Goal: Contribute content: Add original content to the website for others to see

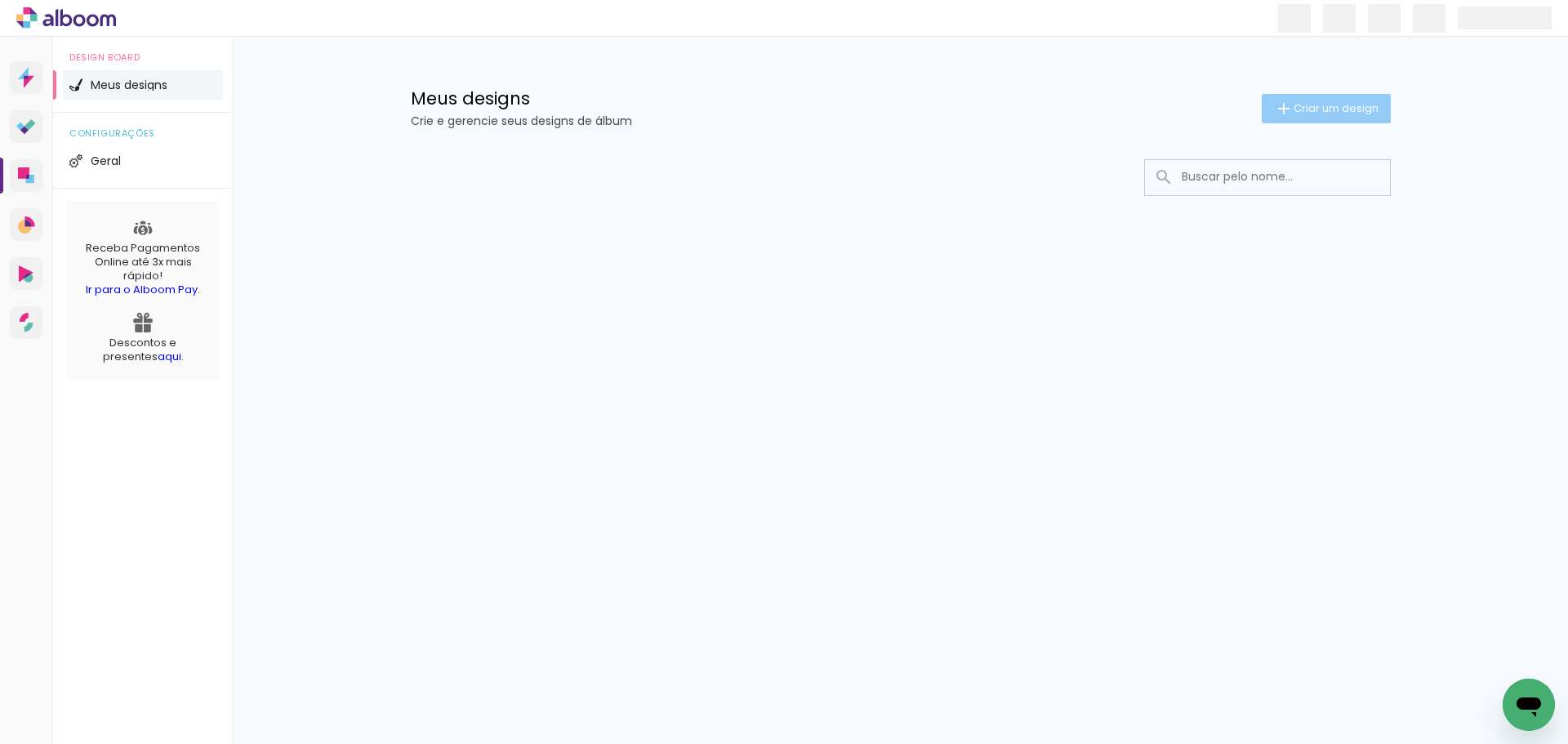
click at [1336, 118] on paper-button "Criar um design" at bounding box center [1326, 108] width 129 height 30
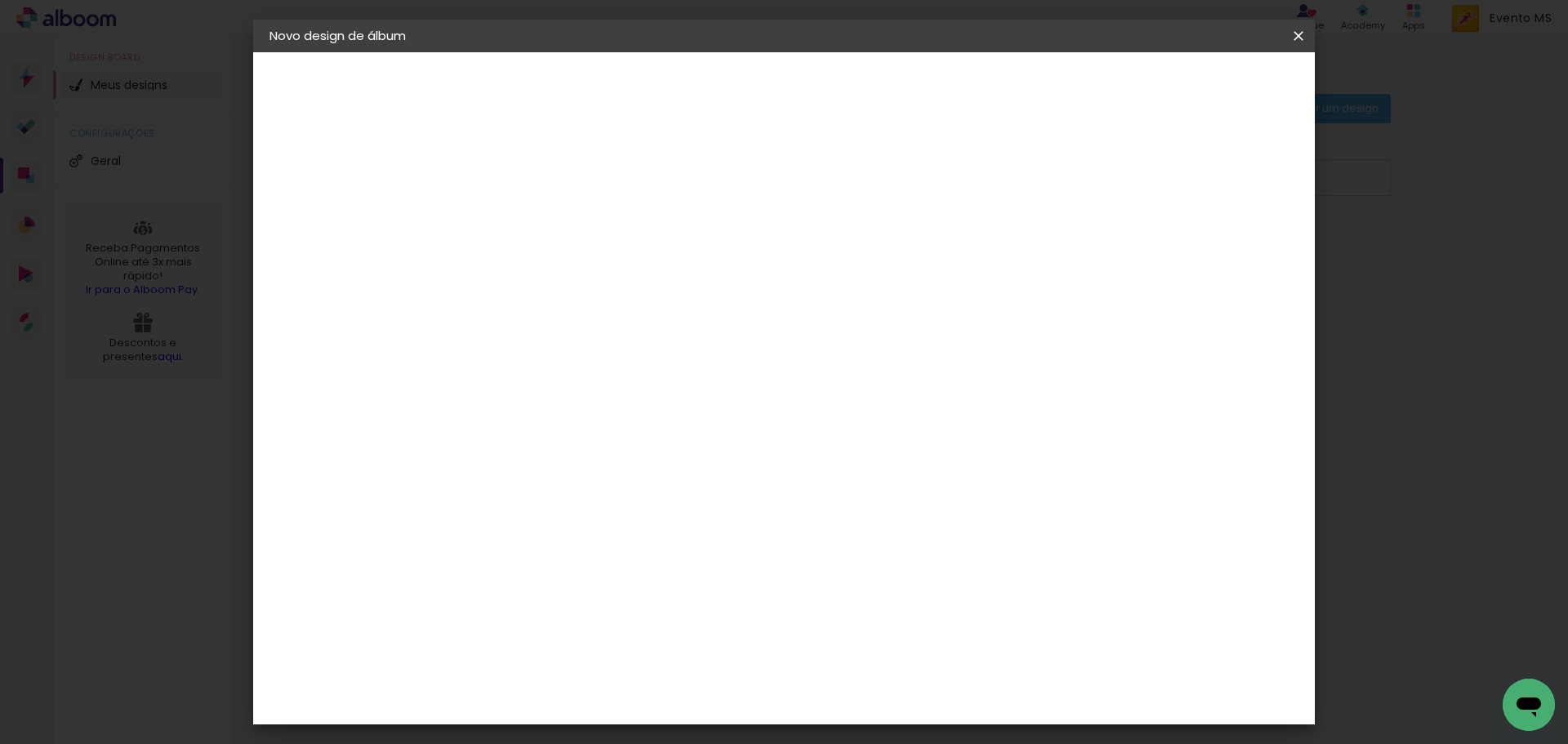
click at [537, 223] on input at bounding box center [537, 219] width 0 height 25
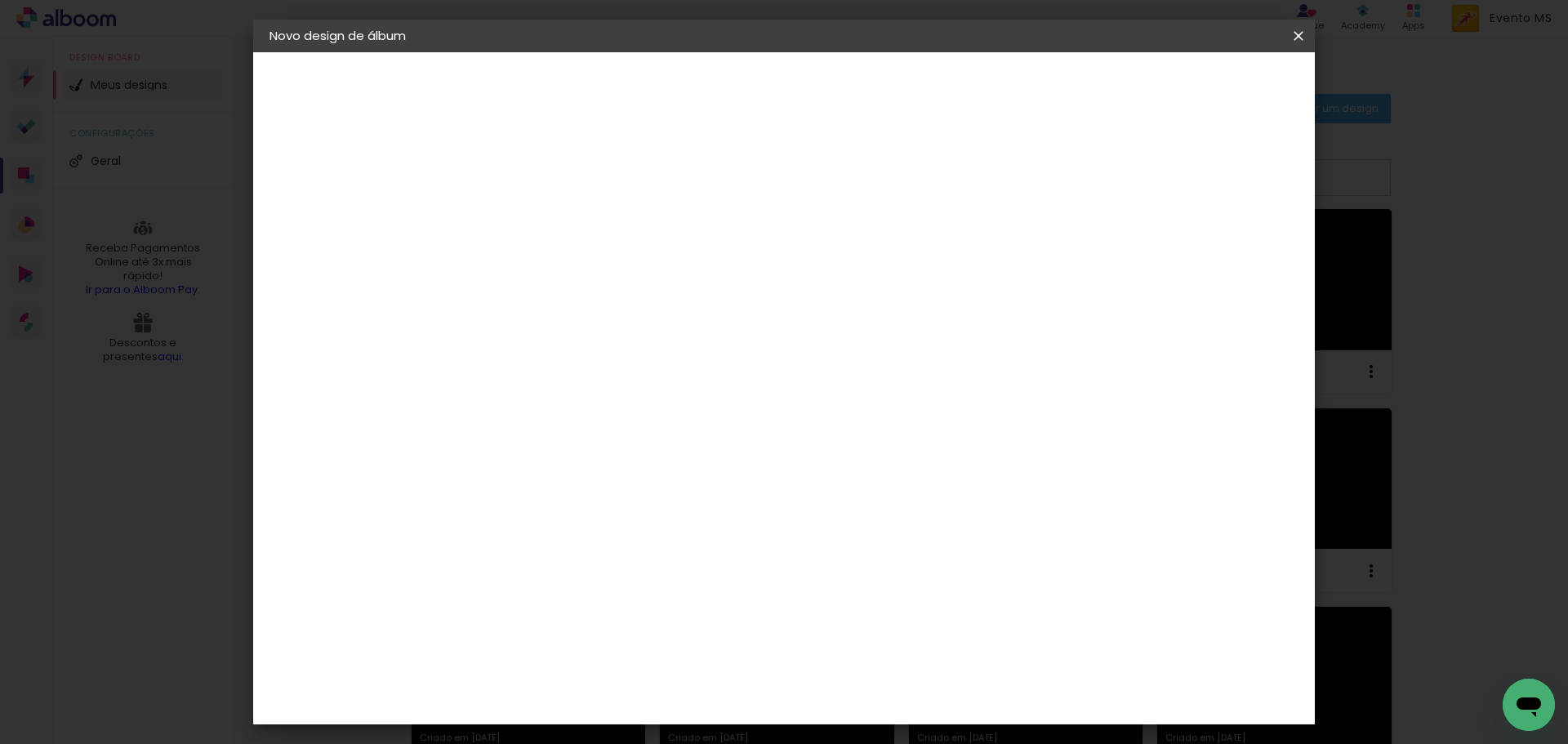
type input "[PERSON_NAME]"
type paper-input "[PERSON_NAME]"
click at [0, 0] on slot "Avançar" at bounding box center [0, 0] width 0 height 0
click at [843, 240] on paper-item "Tamanho Livre" at bounding box center [764, 248] width 157 height 36
click at [0, 0] on slot "Avançar" at bounding box center [0, 0] width 0 height 0
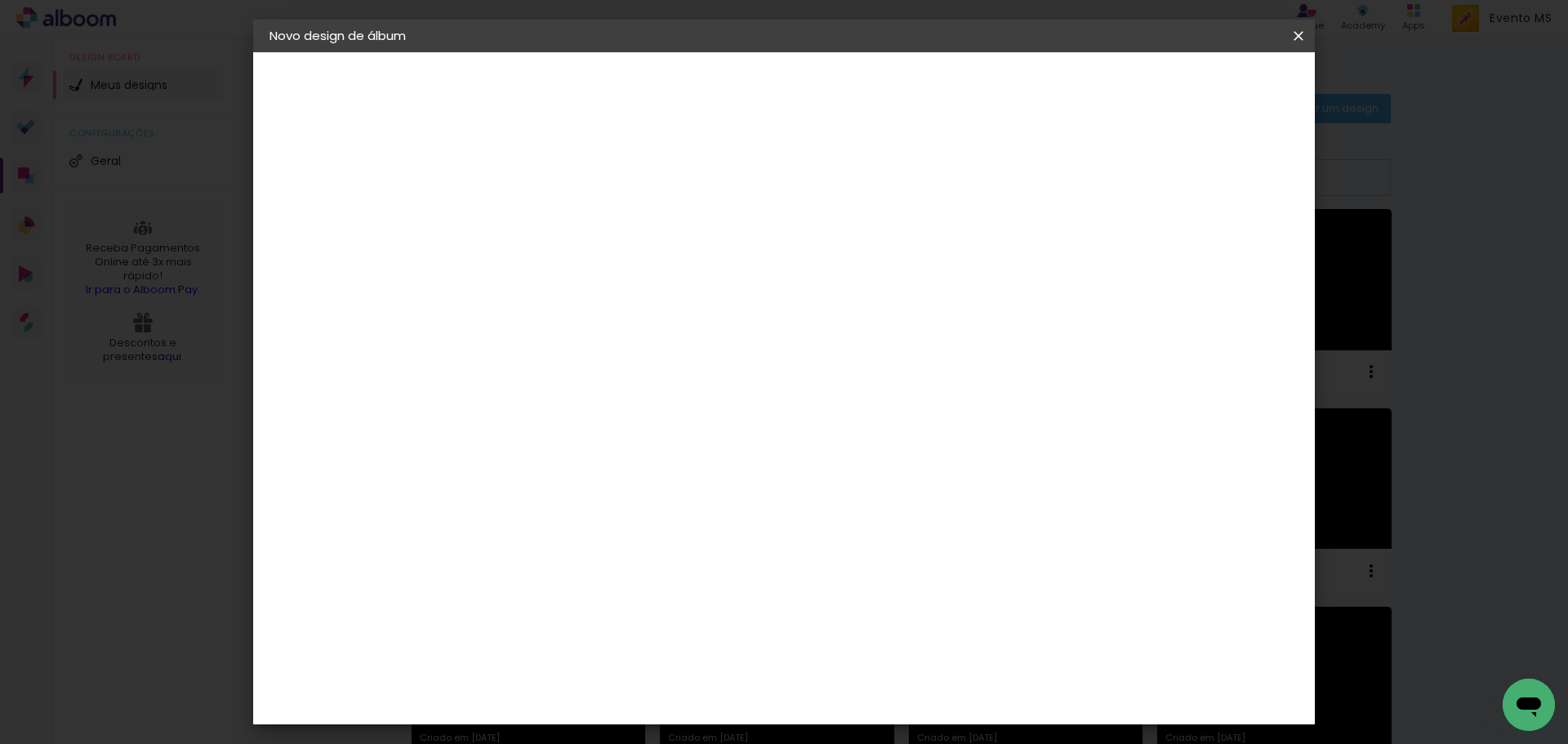
drag, startPoint x: 894, startPoint y: 680, endPoint x: 847, endPoint y: 677, distance: 47.1
click at [847, 677] on div "cm" at bounding box center [884, 682] width 641 height 57
click at [1196, 81] on span "Iniciar design" at bounding box center [1160, 87] width 75 height 11
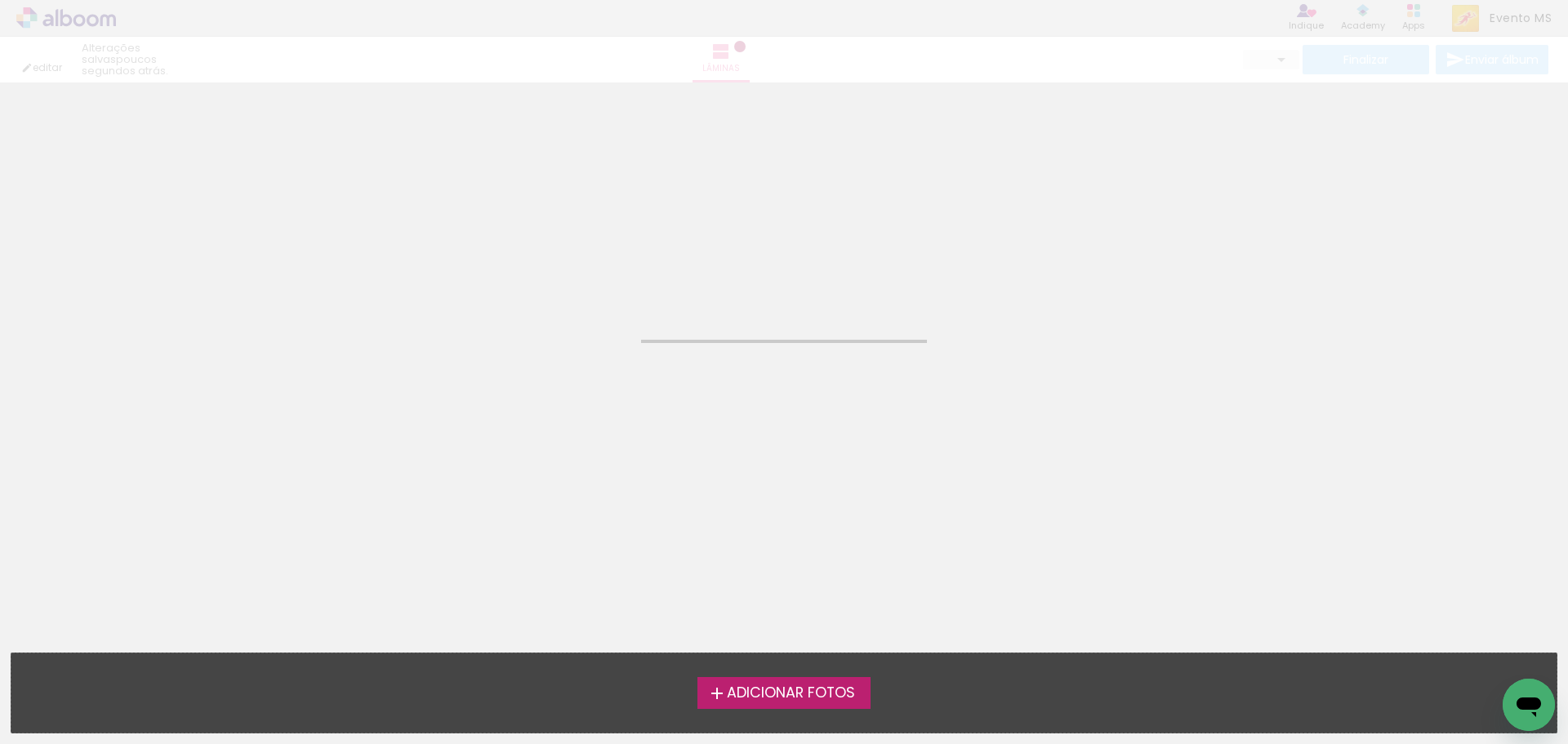
click at [752, 700] on span "Adicionar Fotos" at bounding box center [791, 692] width 128 height 14
click at [0, 0] on input "file" at bounding box center [0, 0] width 0 height 0
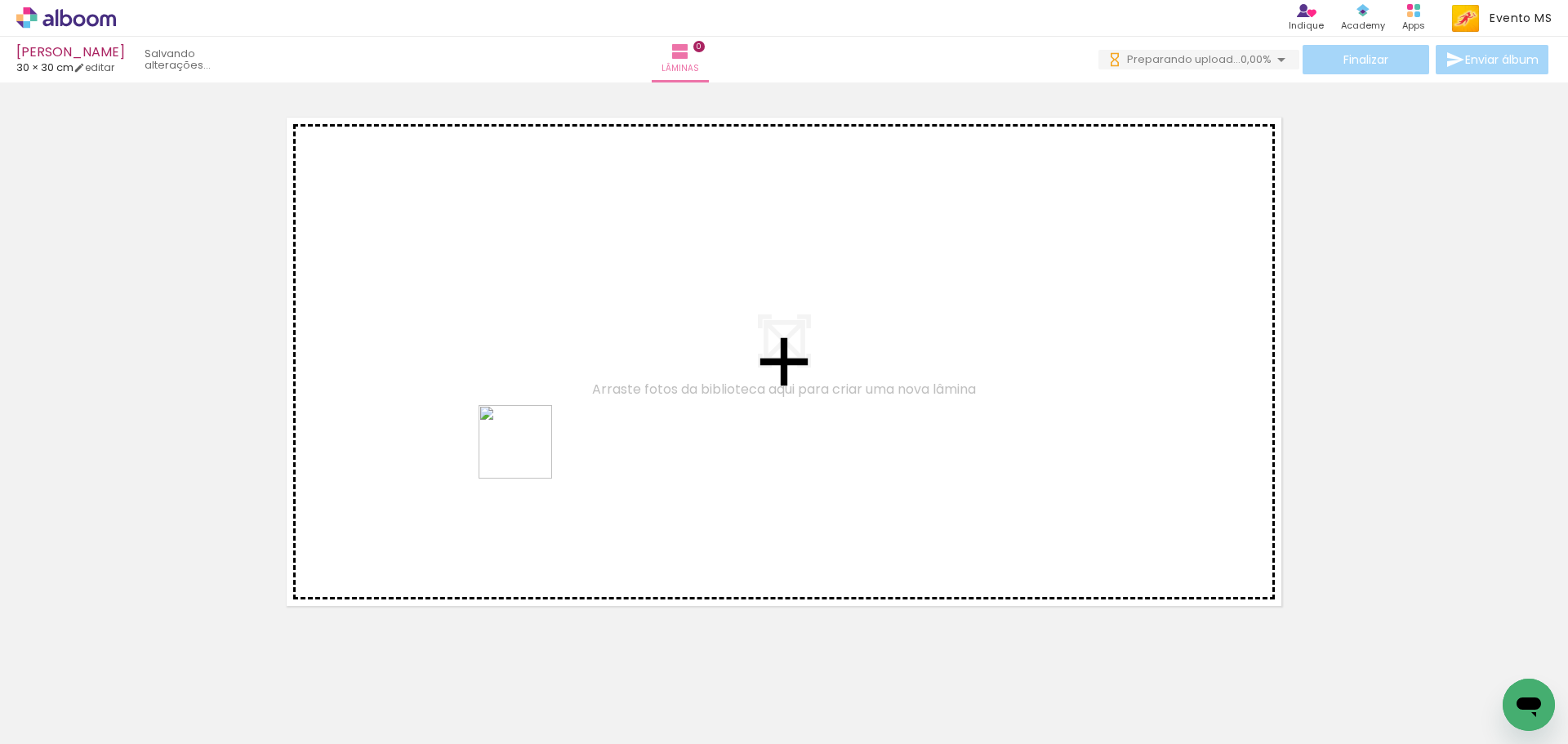
drag, startPoint x: 198, startPoint y: 709, endPoint x: 527, endPoint y: 454, distance: 416.3
click at [527, 454] on quentale-workspace at bounding box center [784, 372] width 1568 height 744
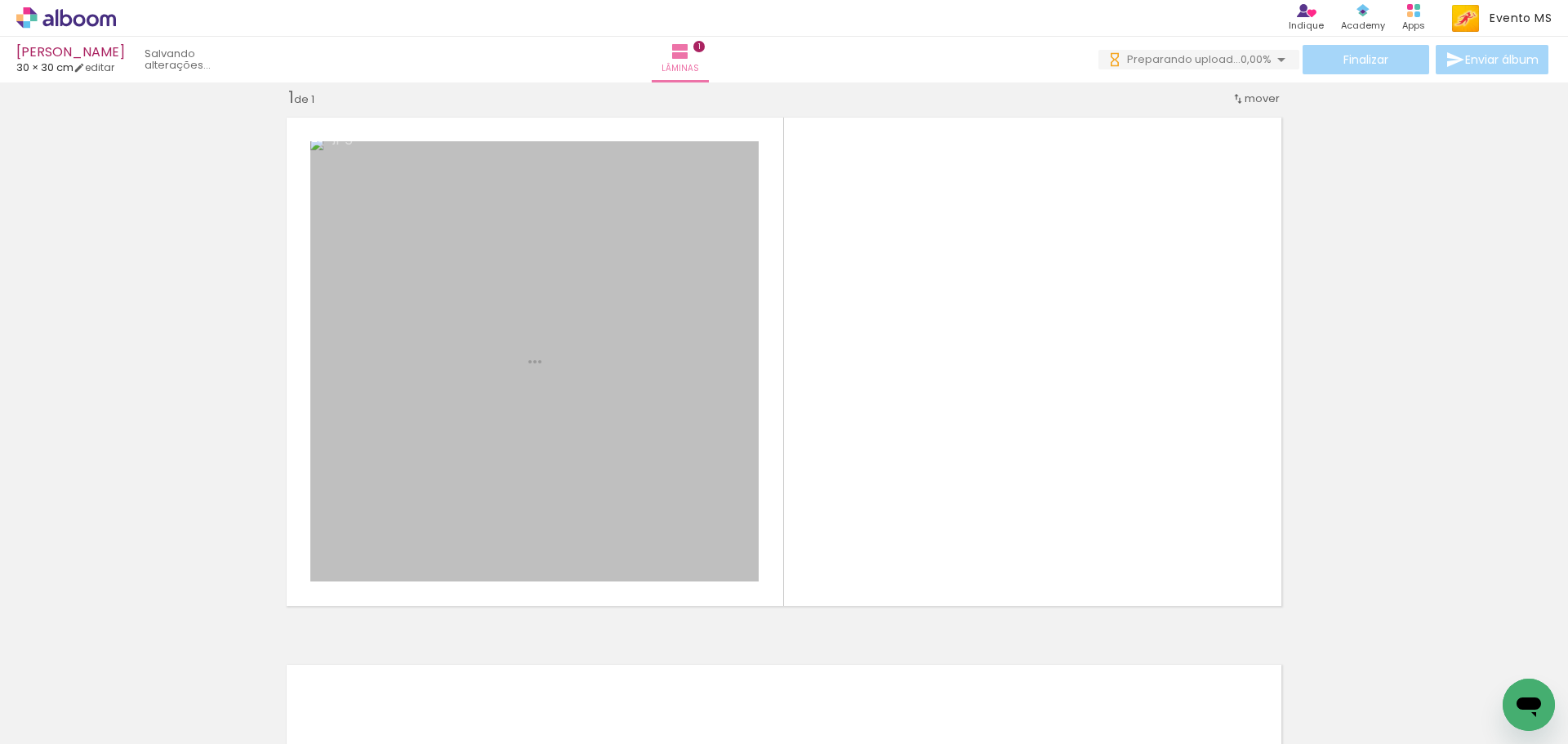
scroll to position [21, 0]
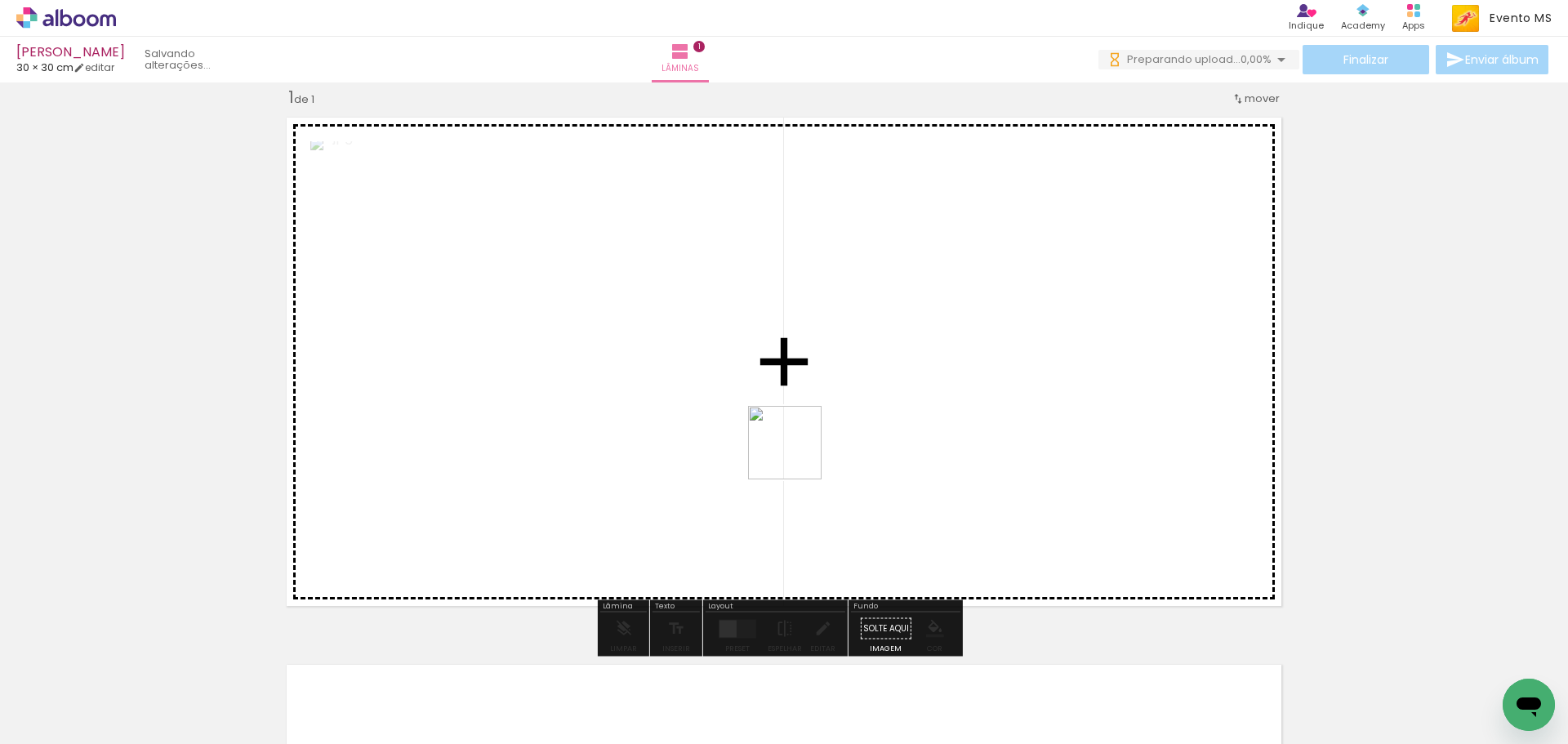
drag, startPoint x: 270, startPoint y: 705, endPoint x: 857, endPoint y: 425, distance: 650.4
click at [857, 425] on quentale-workspace at bounding box center [784, 372] width 1568 height 744
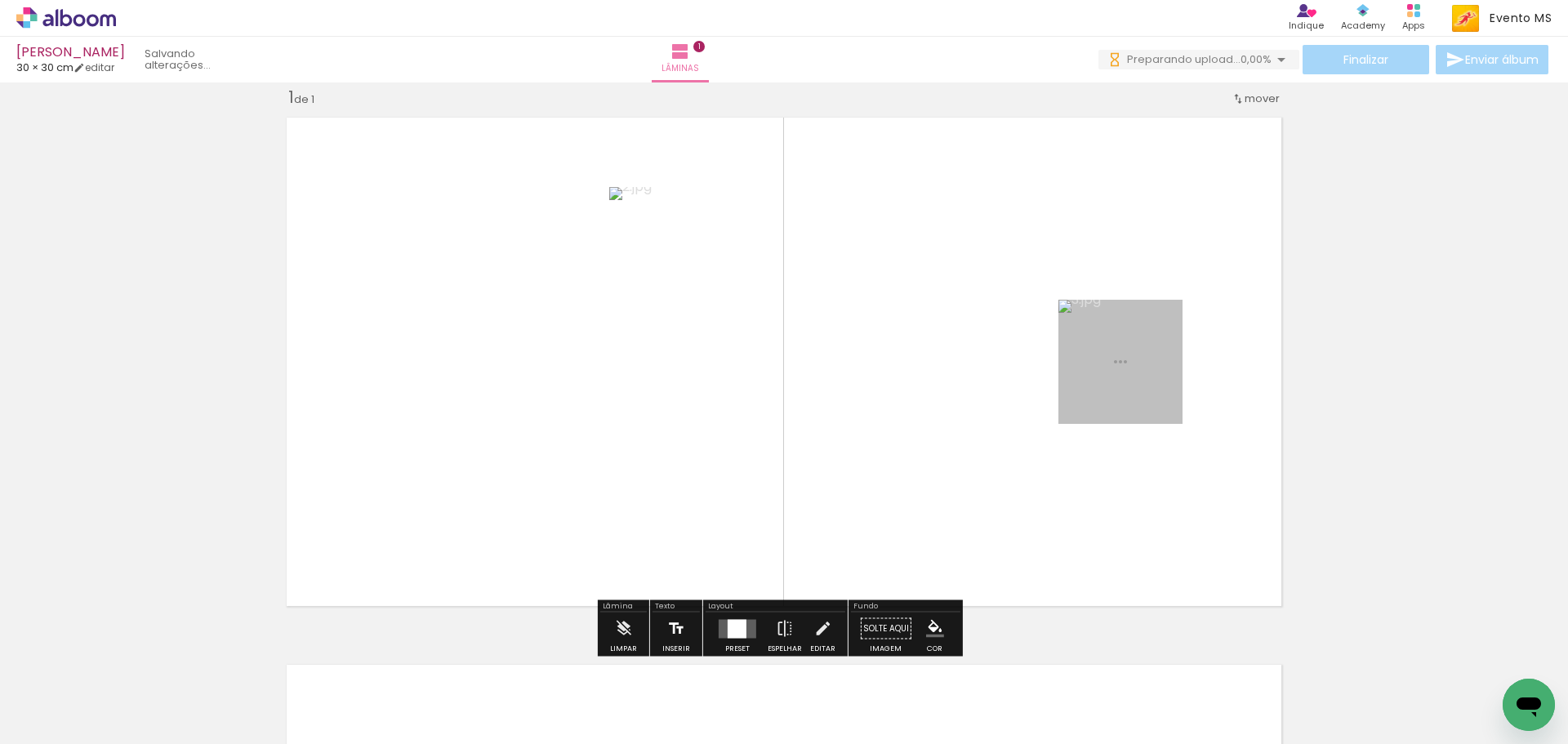
scroll to position [0, 0]
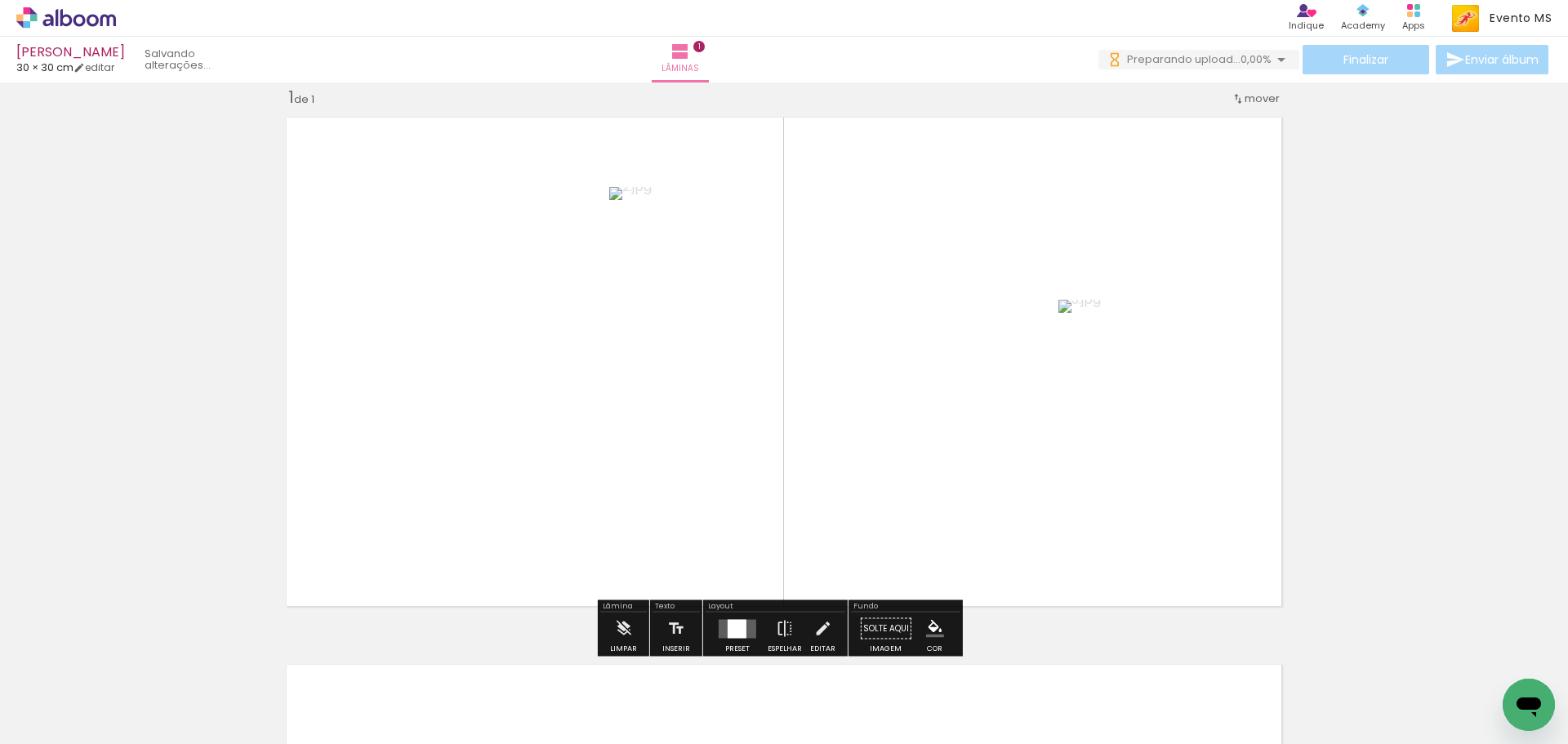
click at [739, 633] on div at bounding box center [738, 628] width 19 height 19
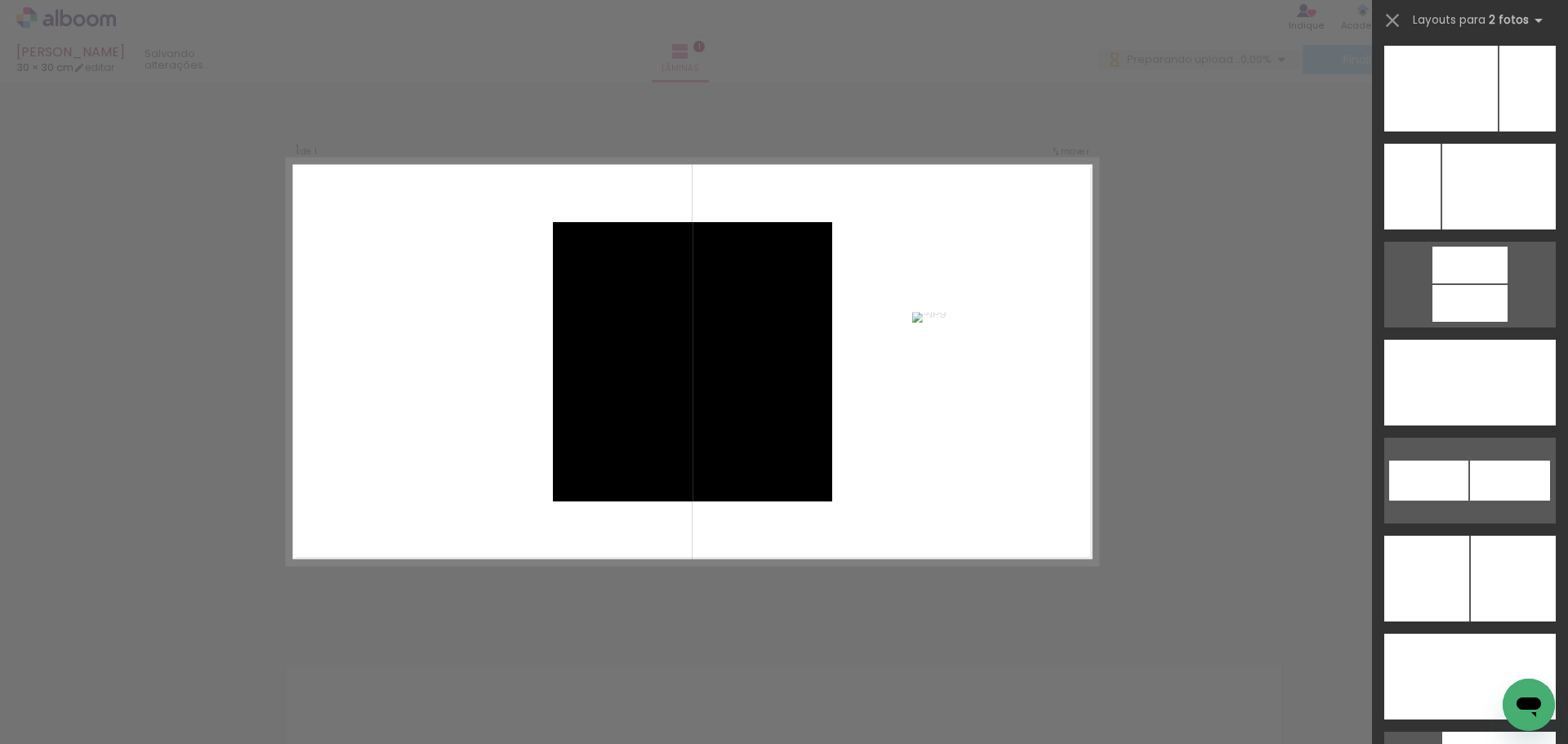
scroll to position [7478, 0]
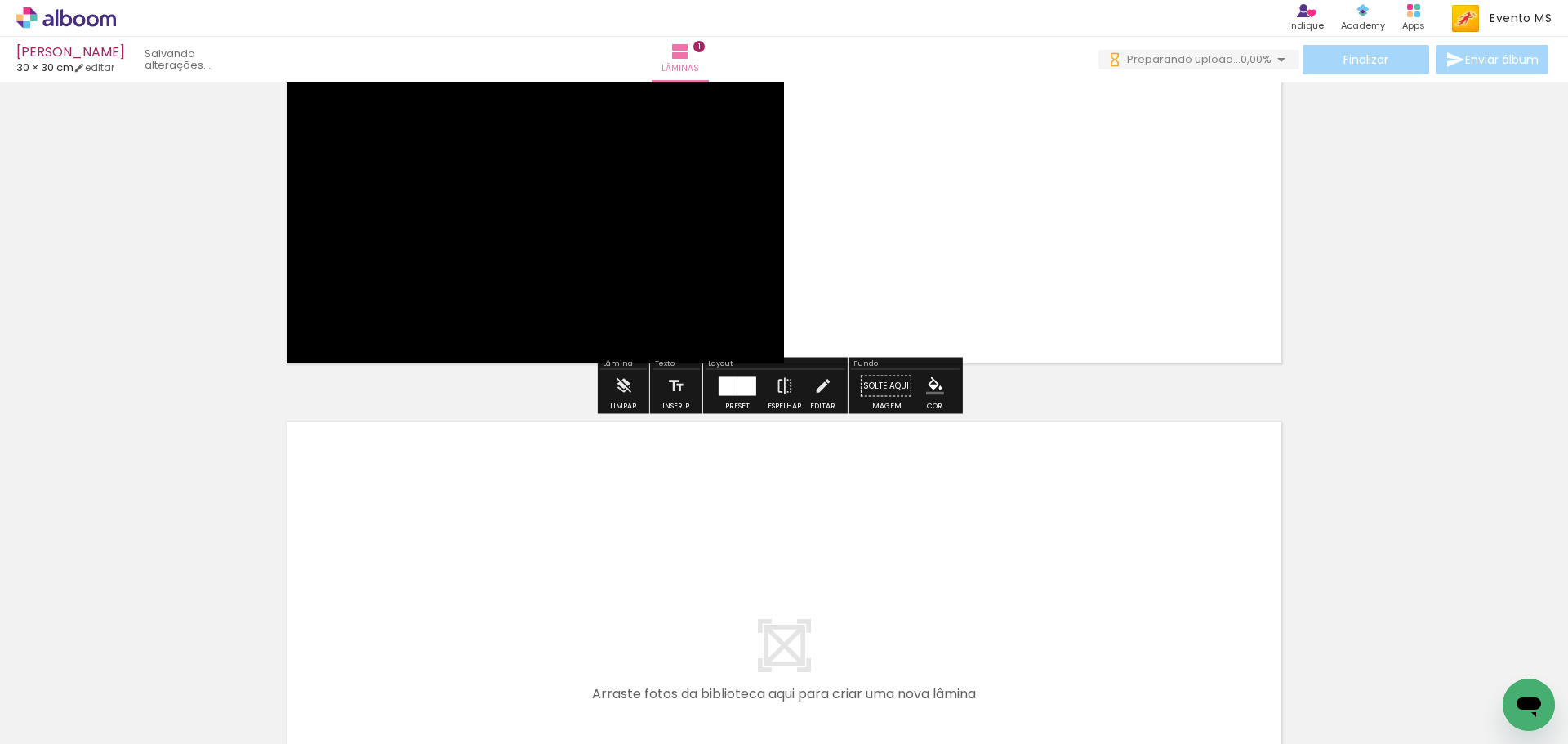
scroll to position [430, 0]
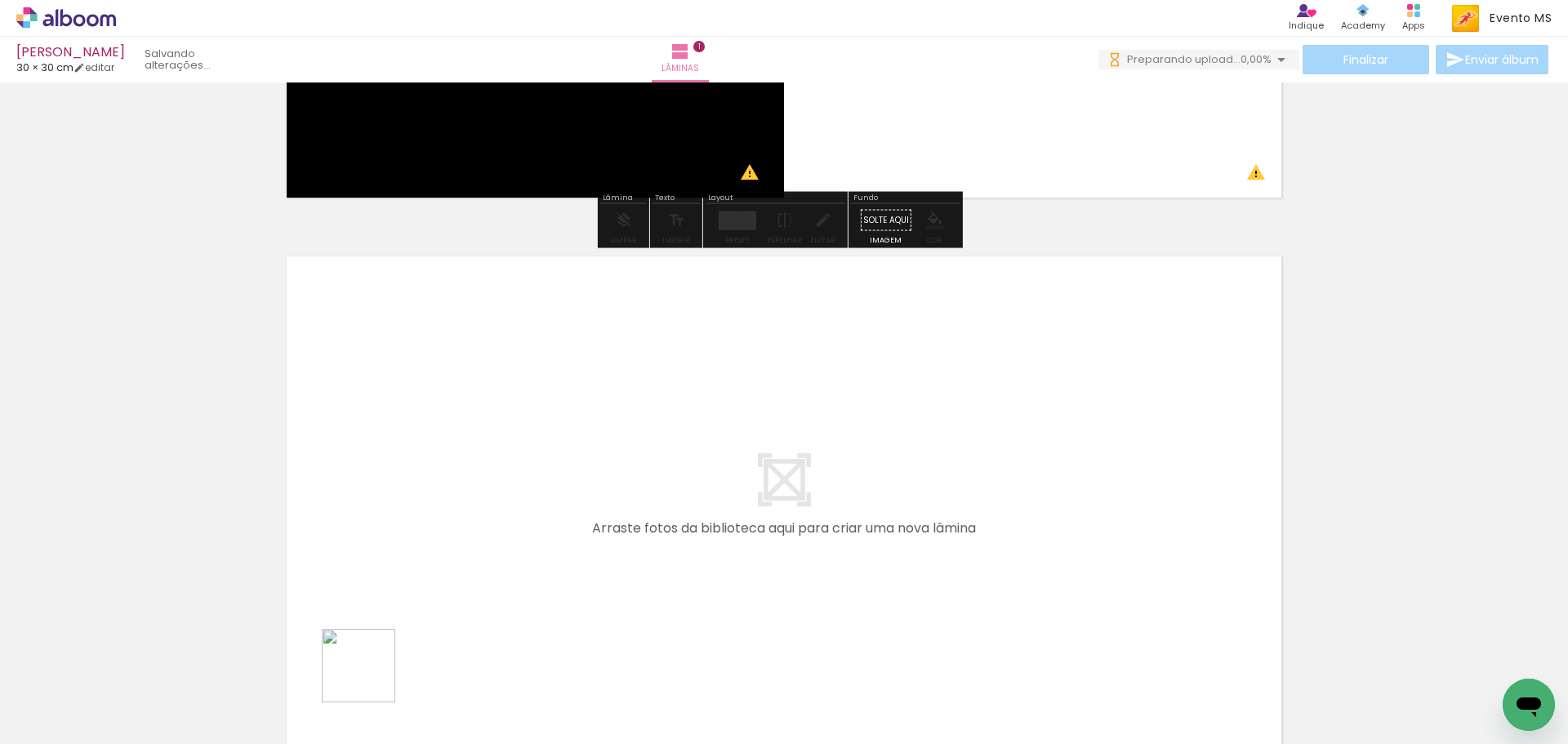
drag, startPoint x: 371, startPoint y: 677, endPoint x: 445, endPoint y: 504, distance: 188.2
click at [445, 504] on quentale-workspace at bounding box center [784, 372] width 1568 height 744
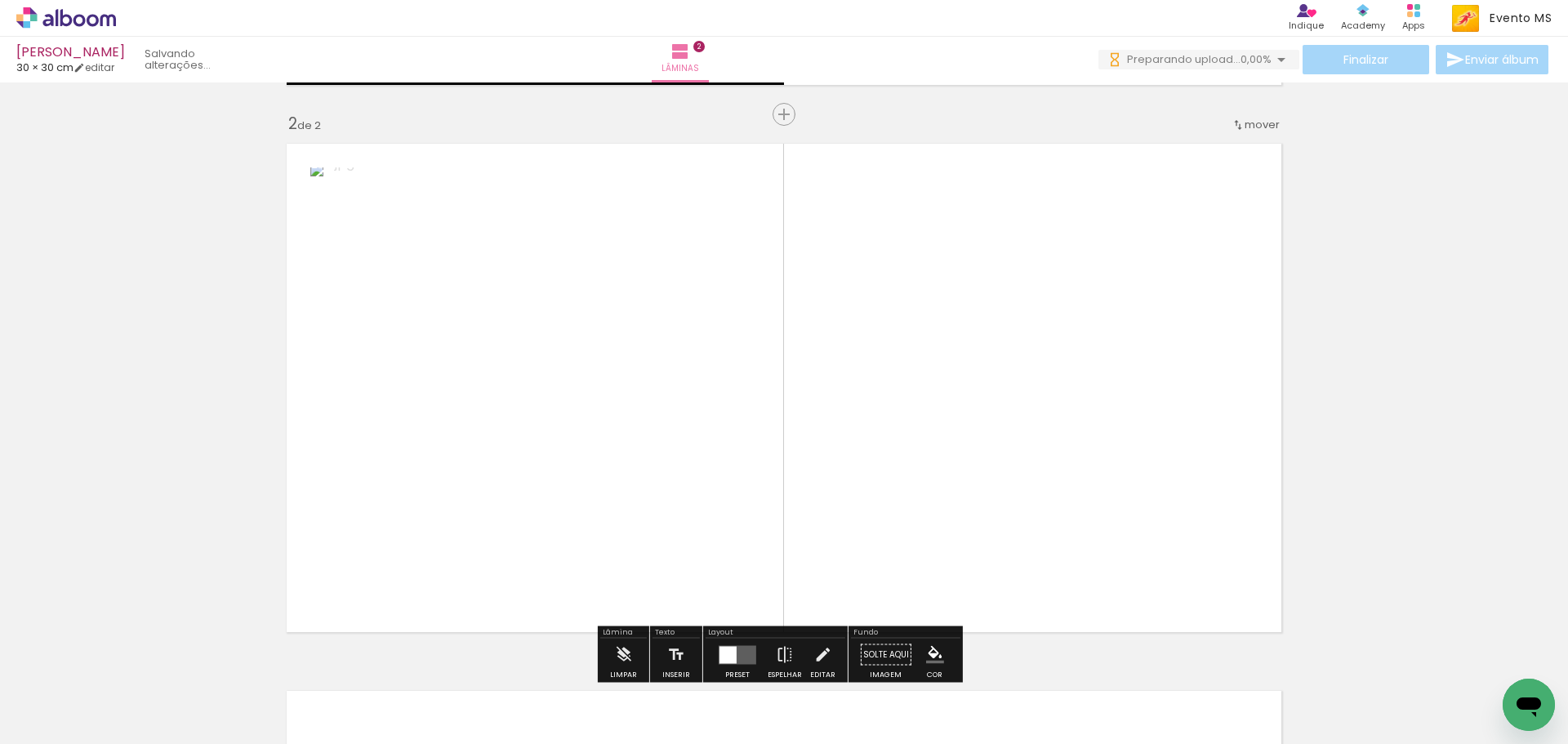
scroll to position [568, 0]
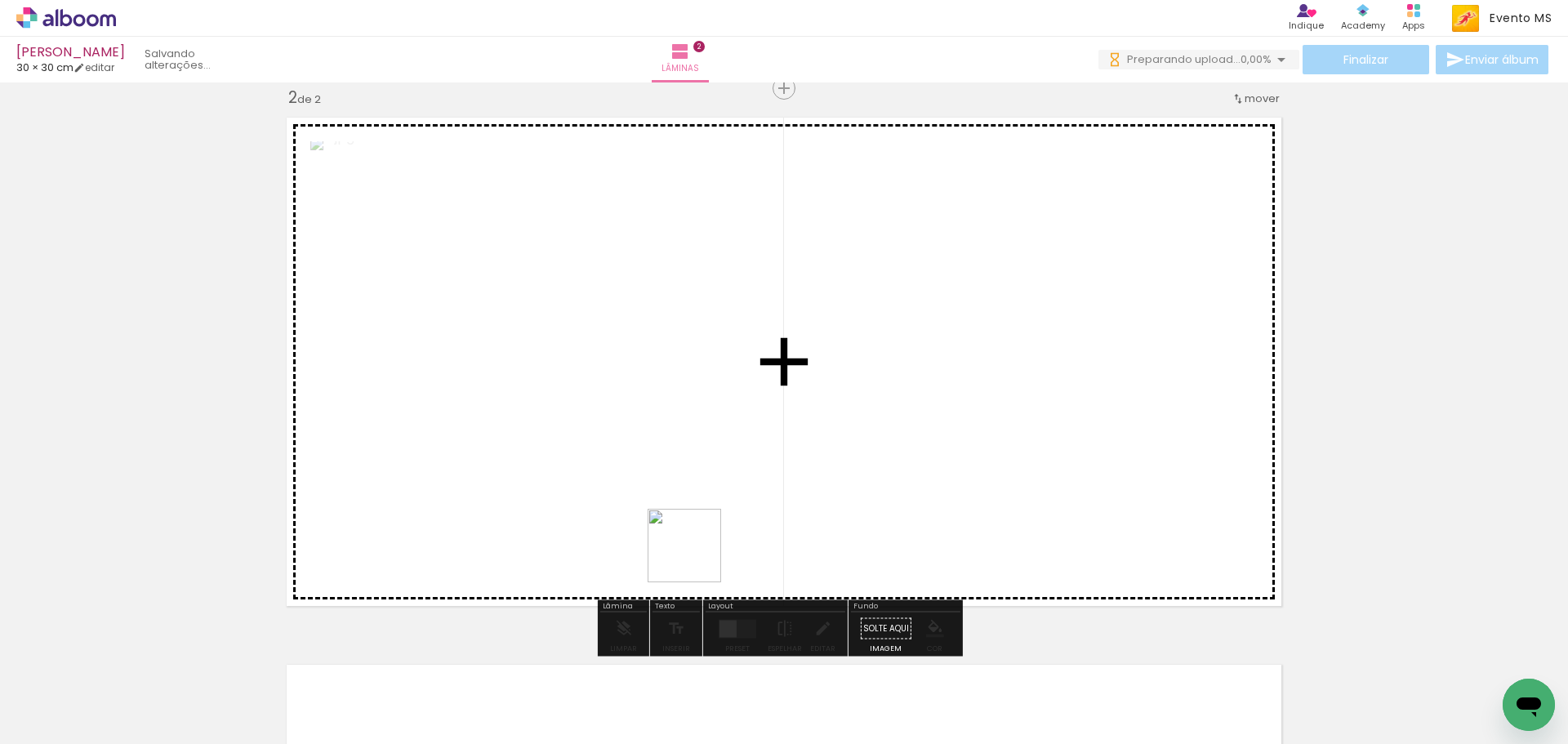
drag, startPoint x: 697, startPoint y: 558, endPoint x: 990, endPoint y: 407, distance: 329.6
click at [1042, 414] on quentale-workspace at bounding box center [784, 372] width 1568 height 744
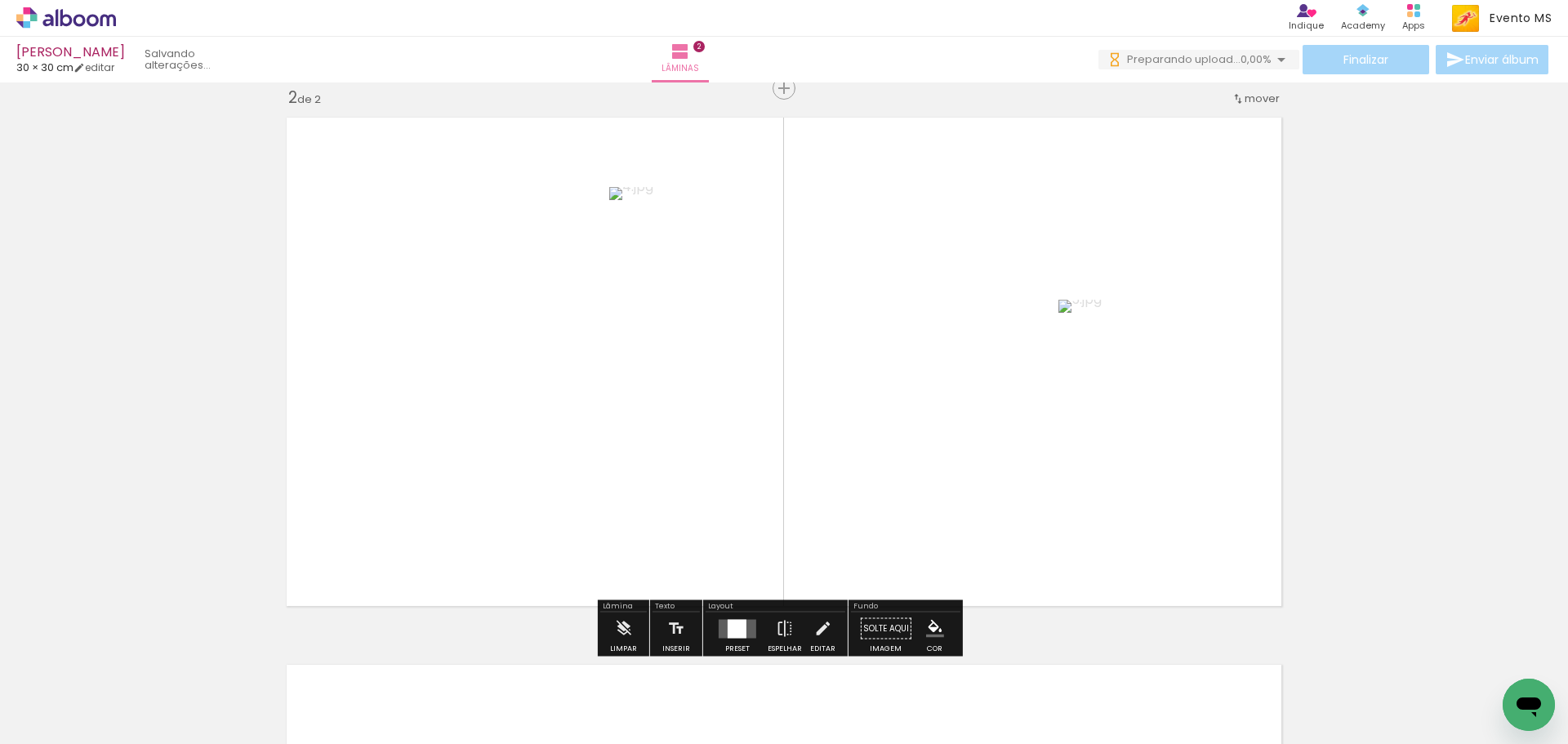
drag, startPoint x: 730, startPoint y: 626, endPoint x: 925, endPoint y: 548, distance: 210.0
click at [737, 627] on div at bounding box center [738, 628] width 19 height 19
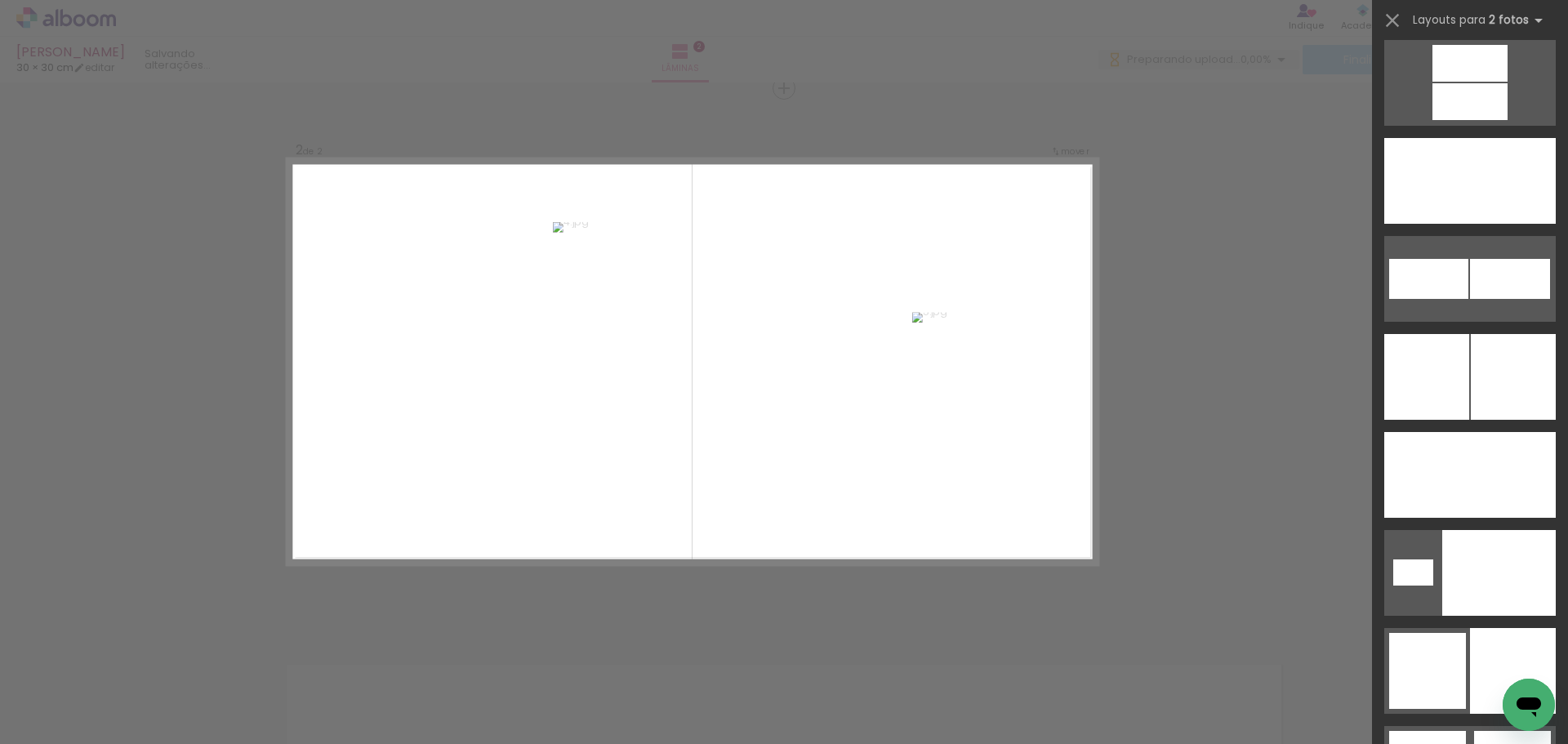
scroll to position [7557, 0]
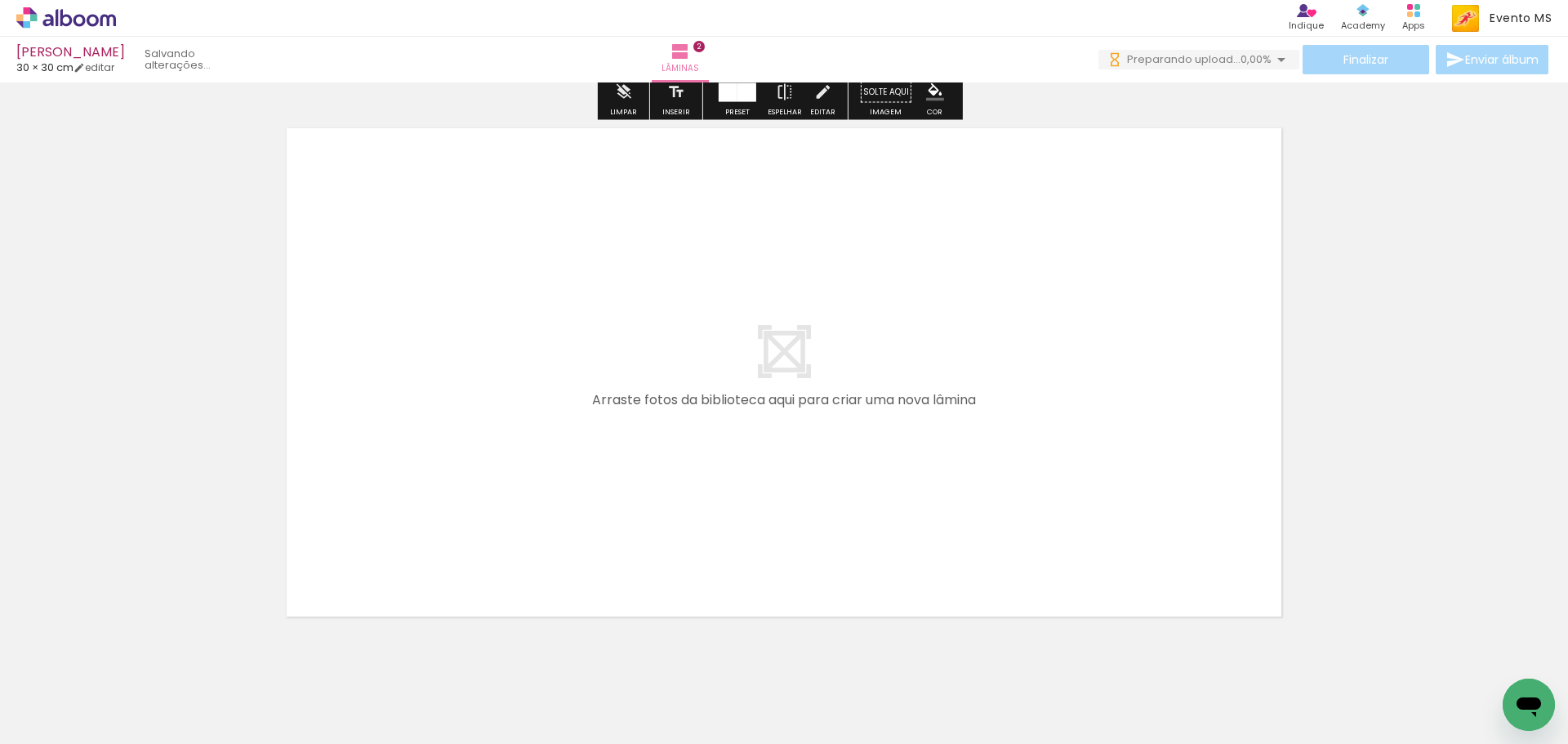
scroll to position [1145, 0]
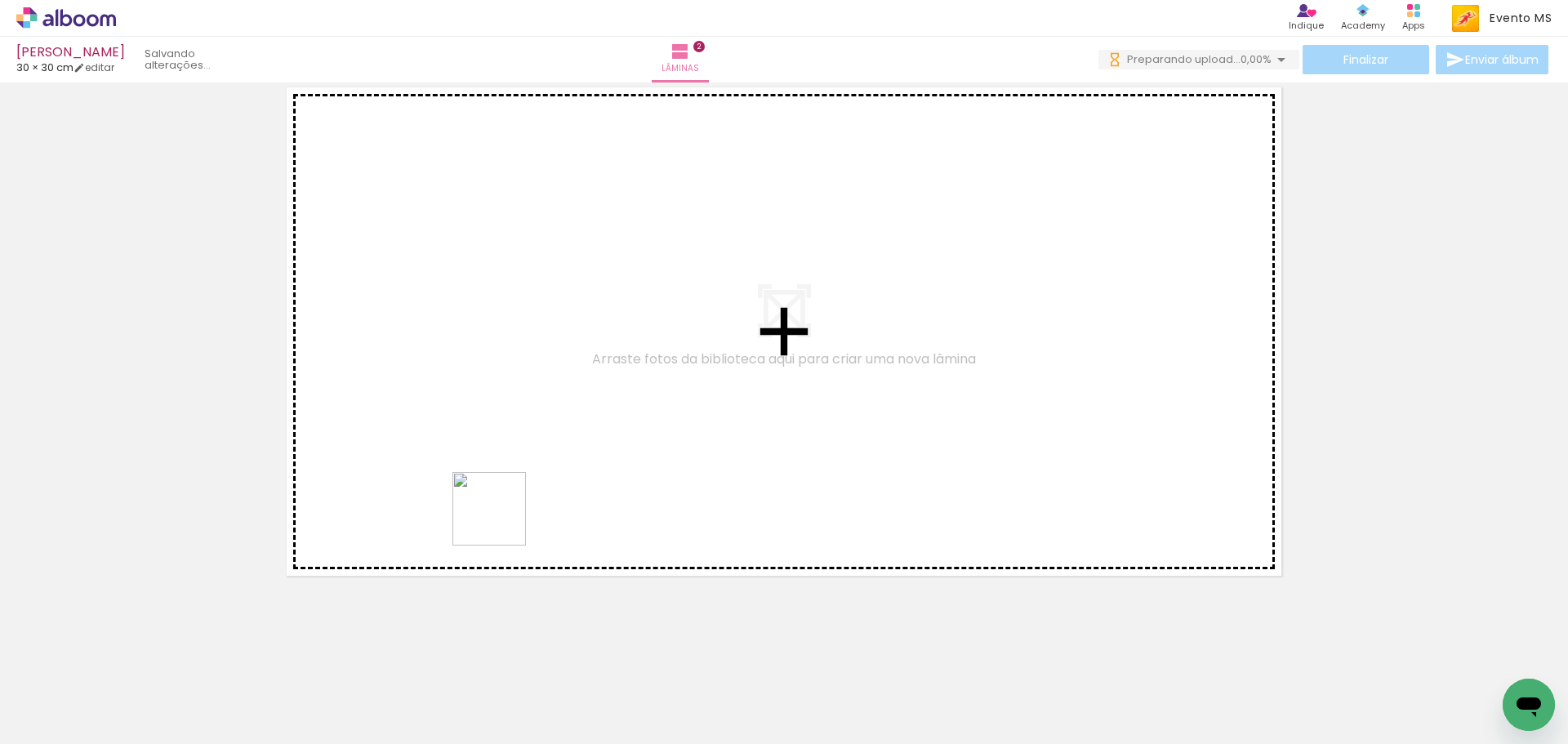
drag, startPoint x: 550, startPoint y: 706, endPoint x: 469, endPoint y: 502, distance: 219.5
click at [430, 374] on quentale-workspace at bounding box center [784, 372] width 1568 height 744
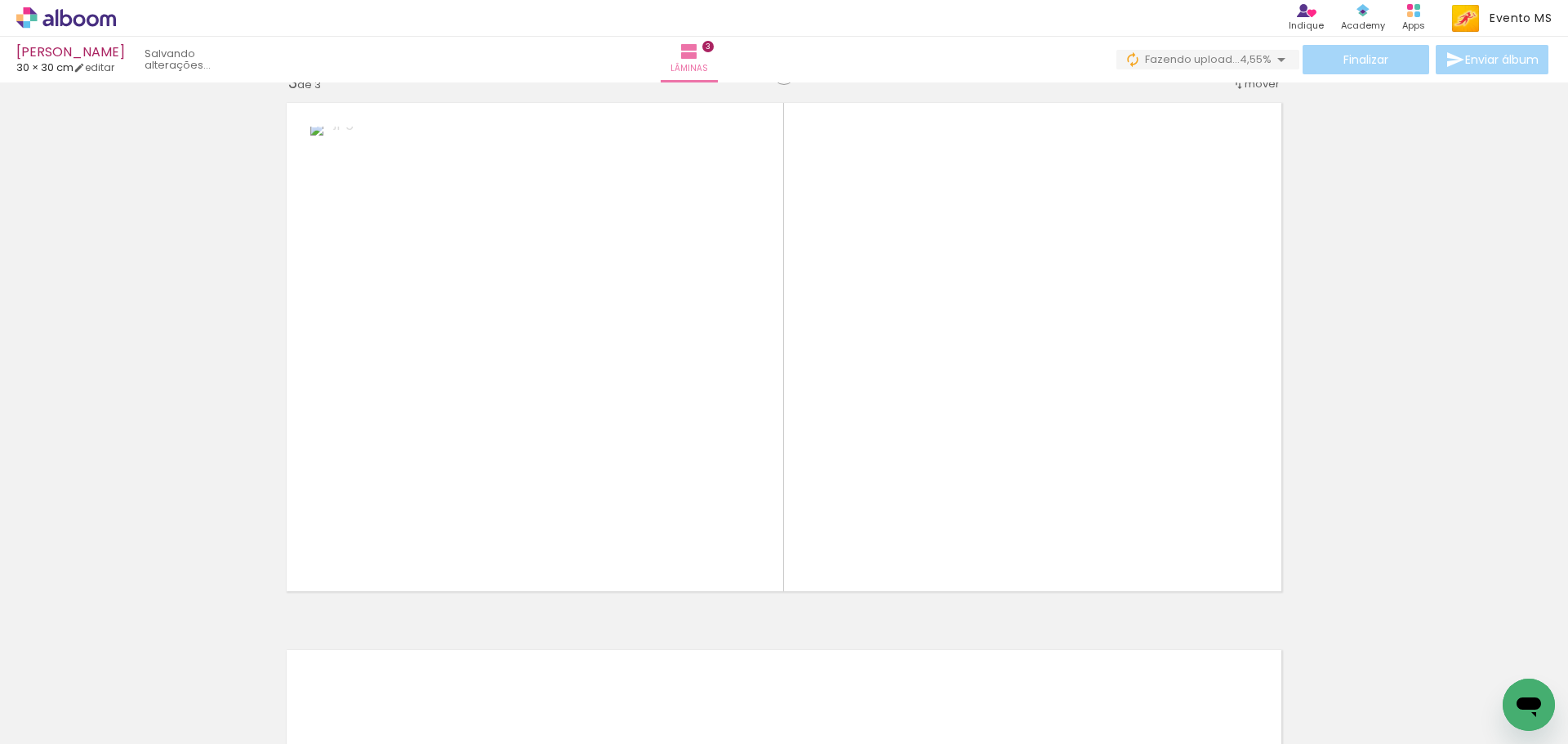
scroll to position [1116, 0]
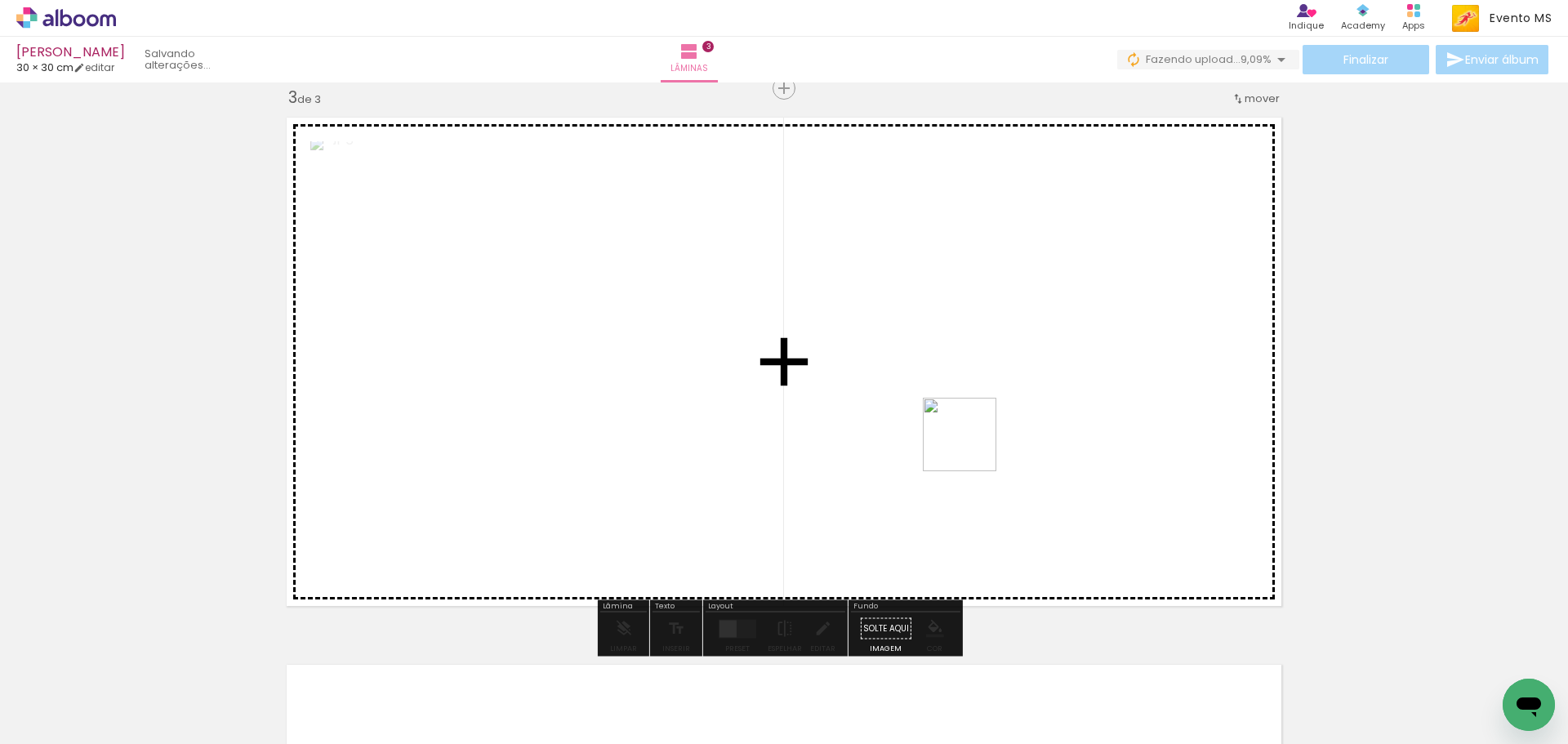
drag, startPoint x: 636, startPoint y: 707, endPoint x: 976, endPoint y: 419, distance: 445.6
click at [976, 432] on quentale-workspace at bounding box center [784, 372] width 1568 height 744
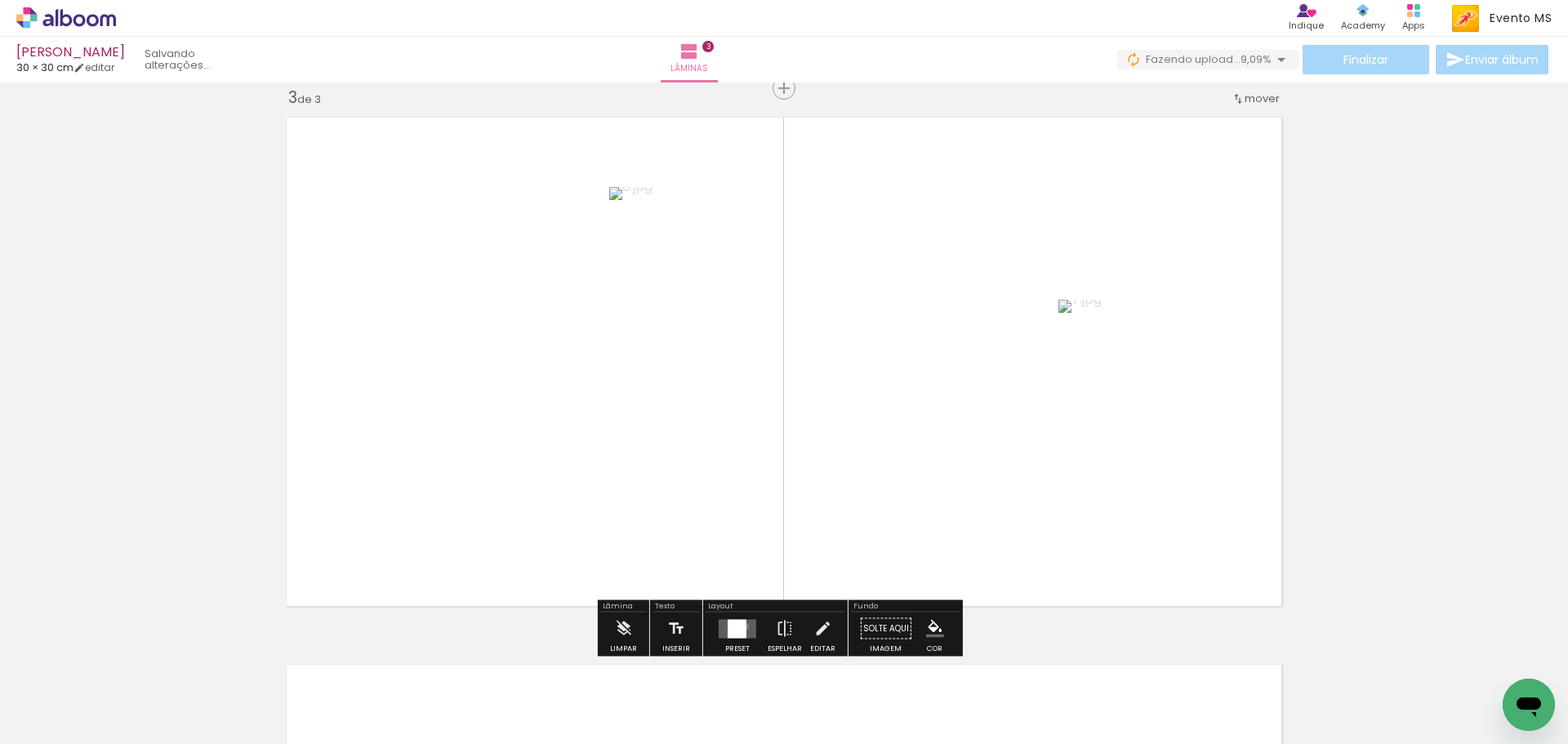
drag, startPoint x: 741, startPoint y: 627, endPoint x: 1296, endPoint y: 353, distance: 619.0
click at [747, 624] on quentale-layouter at bounding box center [737, 628] width 37 height 19
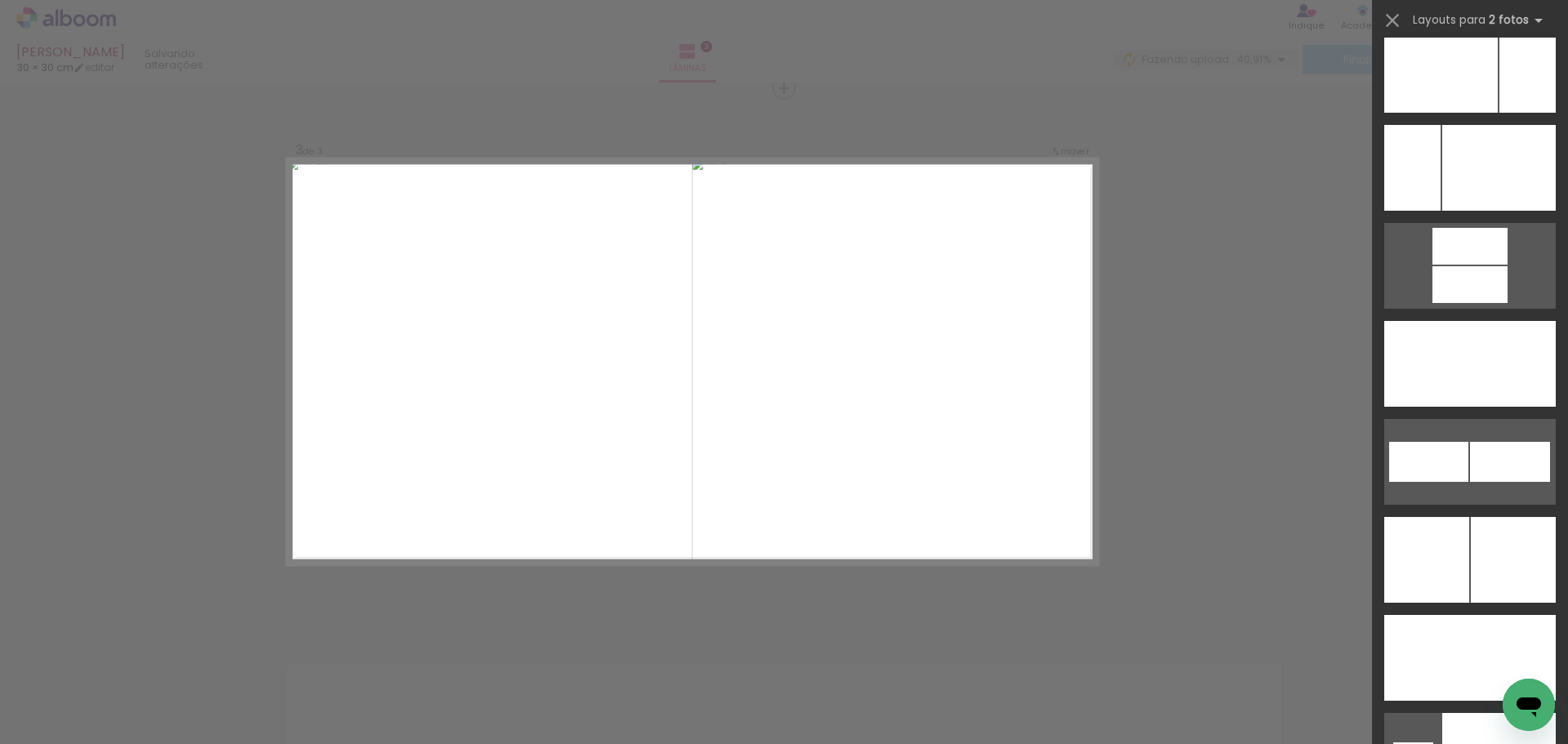
scroll to position [7419, 0]
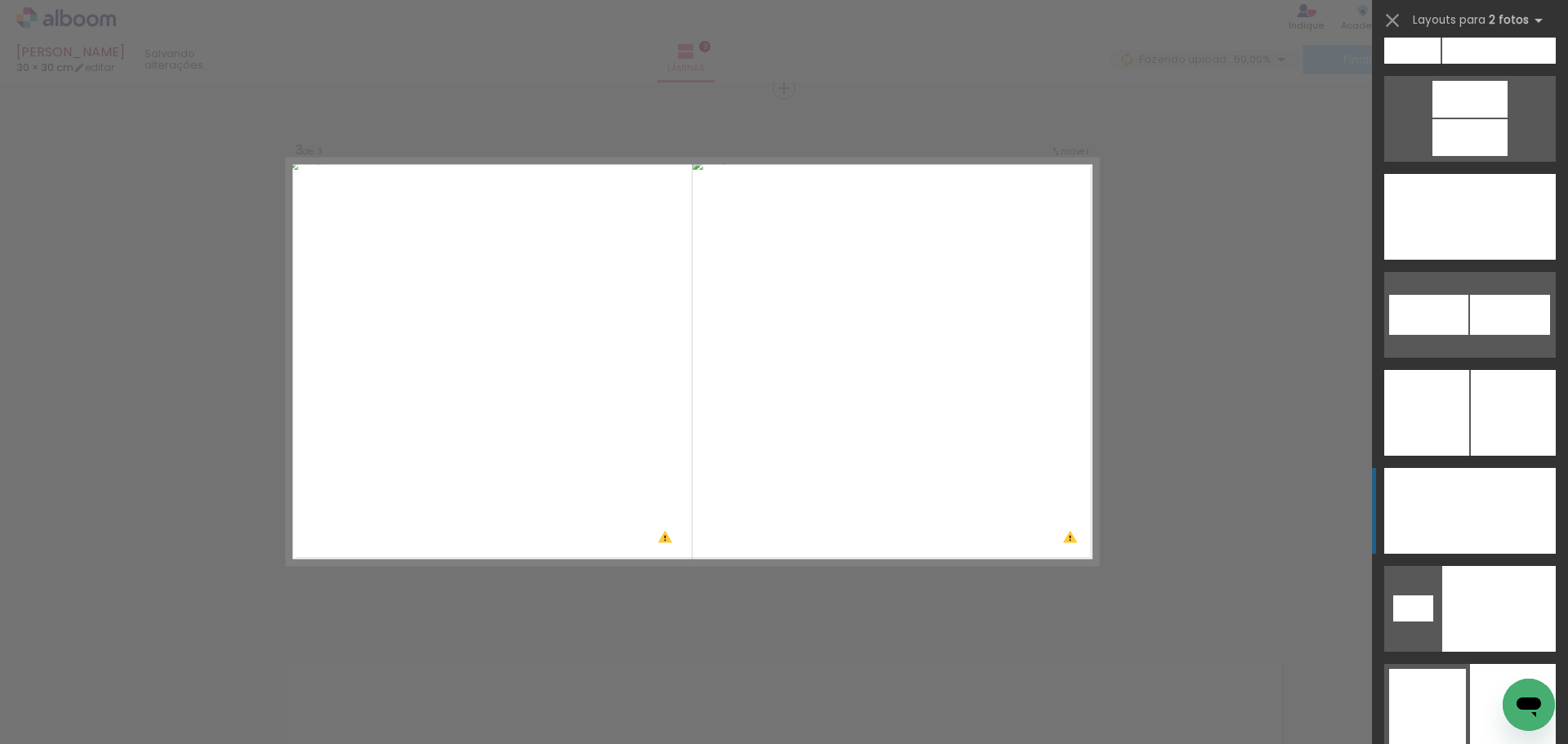
click at [1477, 260] on div at bounding box center [1498, 217] width 116 height 86
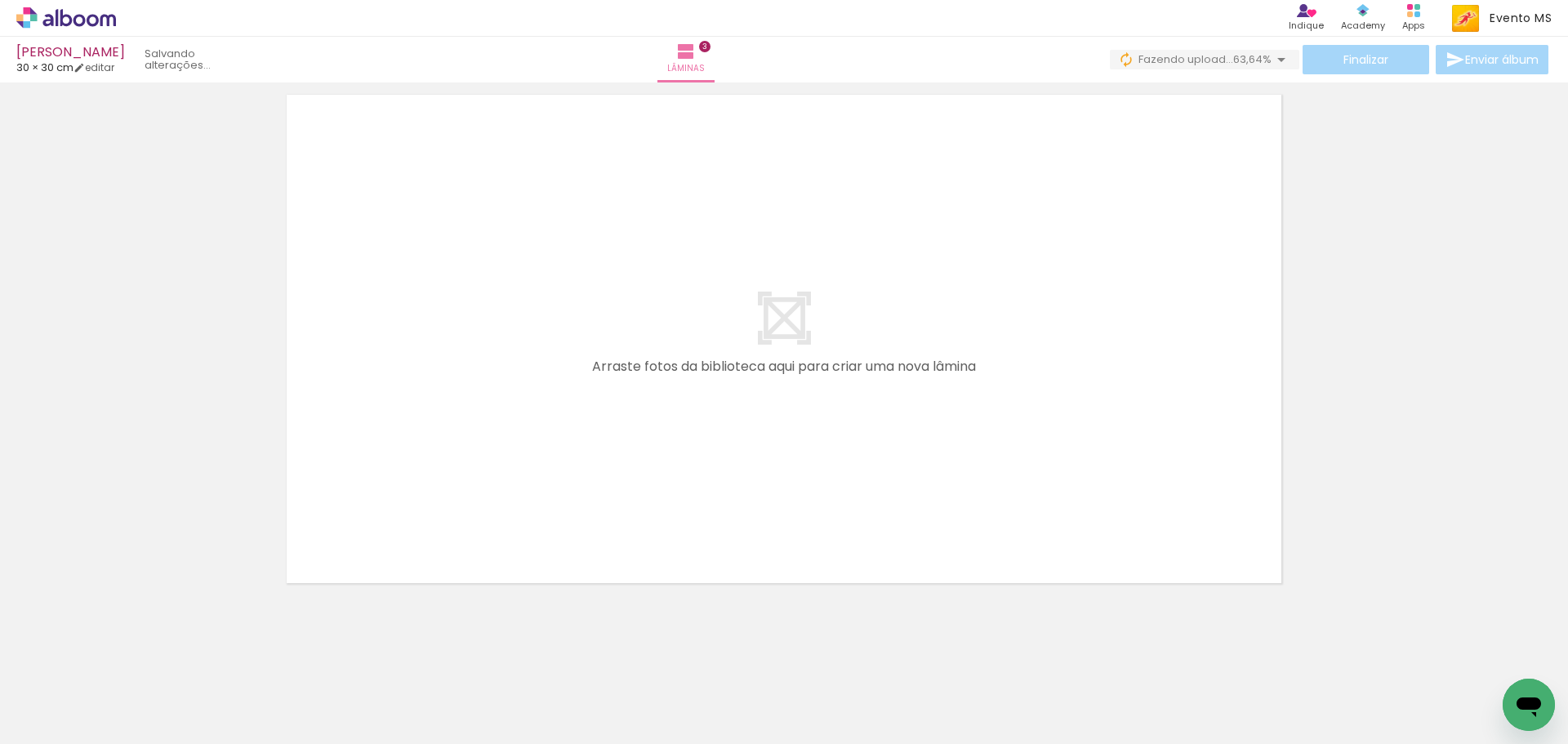
scroll to position [1692, 0]
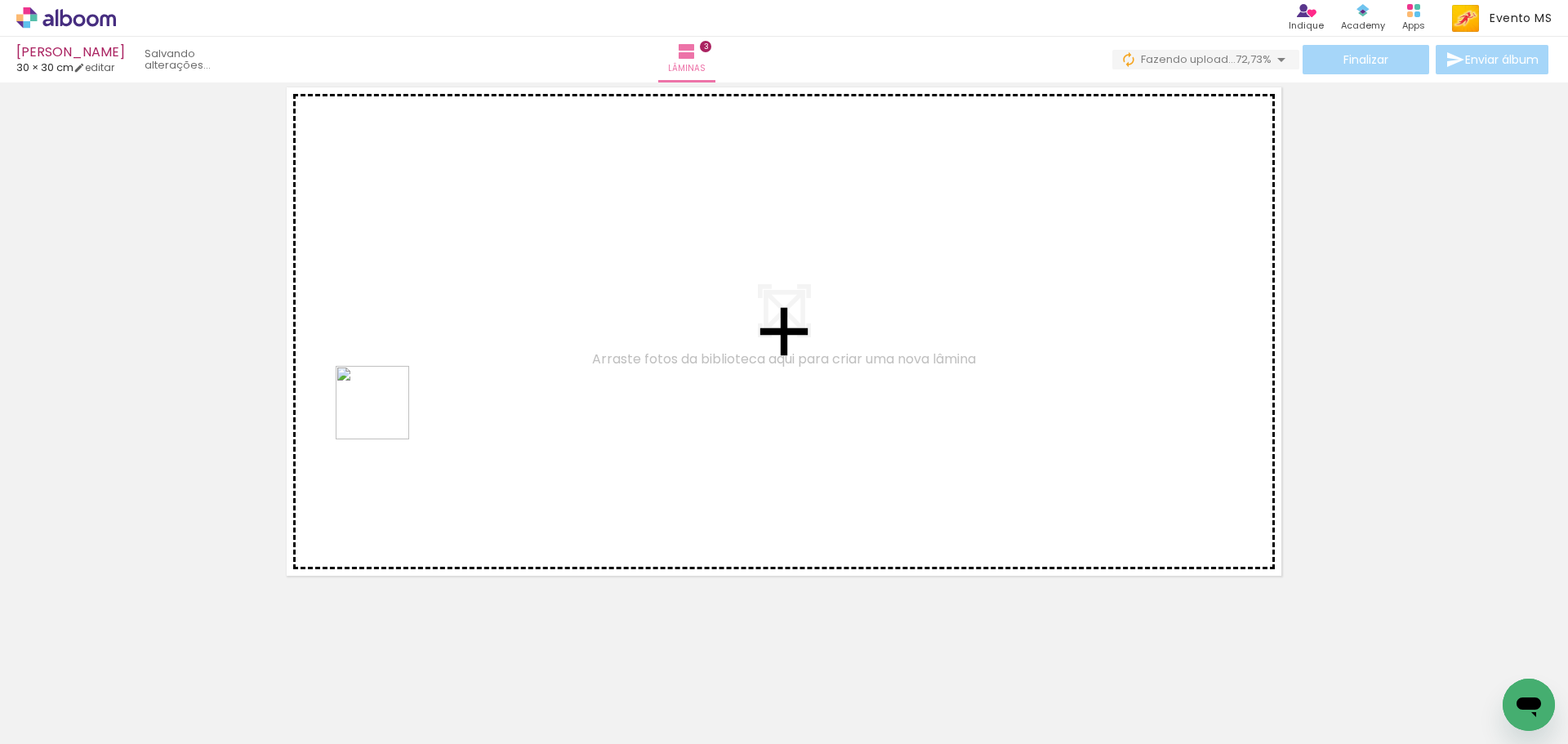
drag, startPoint x: 699, startPoint y: 700, endPoint x: 482, endPoint y: 466, distance: 319.1
click at [374, 392] on quentale-workspace at bounding box center [784, 372] width 1568 height 744
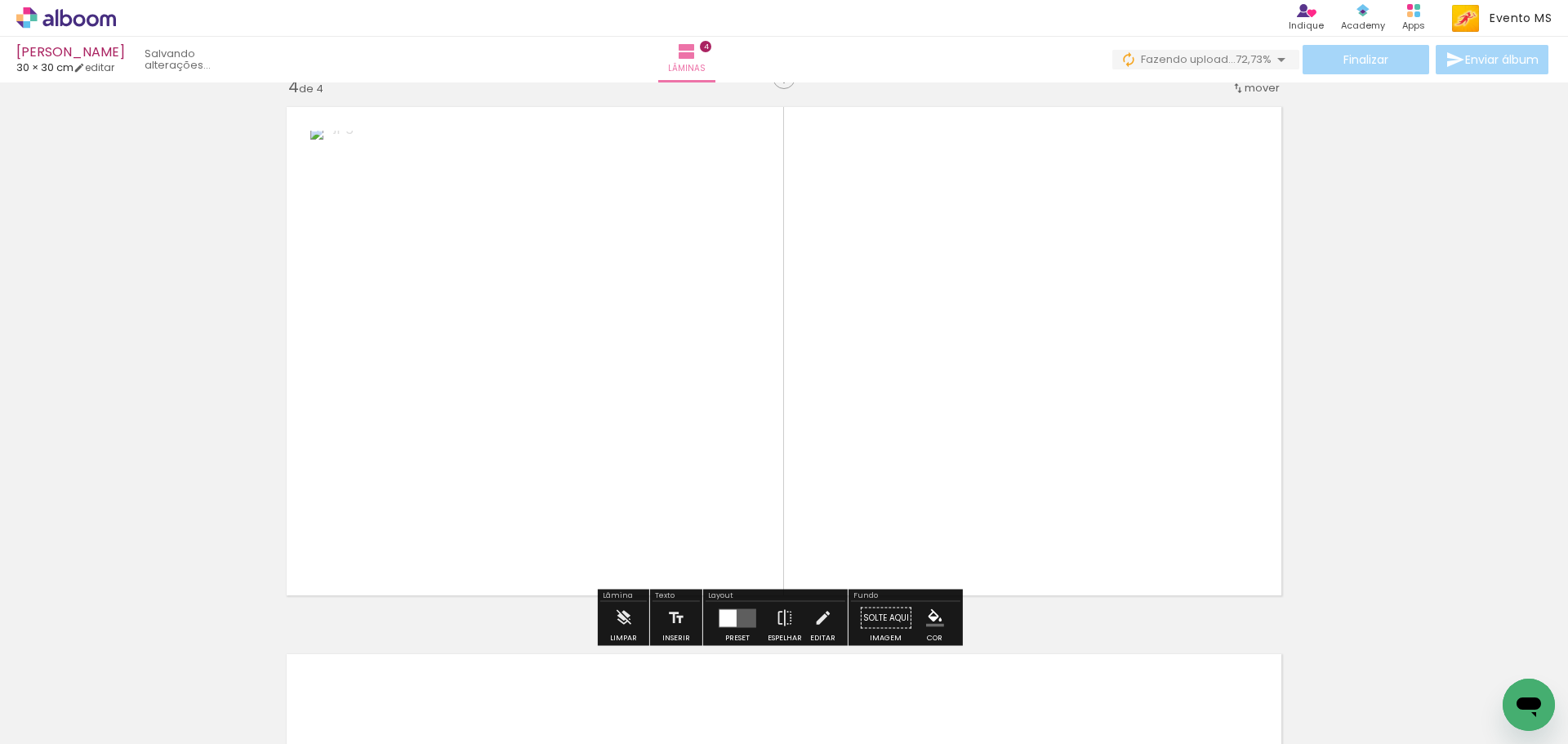
scroll to position [1662, 0]
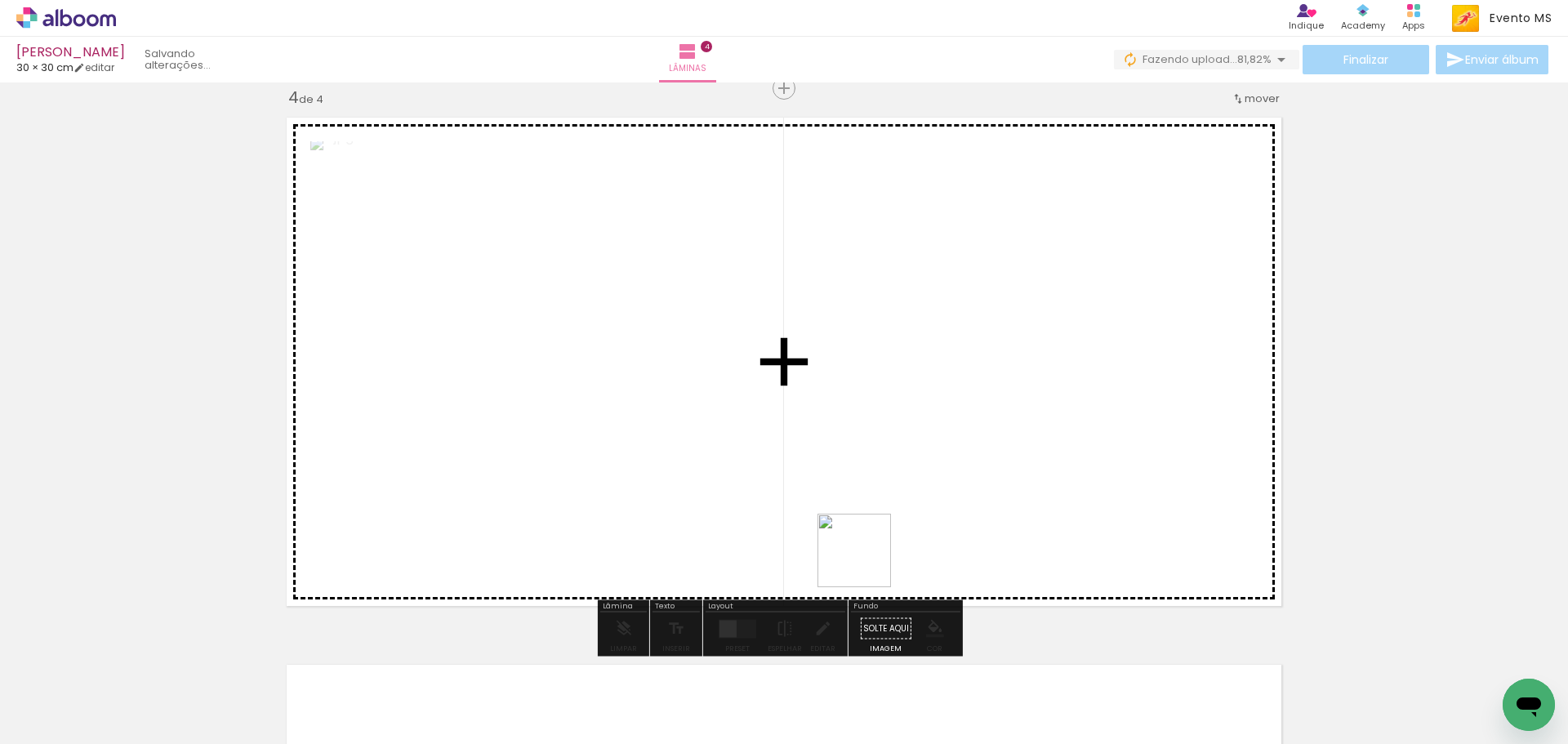
drag, startPoint x: 796, startPoint y: 701, endPoint x: 927, endPoint y: 401, distance: 327.4
click at [944, 384] on quentale-workspace at bounding box center [784, 372] width 1568 height 744
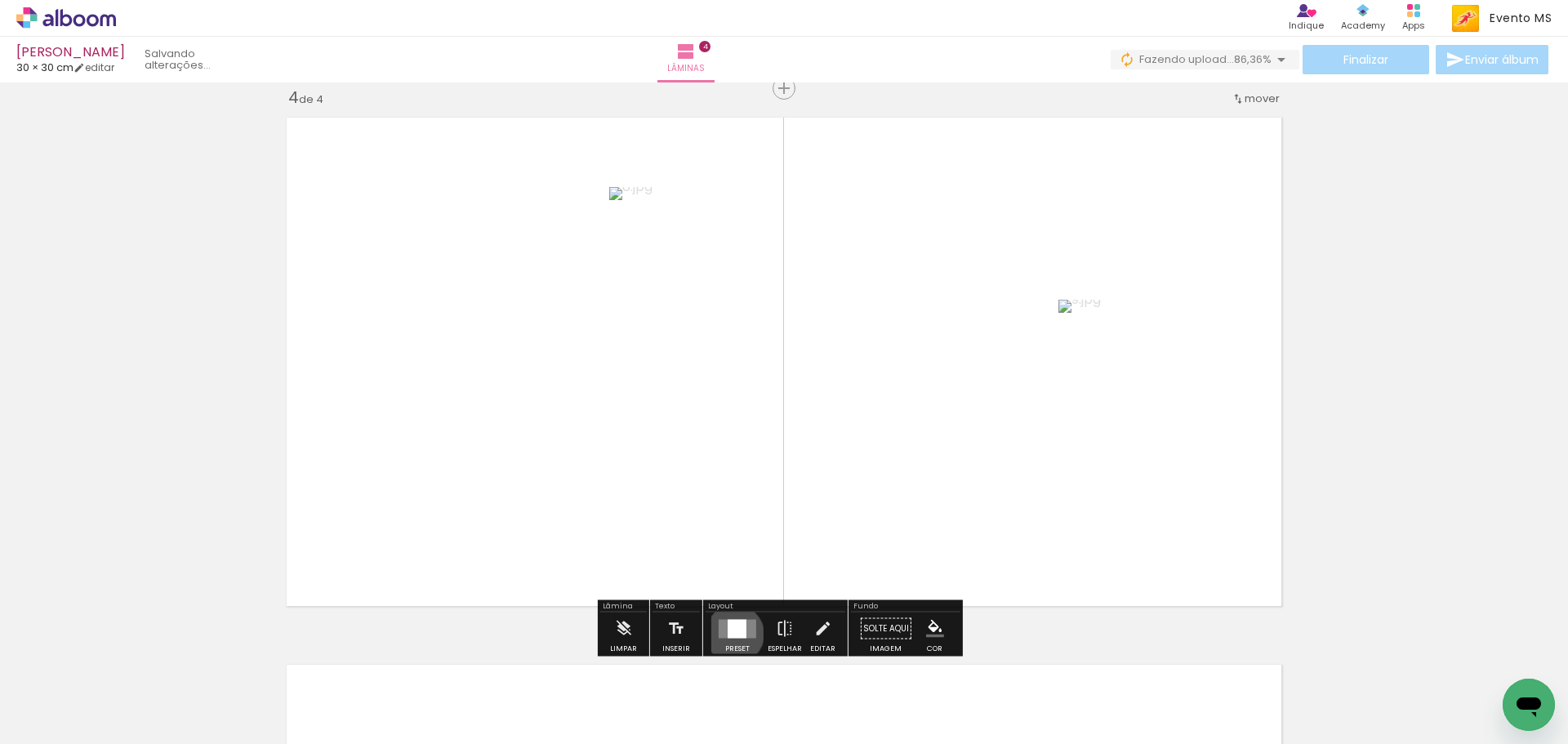
click at [731, 633] on div at bounding box center [738, 628] width 19 height 19
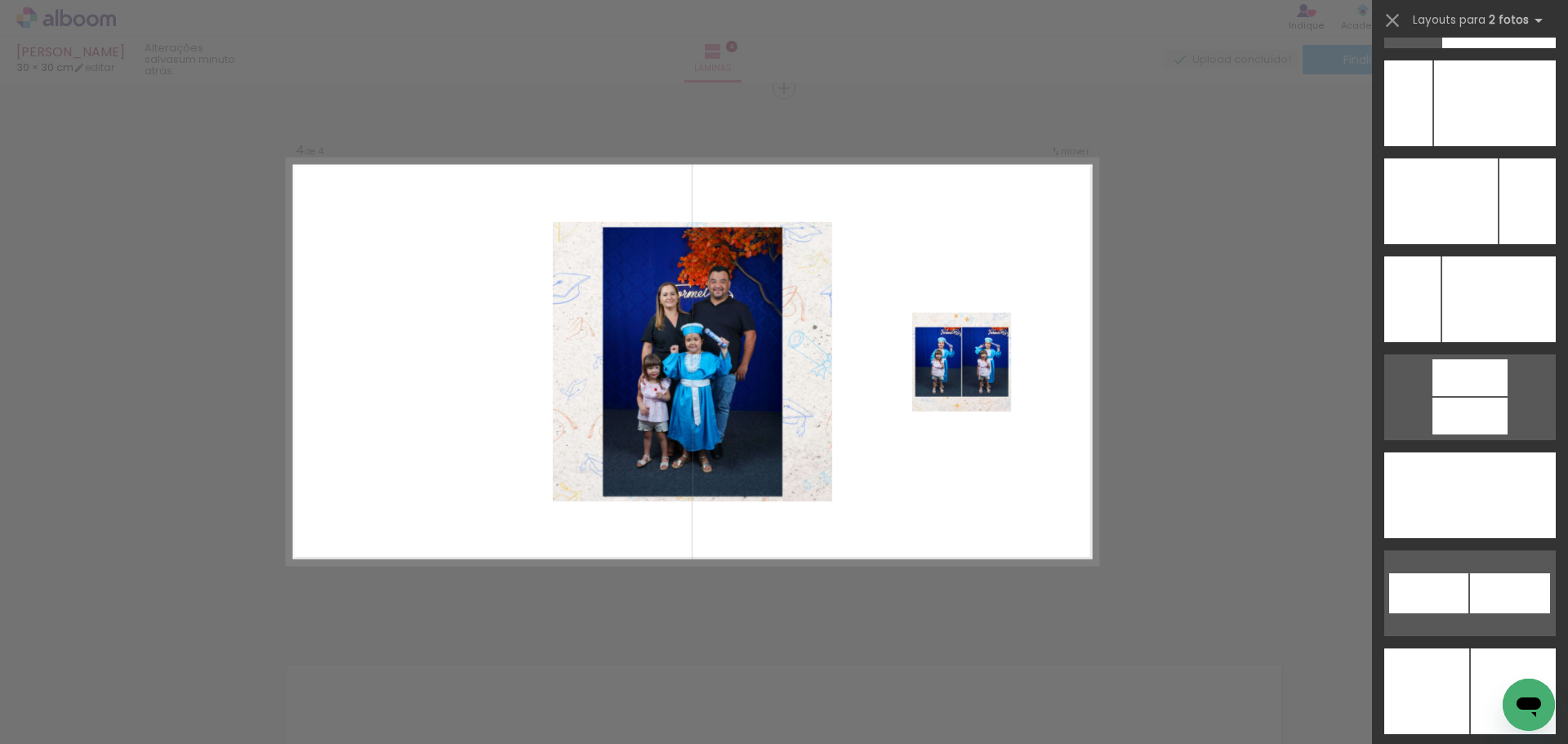
scroll to position [7410, 0]
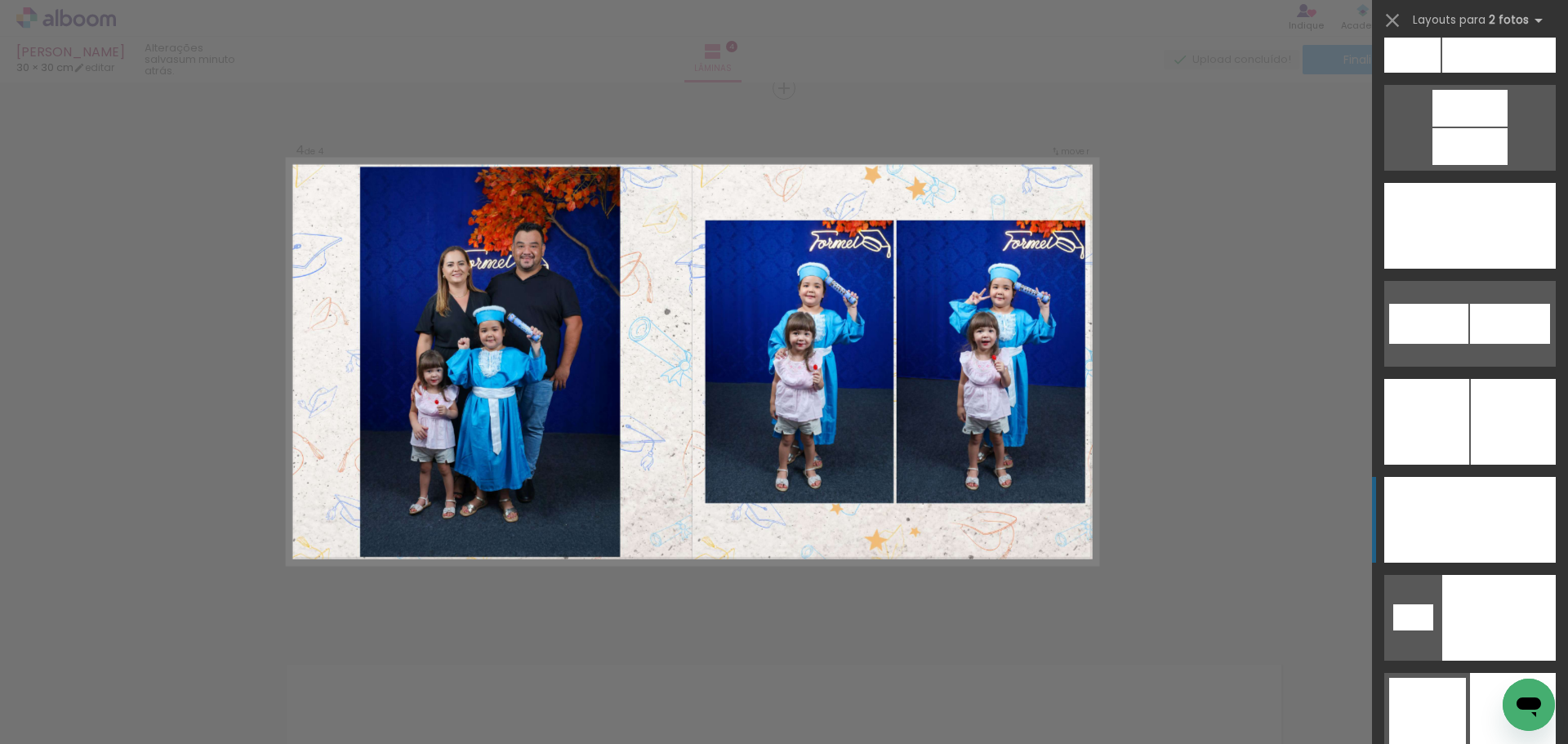
click at [1514, 464] on div at bounding box center [1514, 422] width 85 height 86
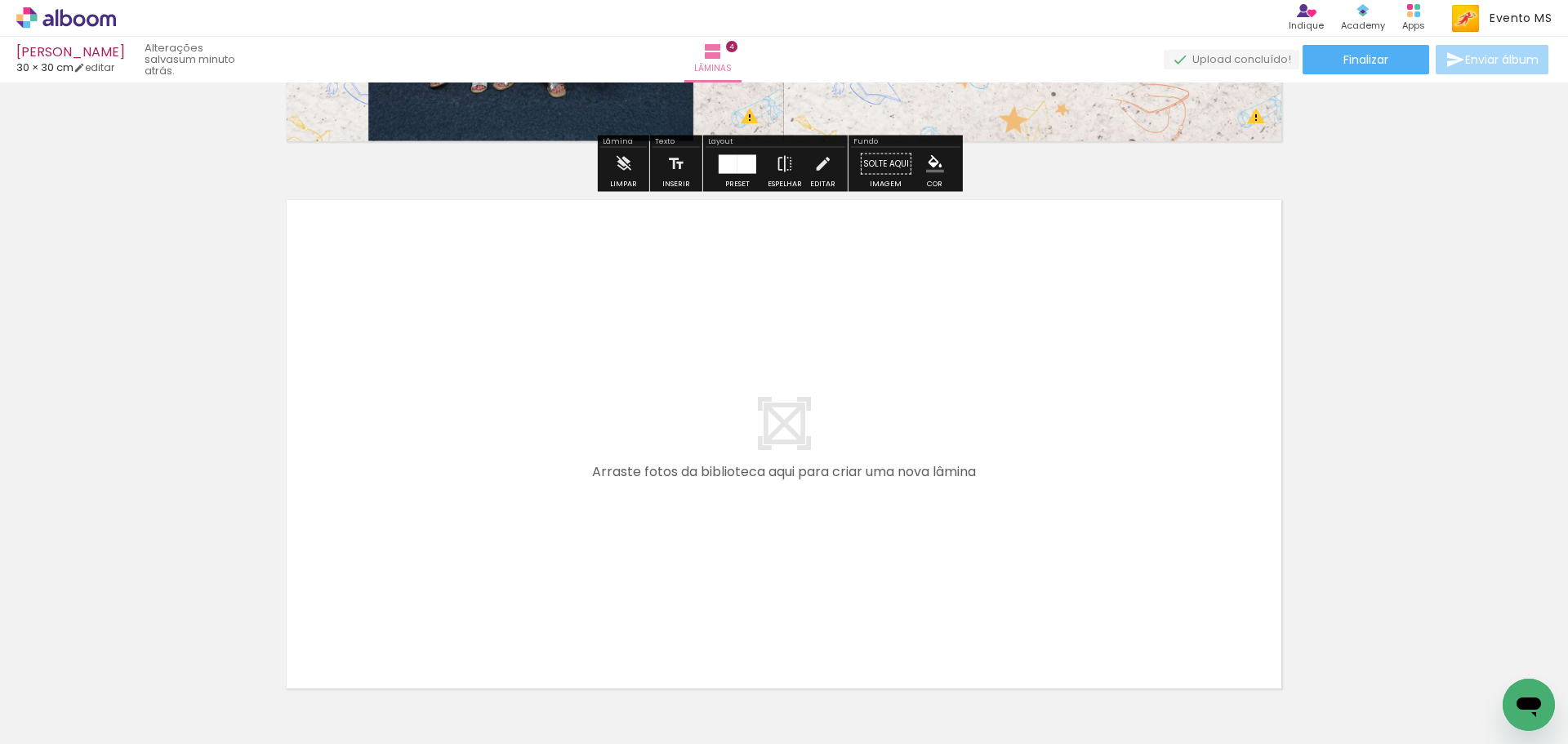
scroll to position [2152, 0]
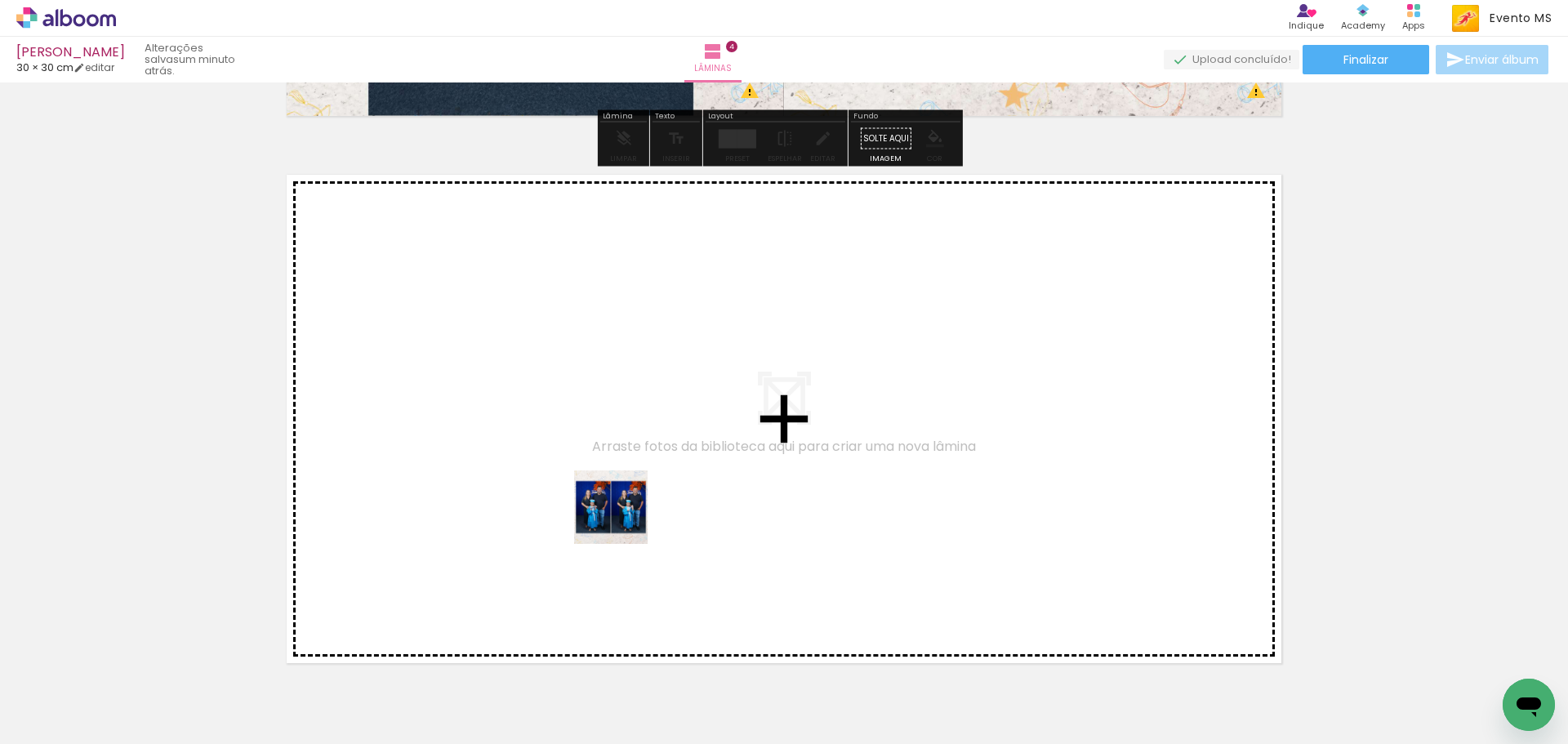
drag, startPoint x: 840, startPoint y: 658, endPoint x: 611, endPoint y: 513, distance: 271.0
click at [611, 513] on quentale-workspace at bounding box center [784, 372] width 1568 height 744
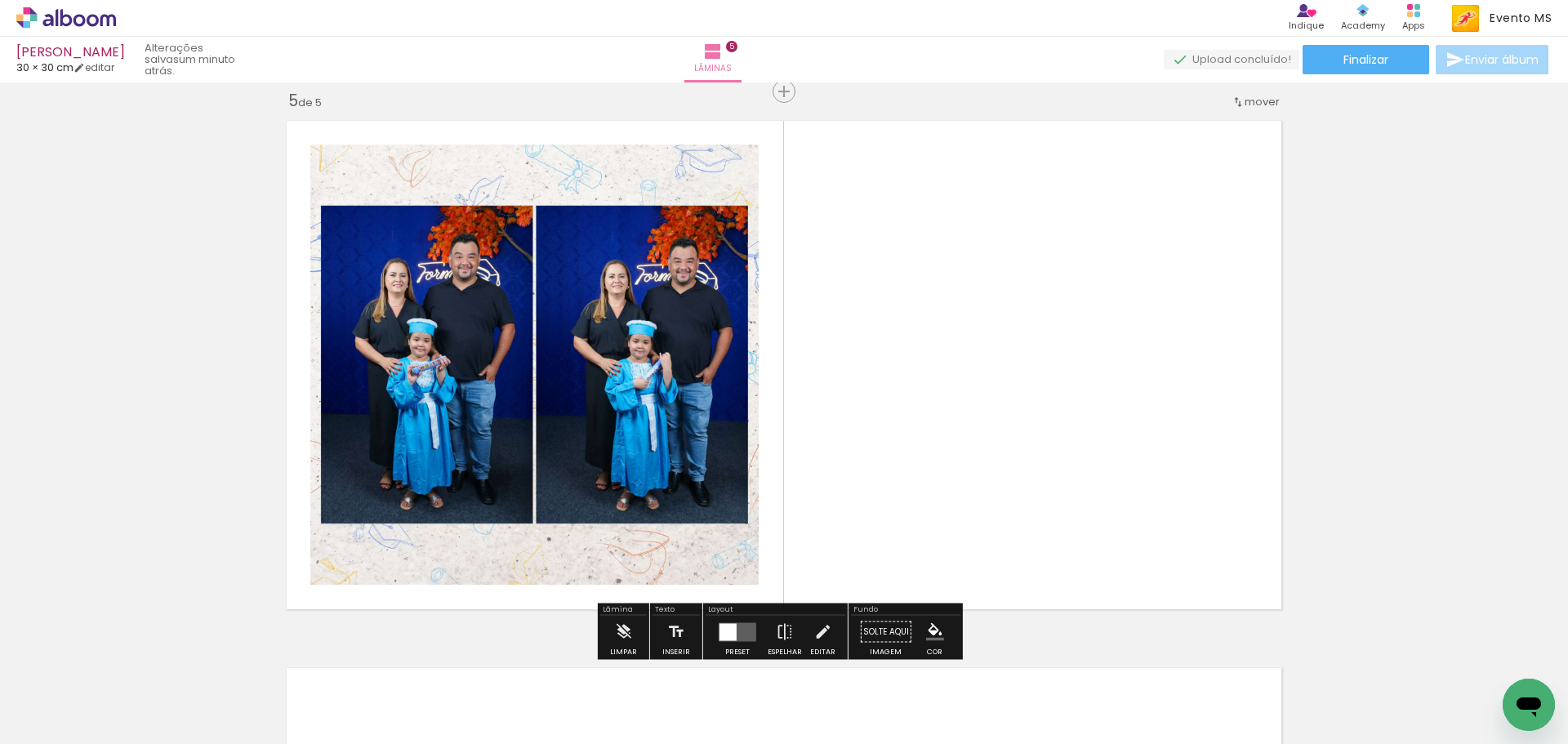
scroll to position [2209, 0]
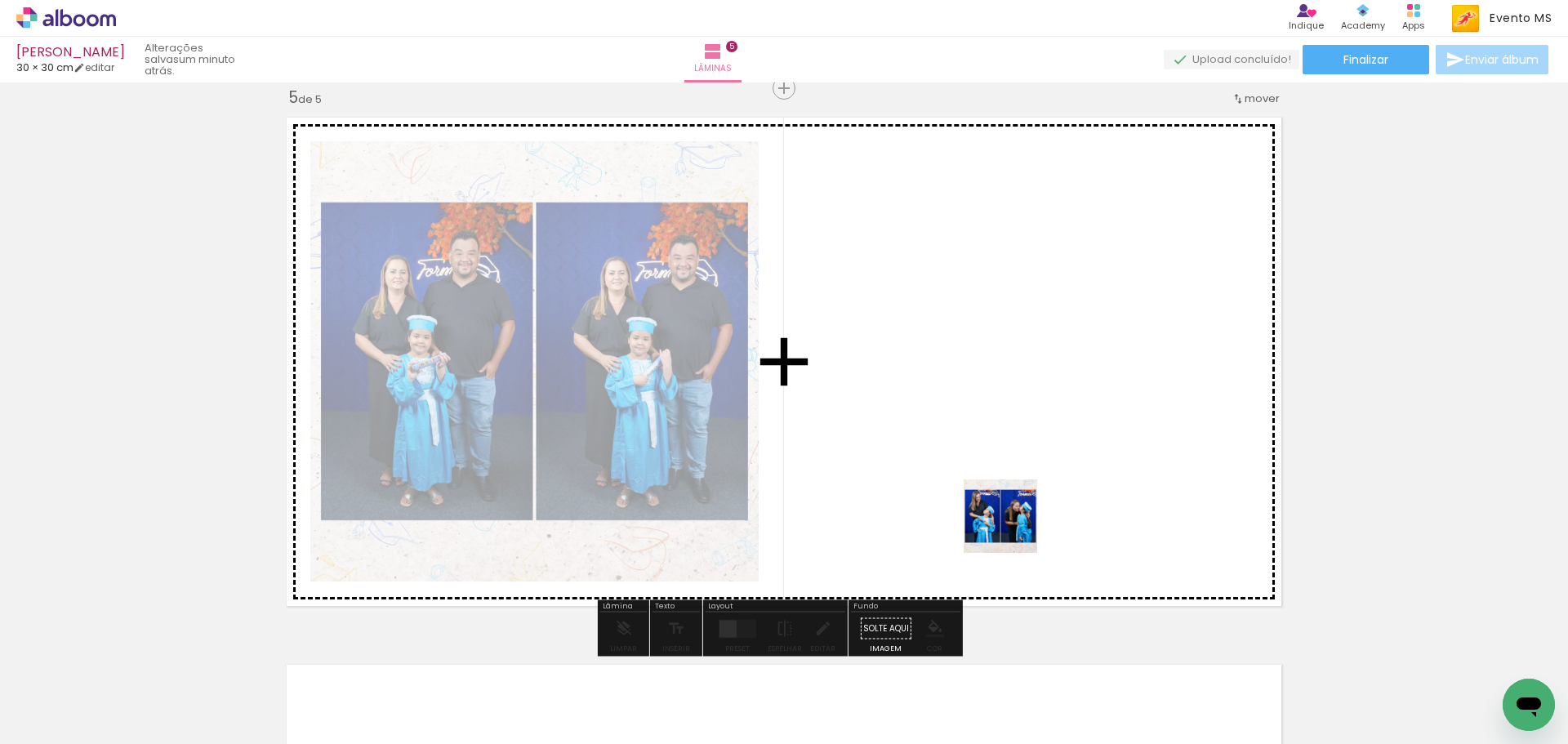
drag, startPoint x: 981, startPoint y: 687, endPoint x: 1008, endPoint y: 478, distance: 210.7
click at [1010, 490] on quentale-workspace at bounding box center [784, 372] width 1568 height 744
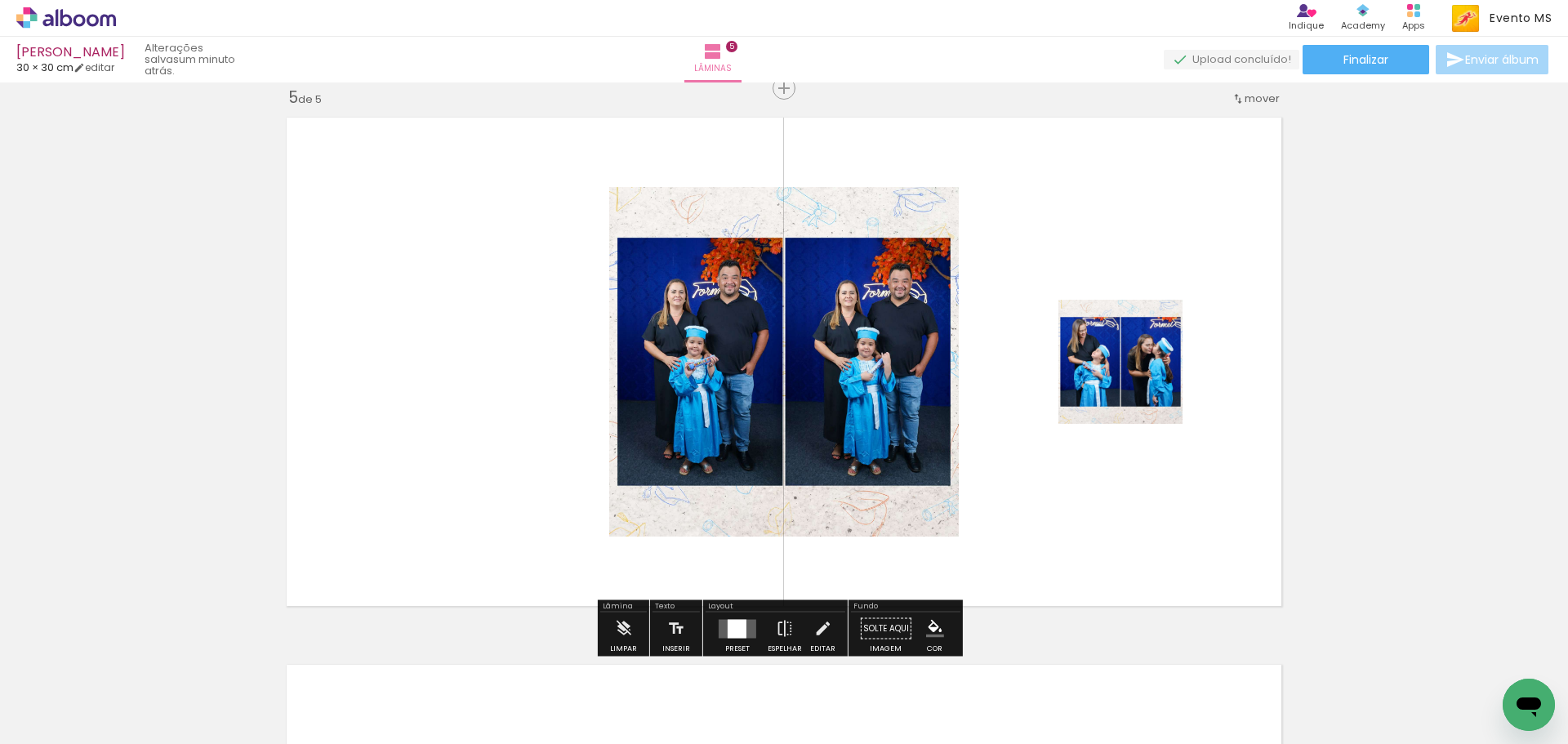
drag, startPoint x: 723, startPoint y: 648, endPoint x: 753, endPoint y: 620, distance: 41.0
click at [734, 635] on quentale-workspace at bounding box center [784, 372] width 1568 height 744
click at [728, 632] on div at bounding box center [738, 628] width 19 height 19
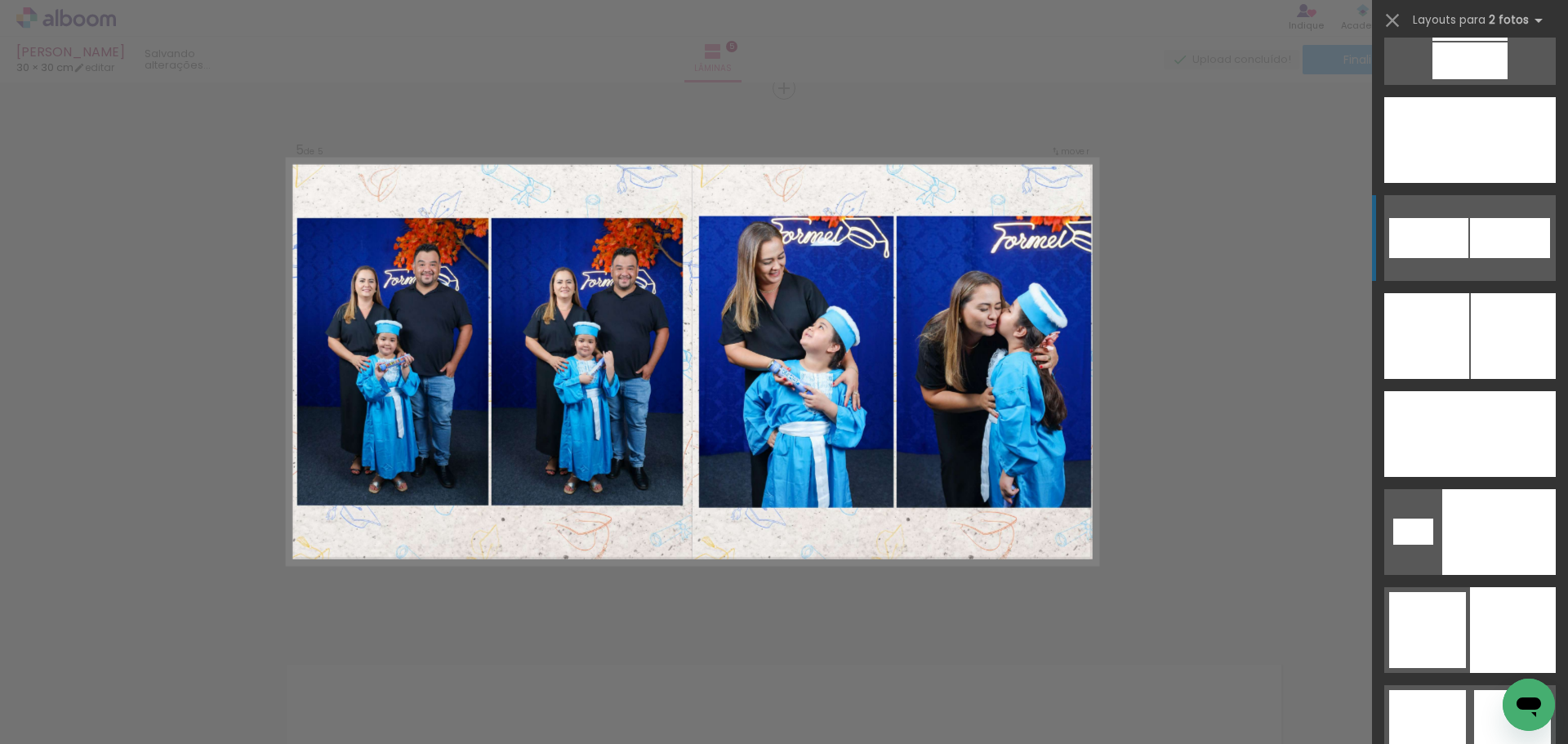
scroll to position [7510, 0]
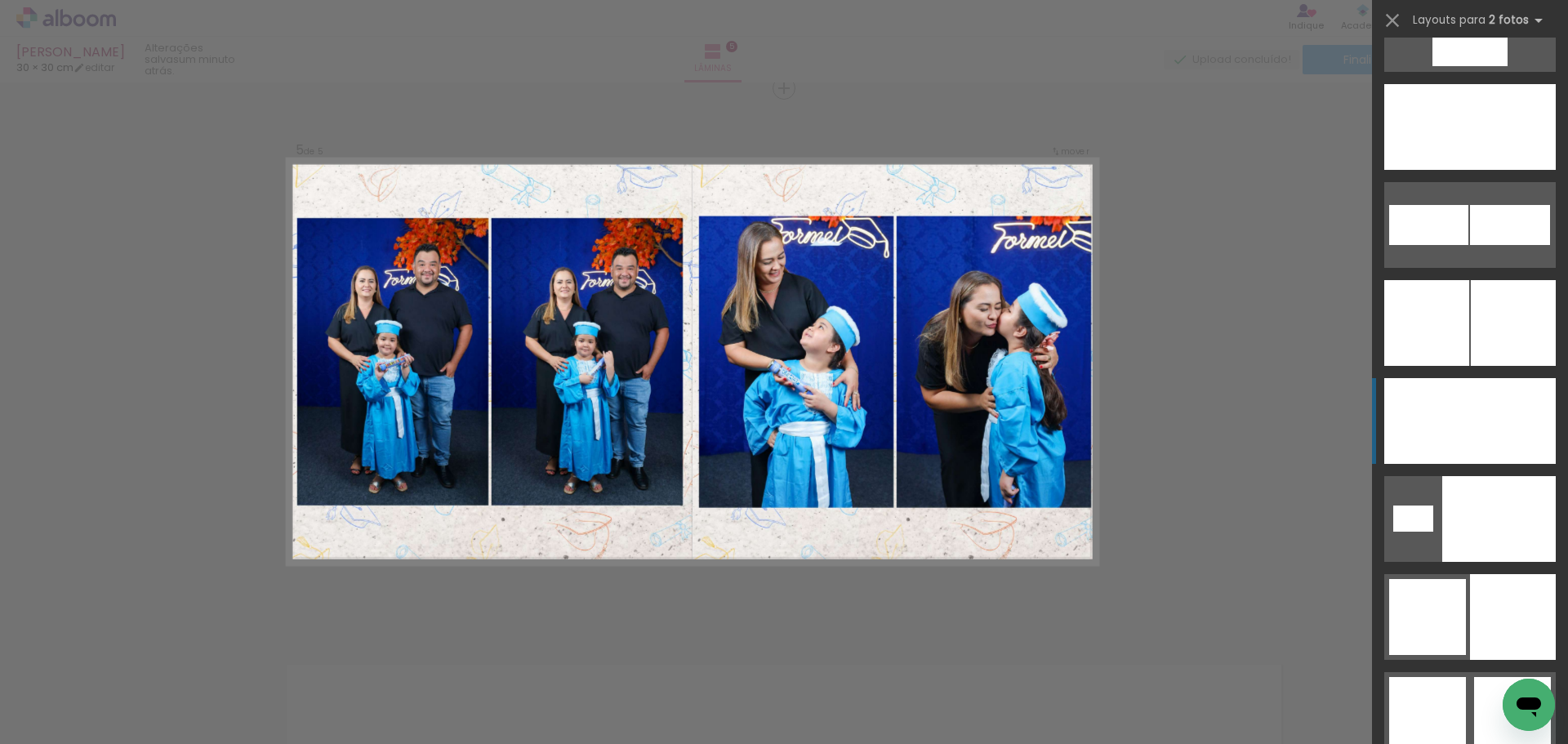
click at [1499, 427] on div at bounding box center [1514, 421] width 86 height 86
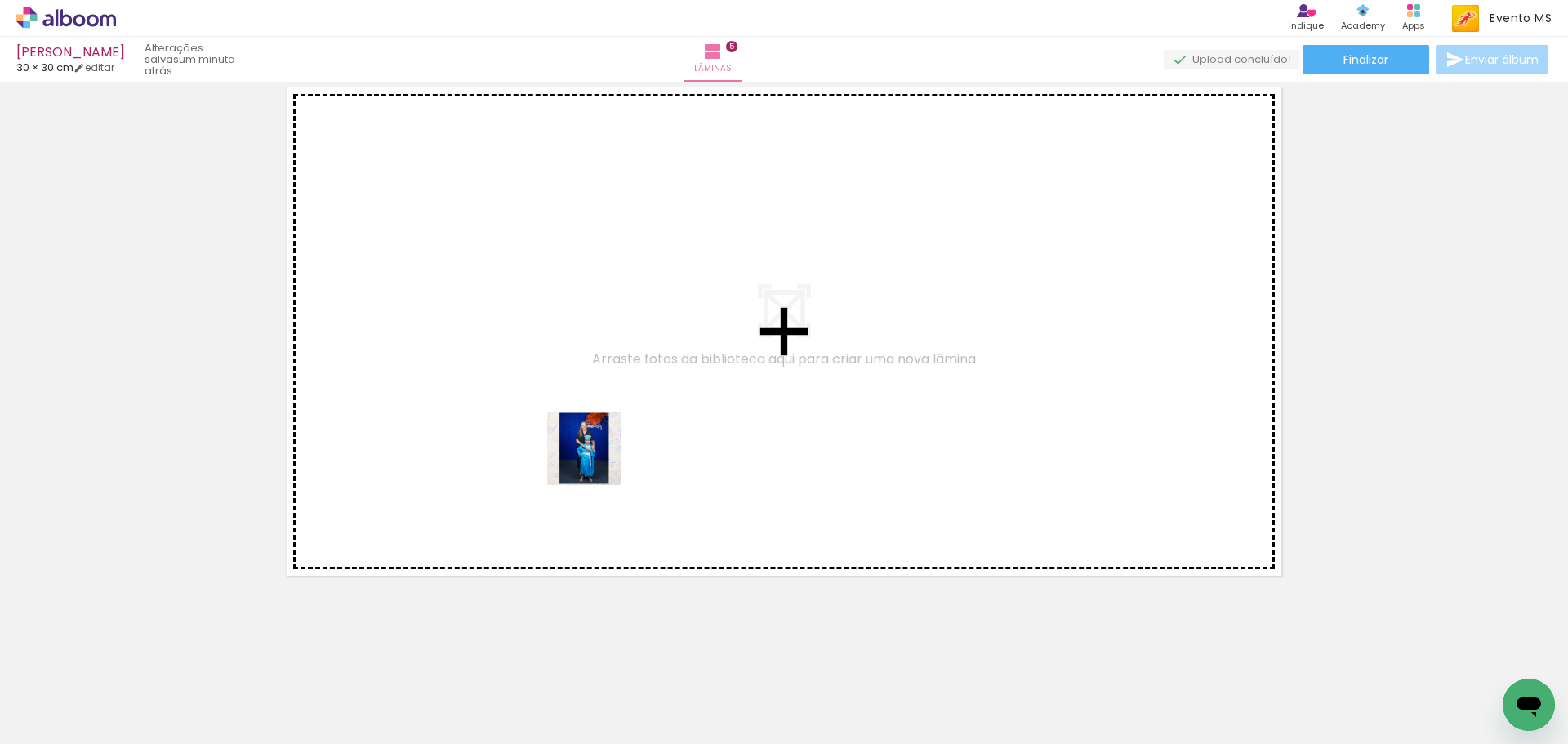
drag, startPoint x: 1071, startPoint y: 704, endPoint x: 548, endPoint y: 432, distance: 589.5
click at [548, 432] on quentale-workspace at bounding box center [784, 372] width 1568 height 744
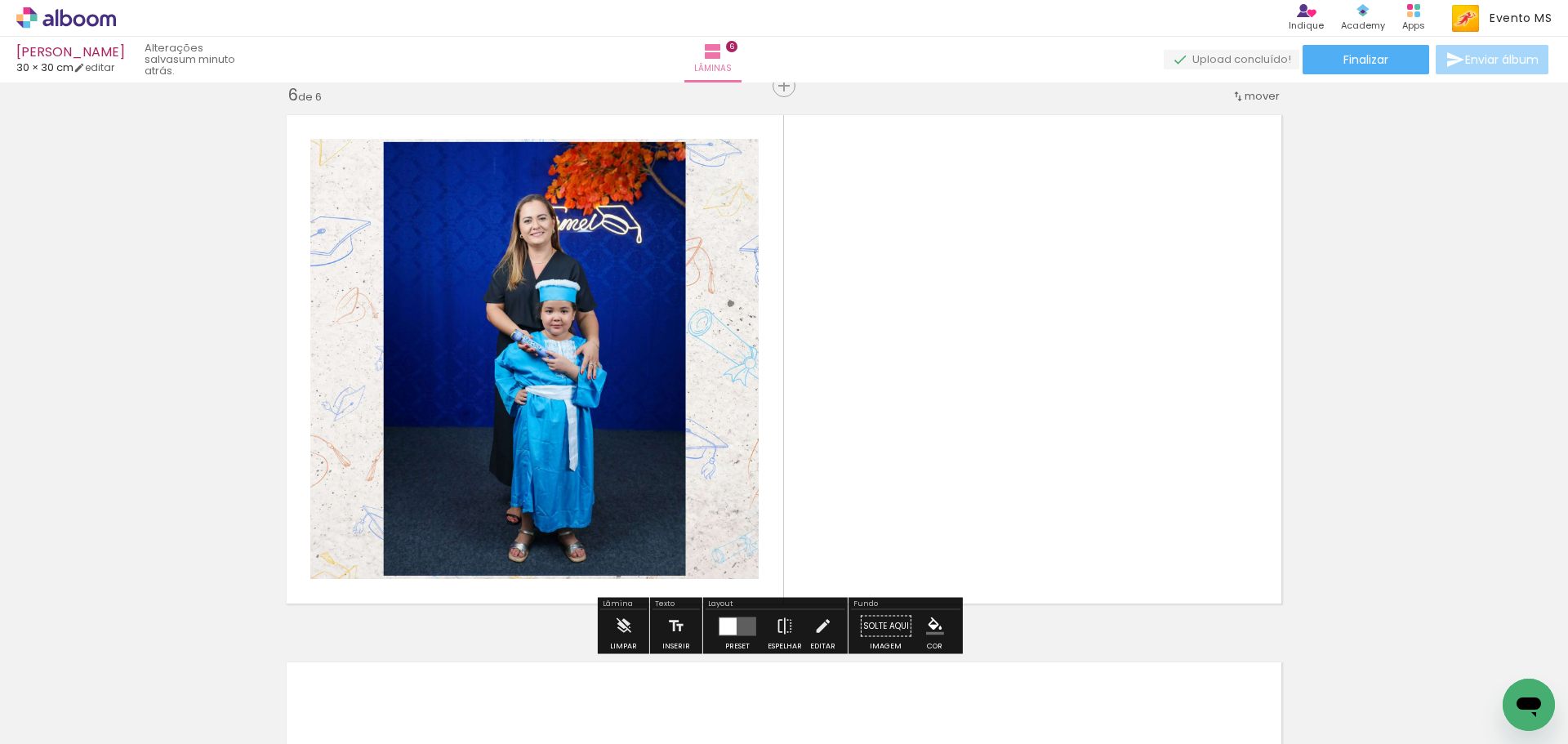
scroll to position [2756, 0]
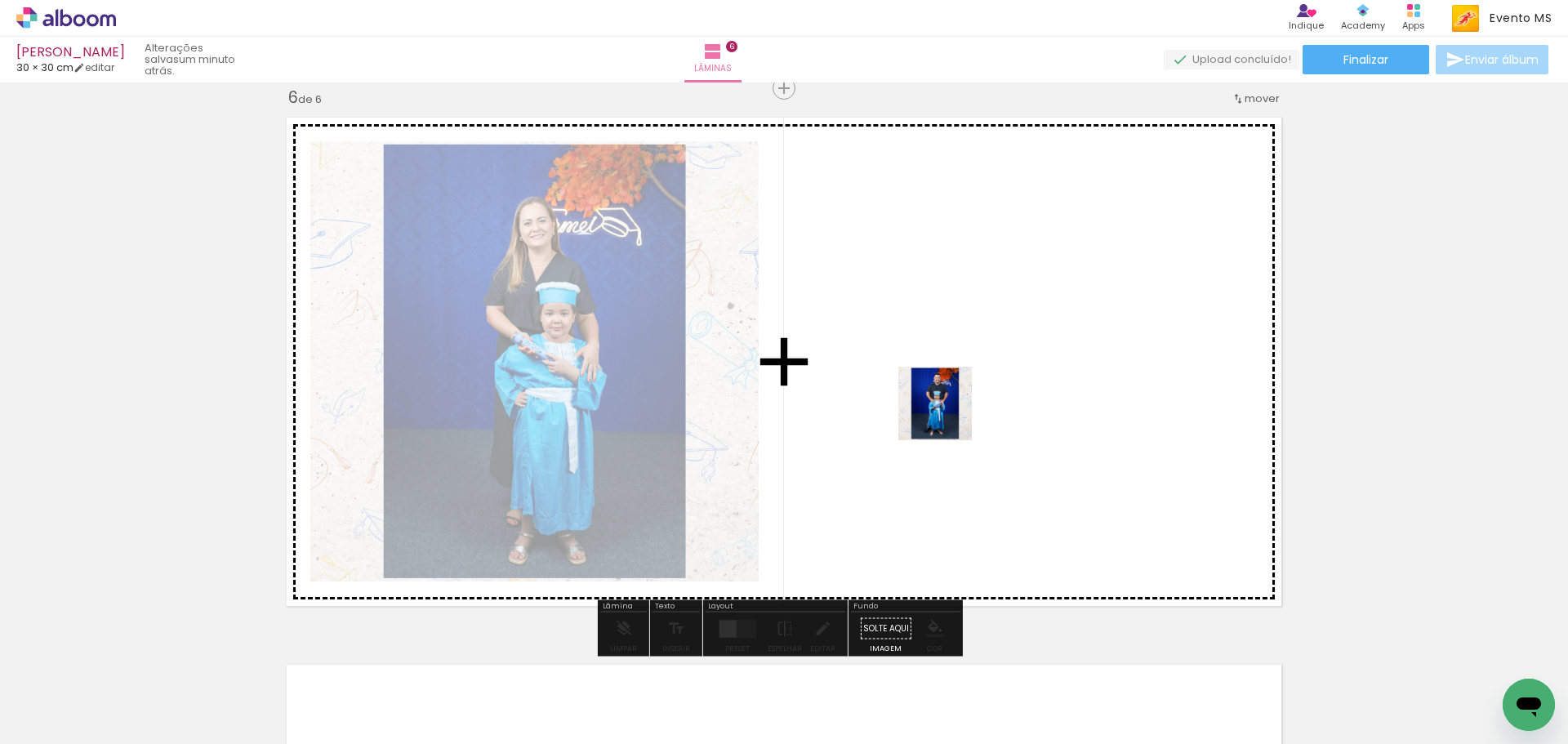
drag, startPoint x: 1165, startPoint y: 696, endPoint x: 948, endPoint y: 415, distance: 355.0
click at [948, 415] on quentale-workspace at bounding box center [784, 372] width 1568 height 744
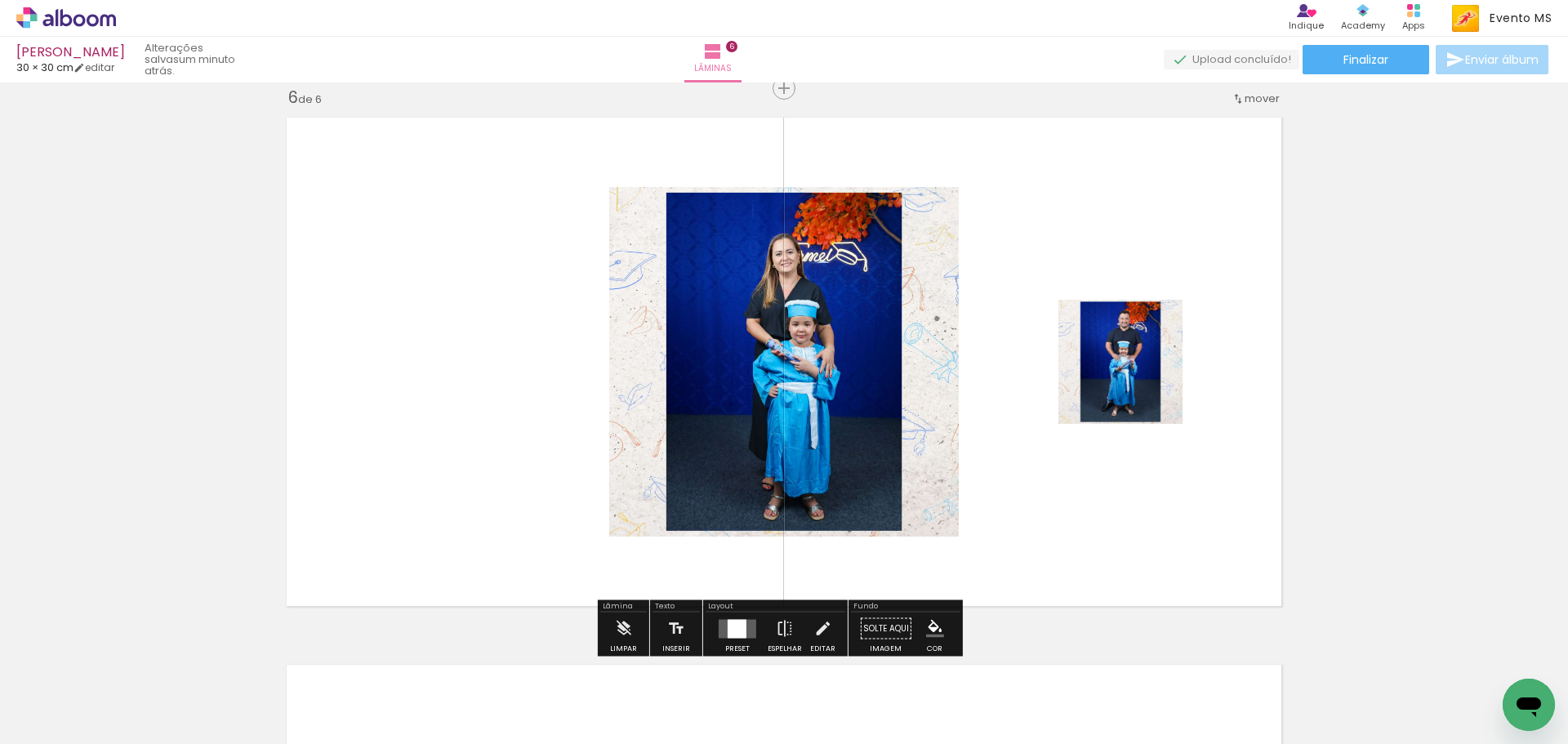
drag, startPoint x: 723, startPoint y: 627, endPoint x: 1056, endPoint y: 494, distance: 358.6
click at [729, 627] on div at bounding box center [738, 628] width 19 height 19
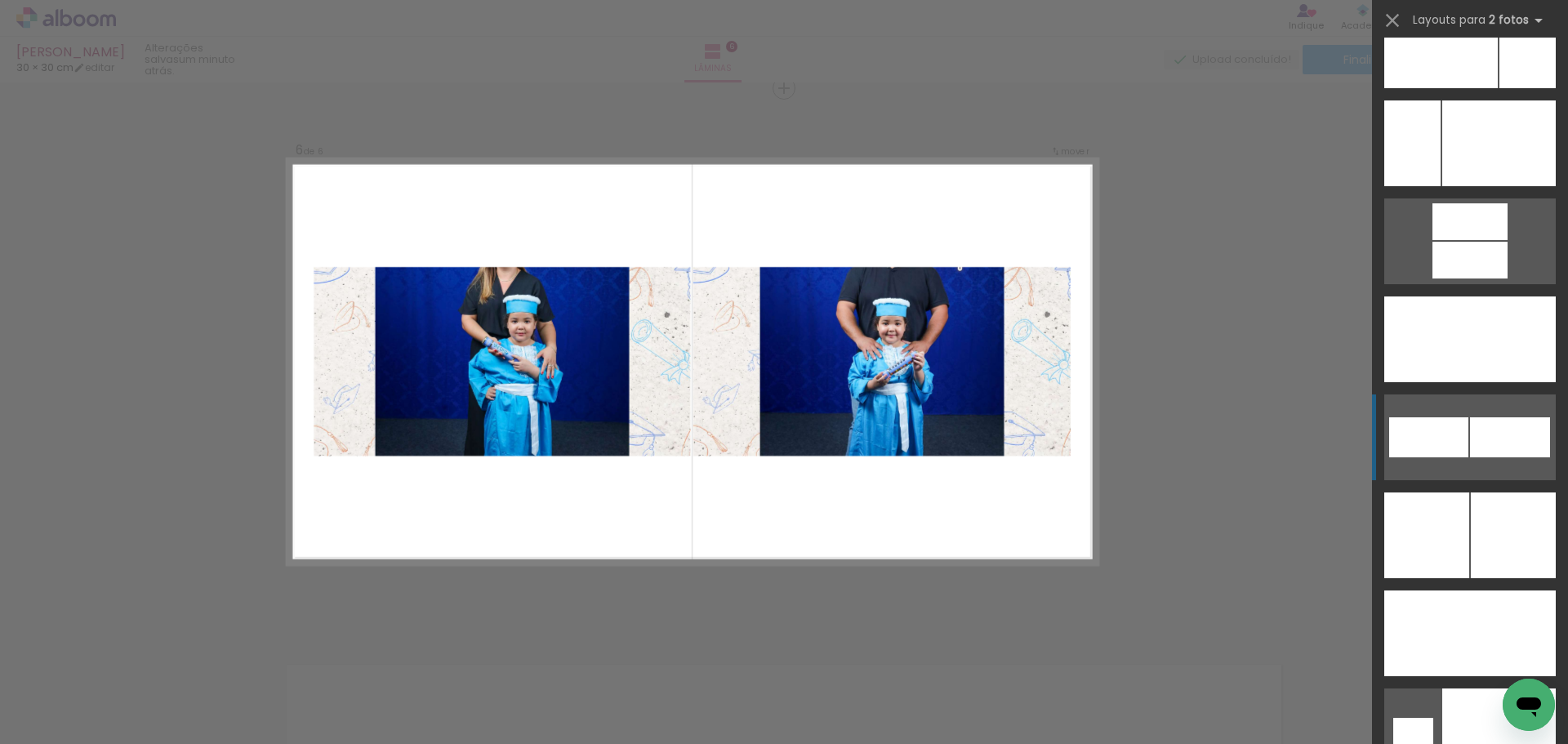
scroll to position [7460, 0]
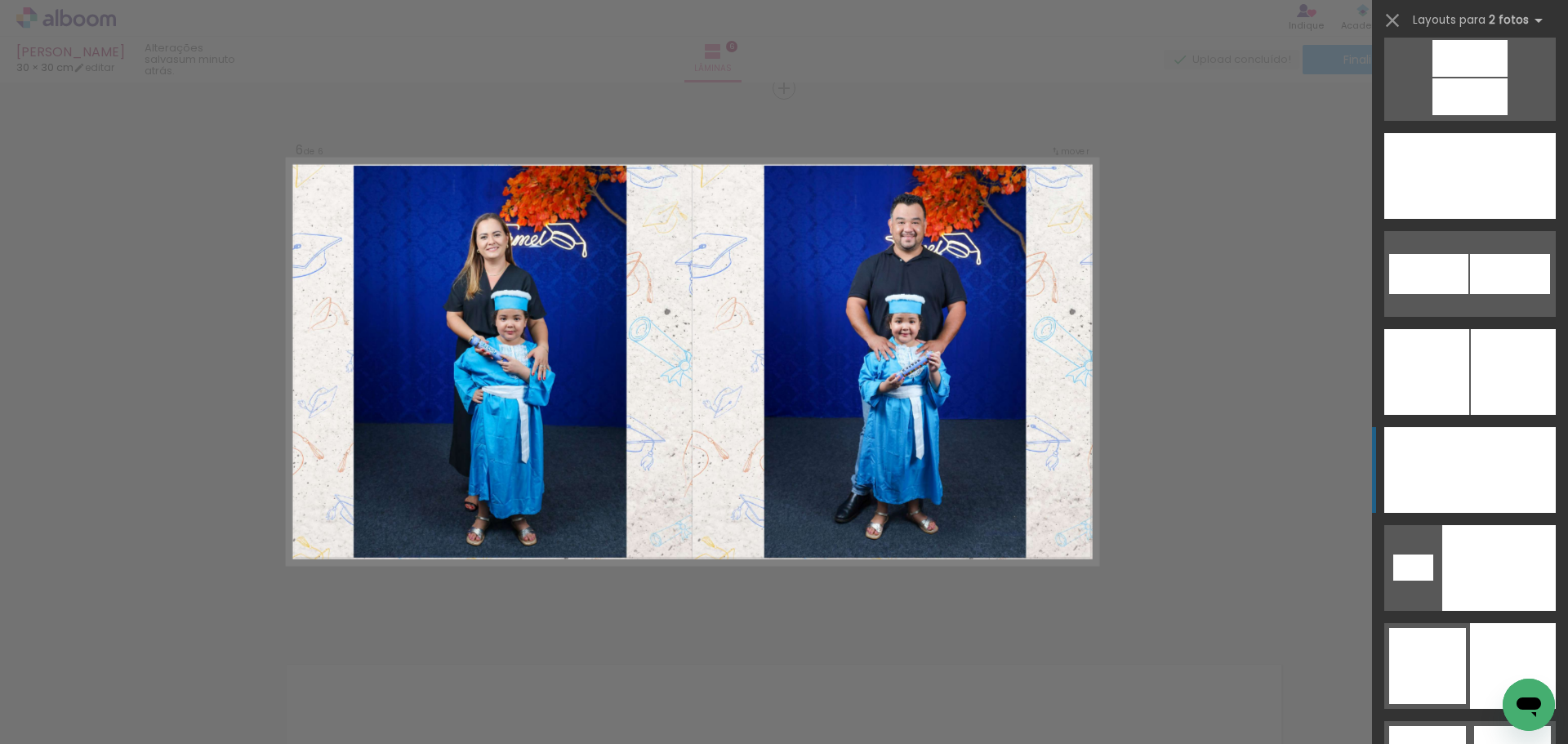
click at [1479, 623] on div at bounding box center [1514, 666] width 86 height 86
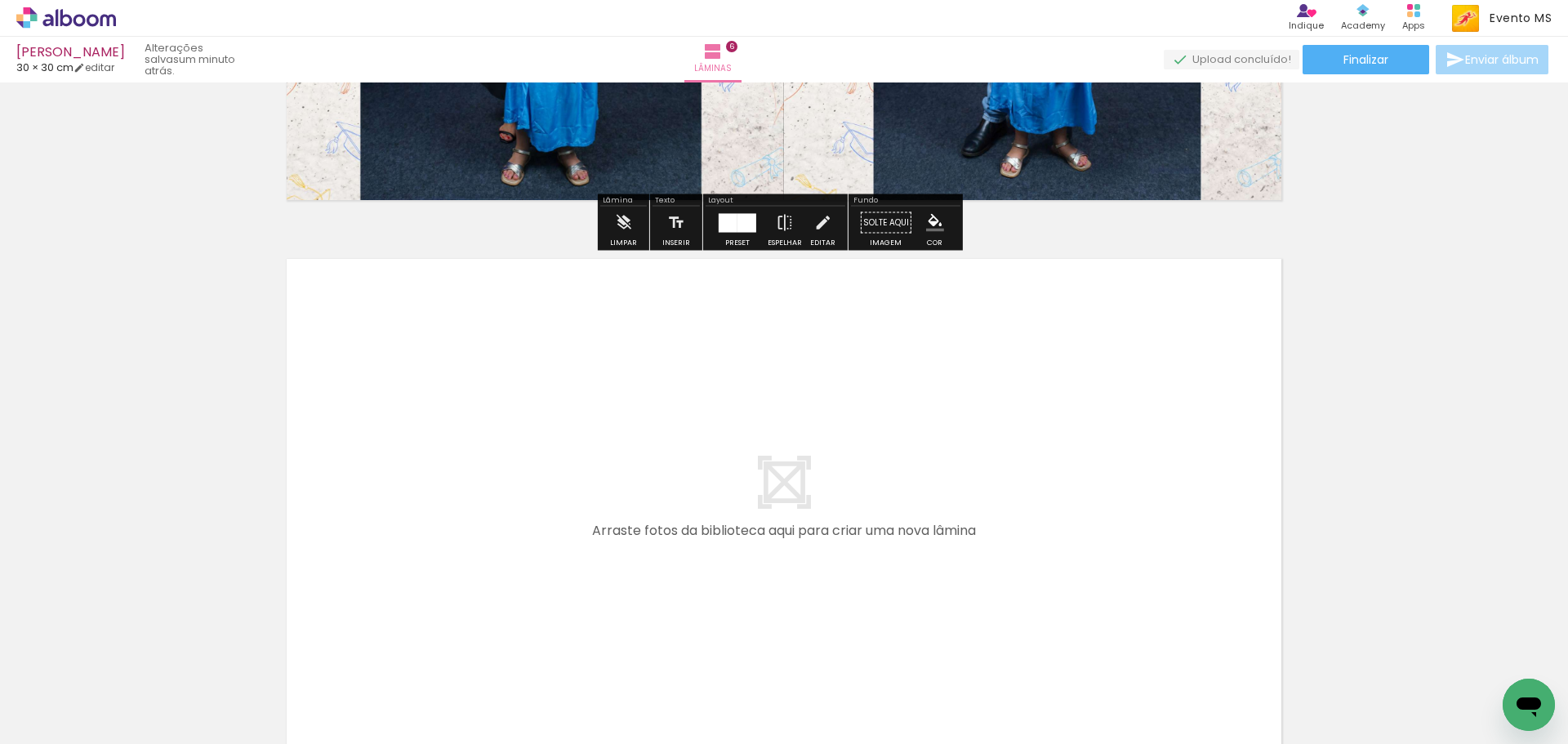
scroll to position [3327, 0]
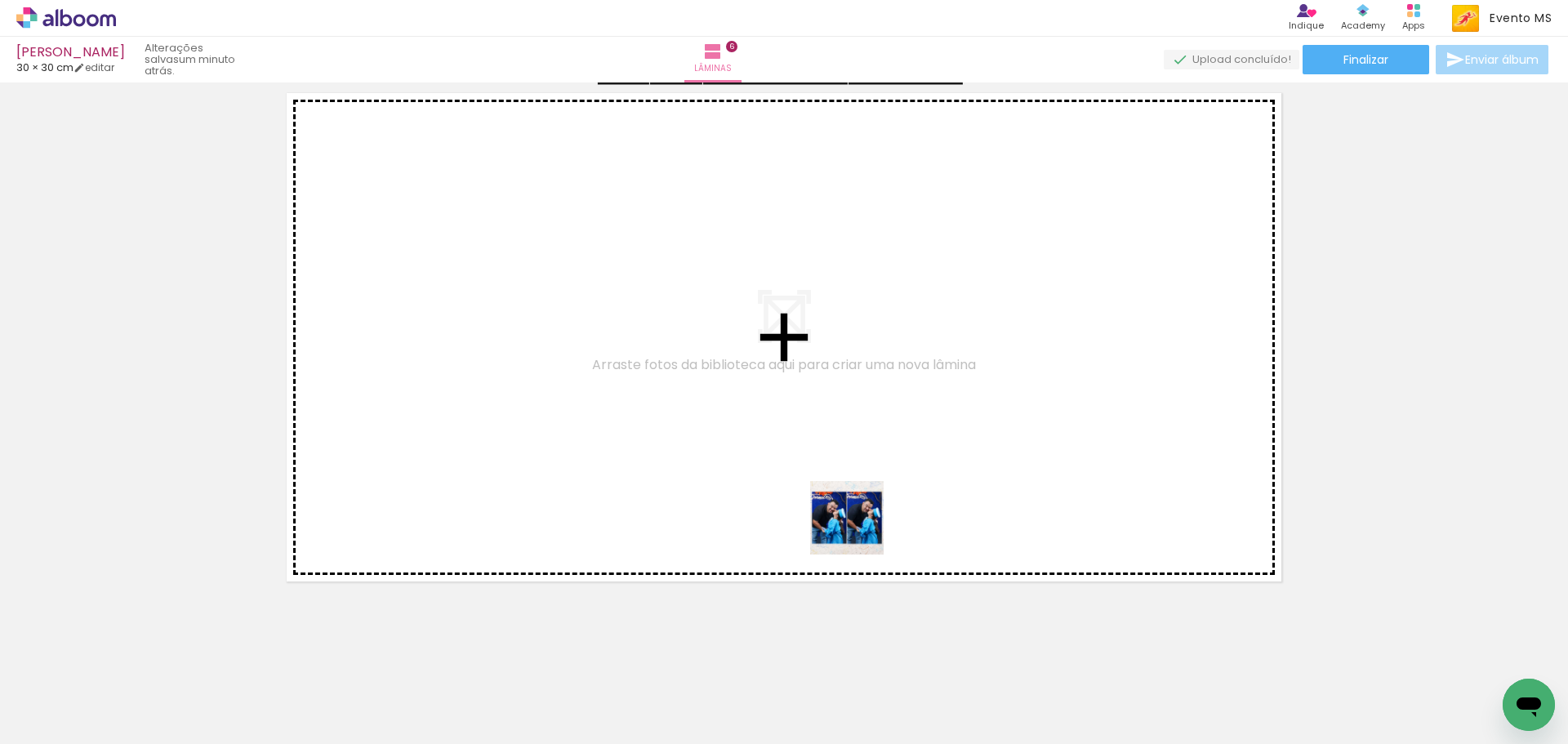
drag, startPoint x: 1281, startPoint y: 694, endPoint x: 842, endPoint y: 513, distance: 474.8
click at [842, 513] on quentale-workspace at bounding box center [784, 372] width 1568 height 744
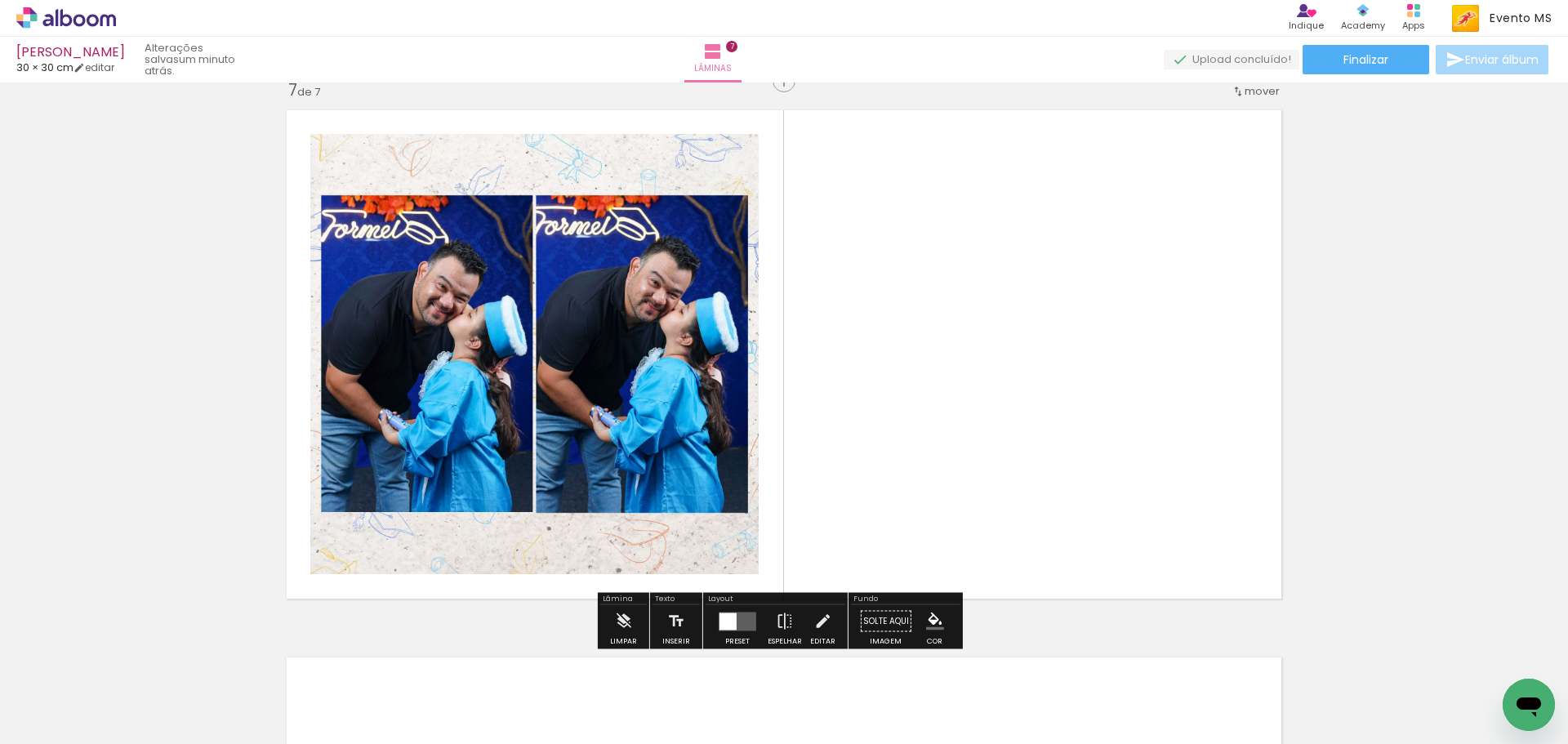
scroll to position [3304, 0]
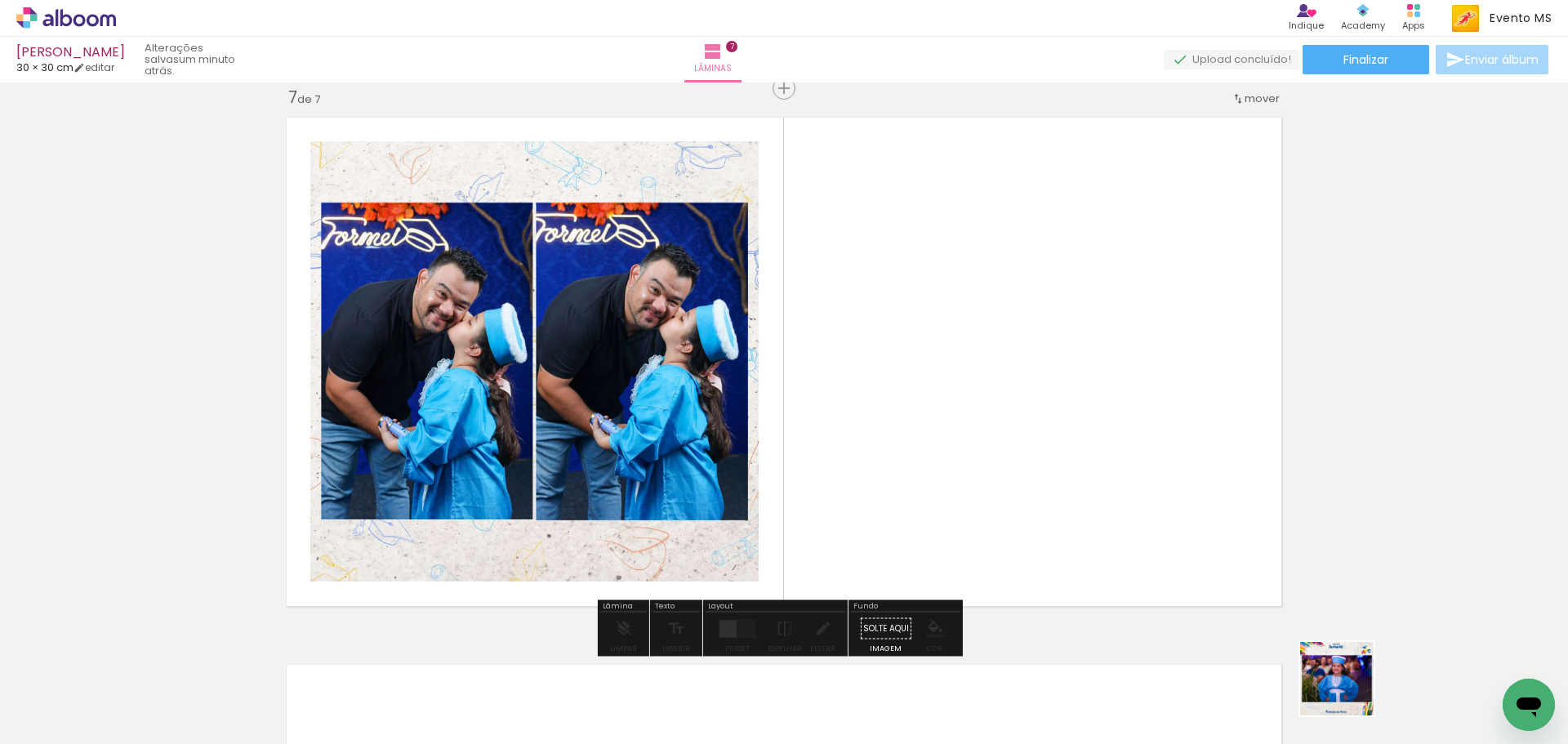
drag, startPoint x: 1349, startPoint y: 691, endPoint x: 1095, endPoint y: 497, distance: 319.6
click at [1100, 498] on quentale-workspace at bounding box center [784, 372] width 1568 height 744
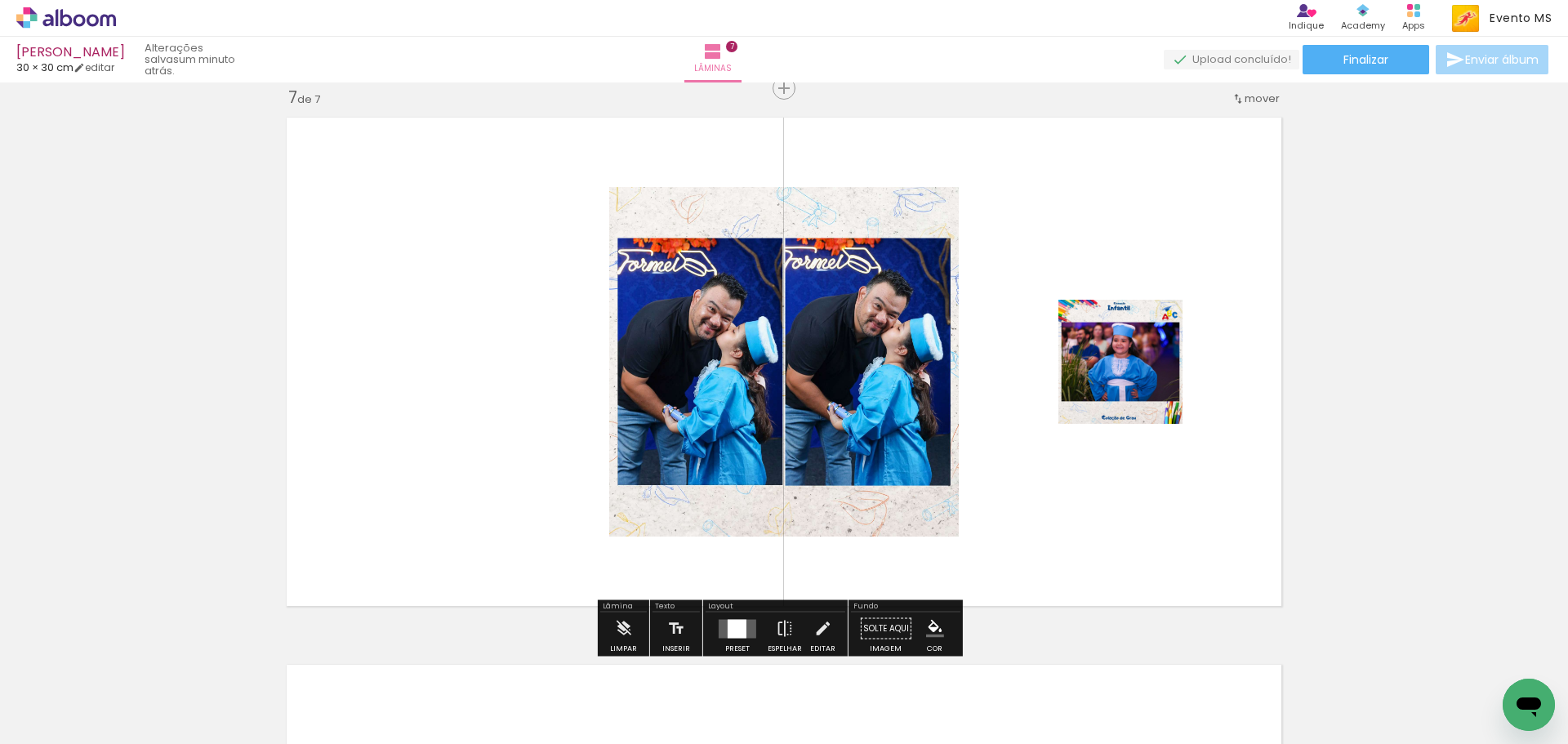
drag, startPoint x: 737, startPoint y: 621, endPoint x: 1018, endPoint y: 519, distance: 298.9
click at [743, 619] on quentale-layouter at bounding box center [737, 628] width 37 height 19
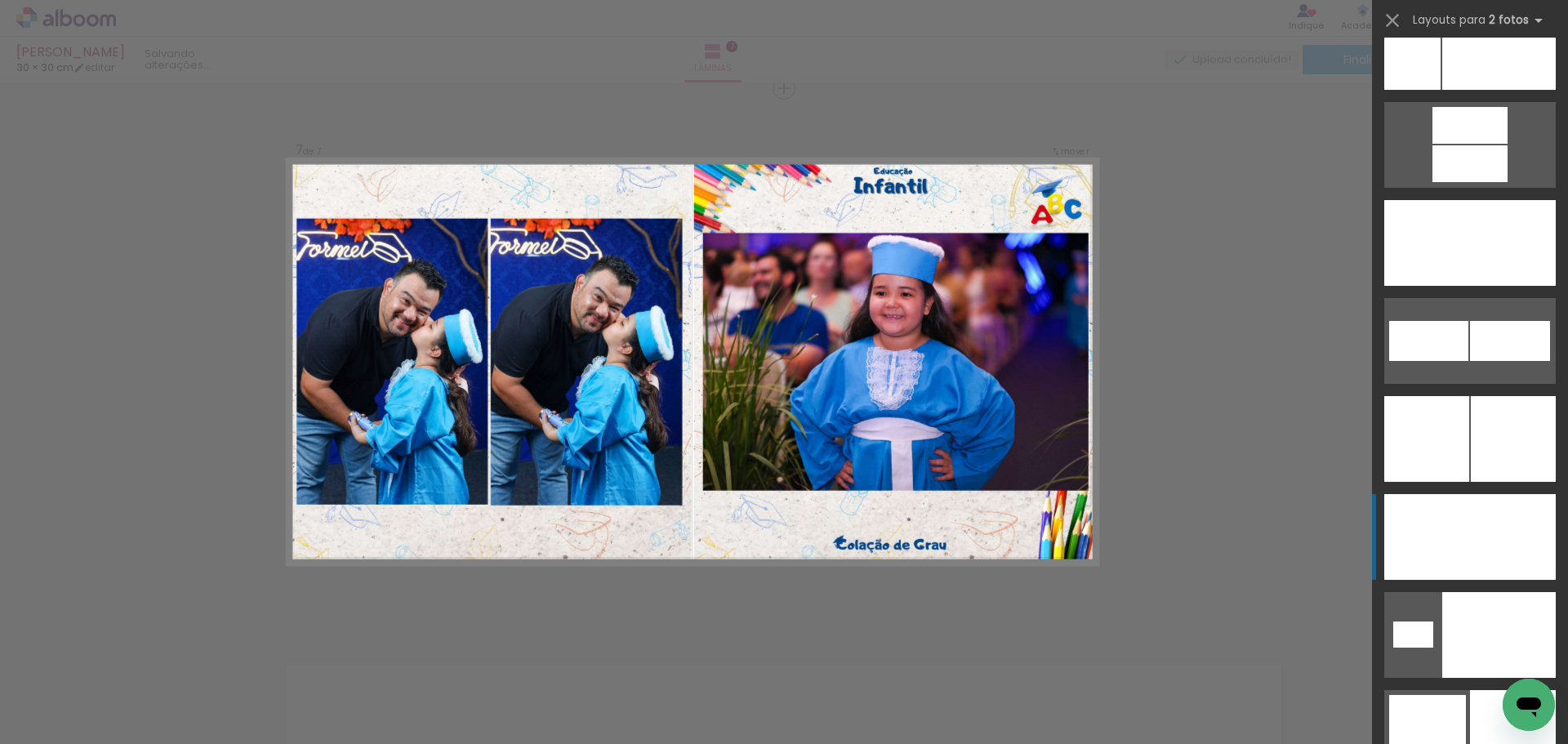
scroll to position [7423, 0]
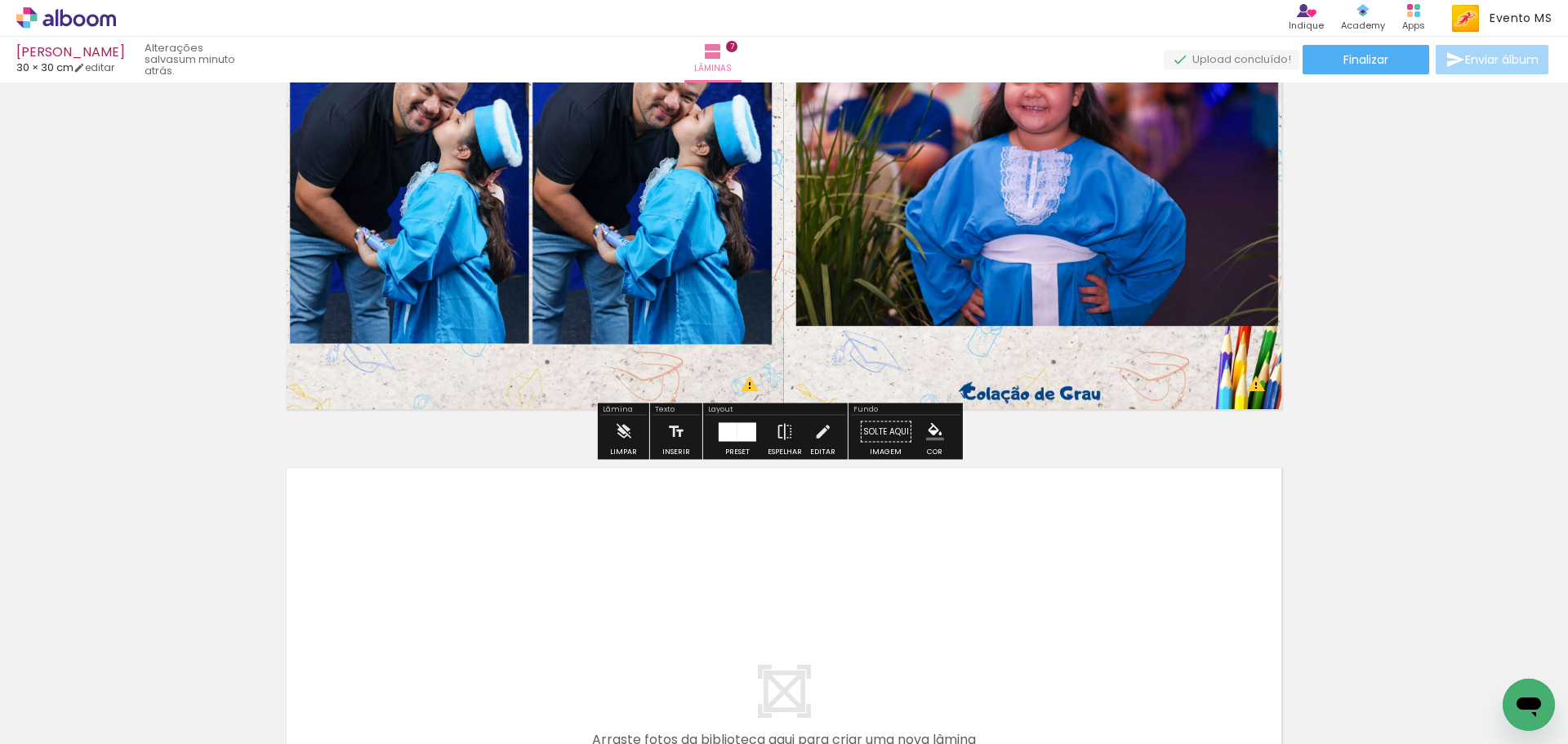
scroll to position [3793, 0]
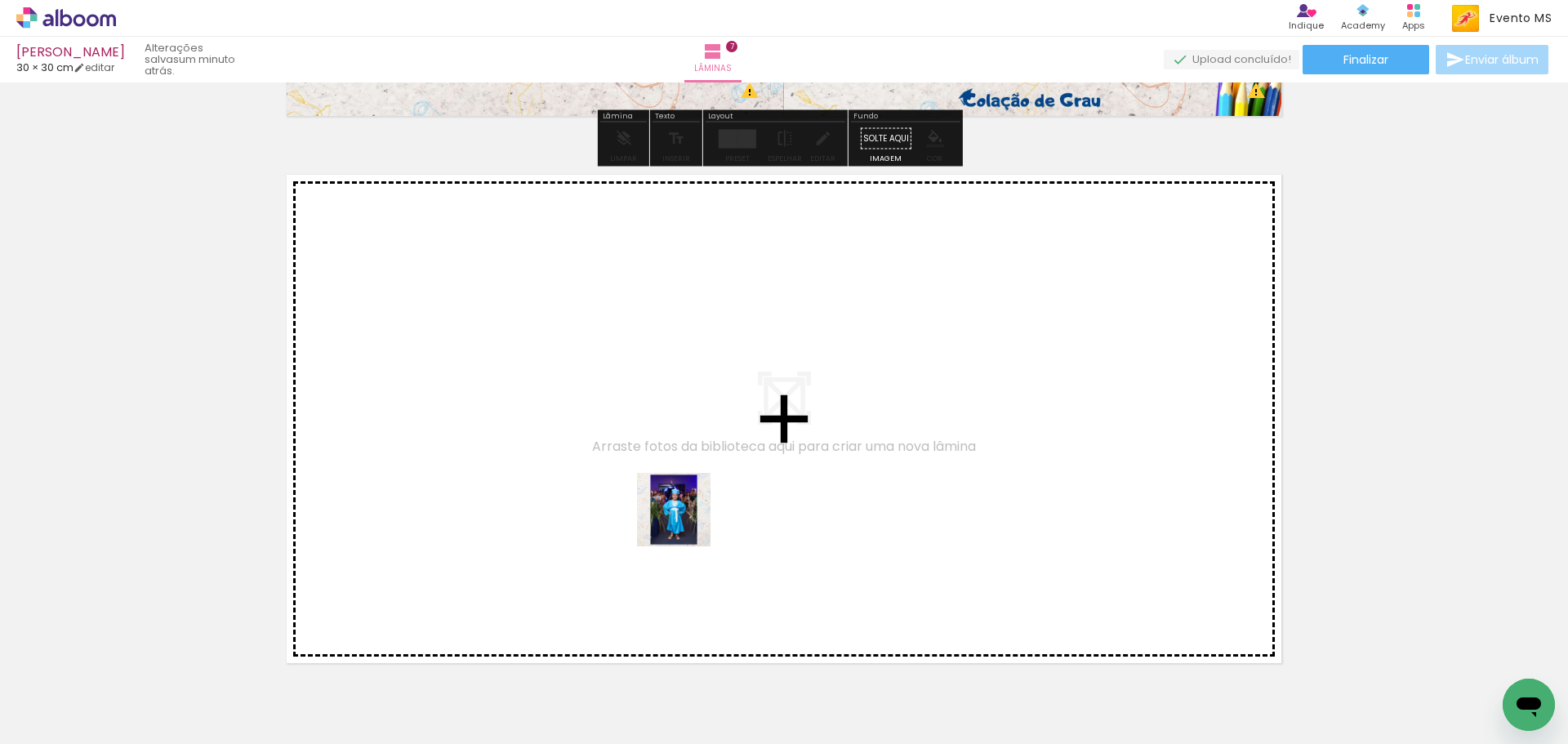
drag, startPoint x: 1438, startPoint y: 714, endPoint x: 642, endPoint y: 512, distance: 821.2
click at [642, 512] on quentale-workspace at bounding box center [784, 372] width 1568 height 744
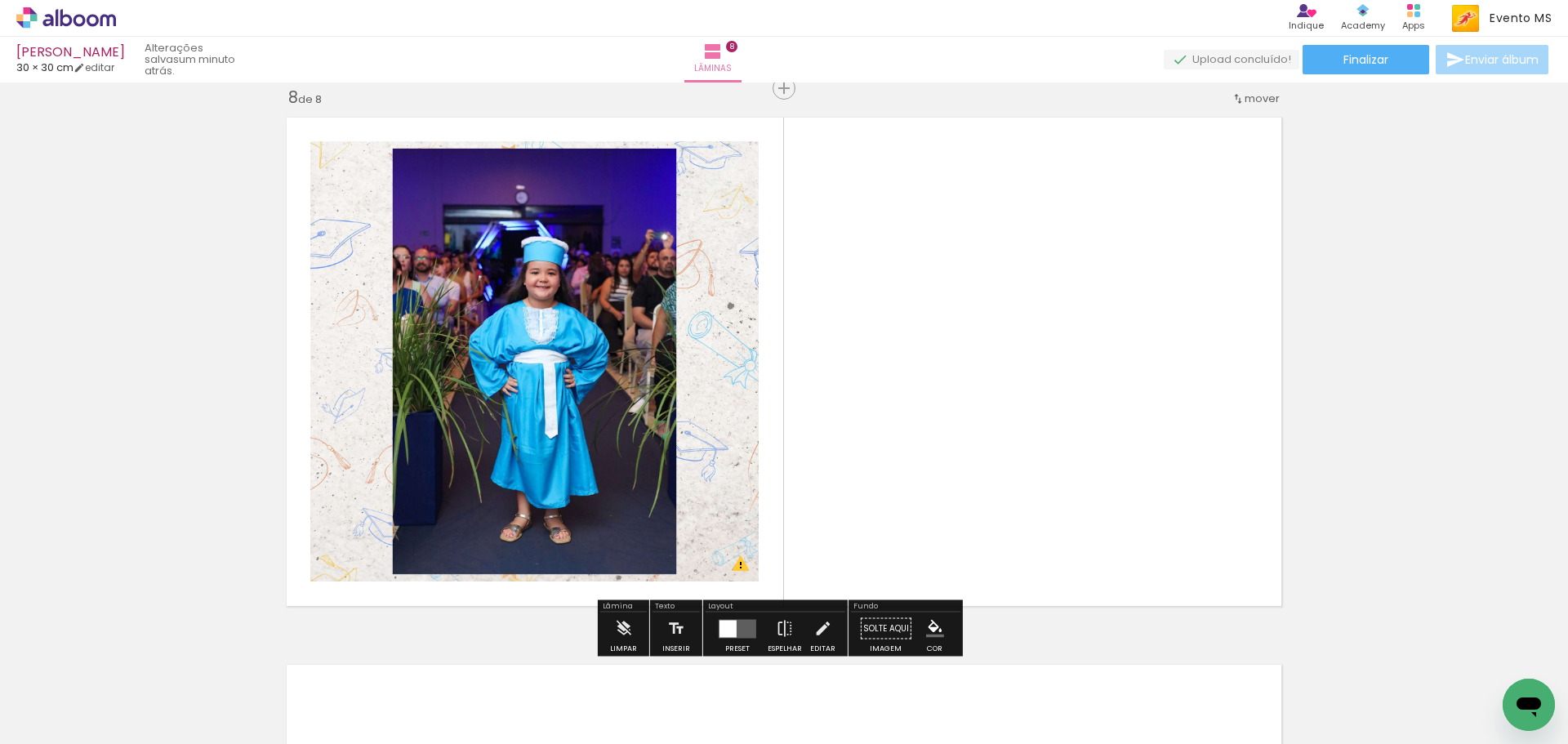
scroll to position [0, 583]
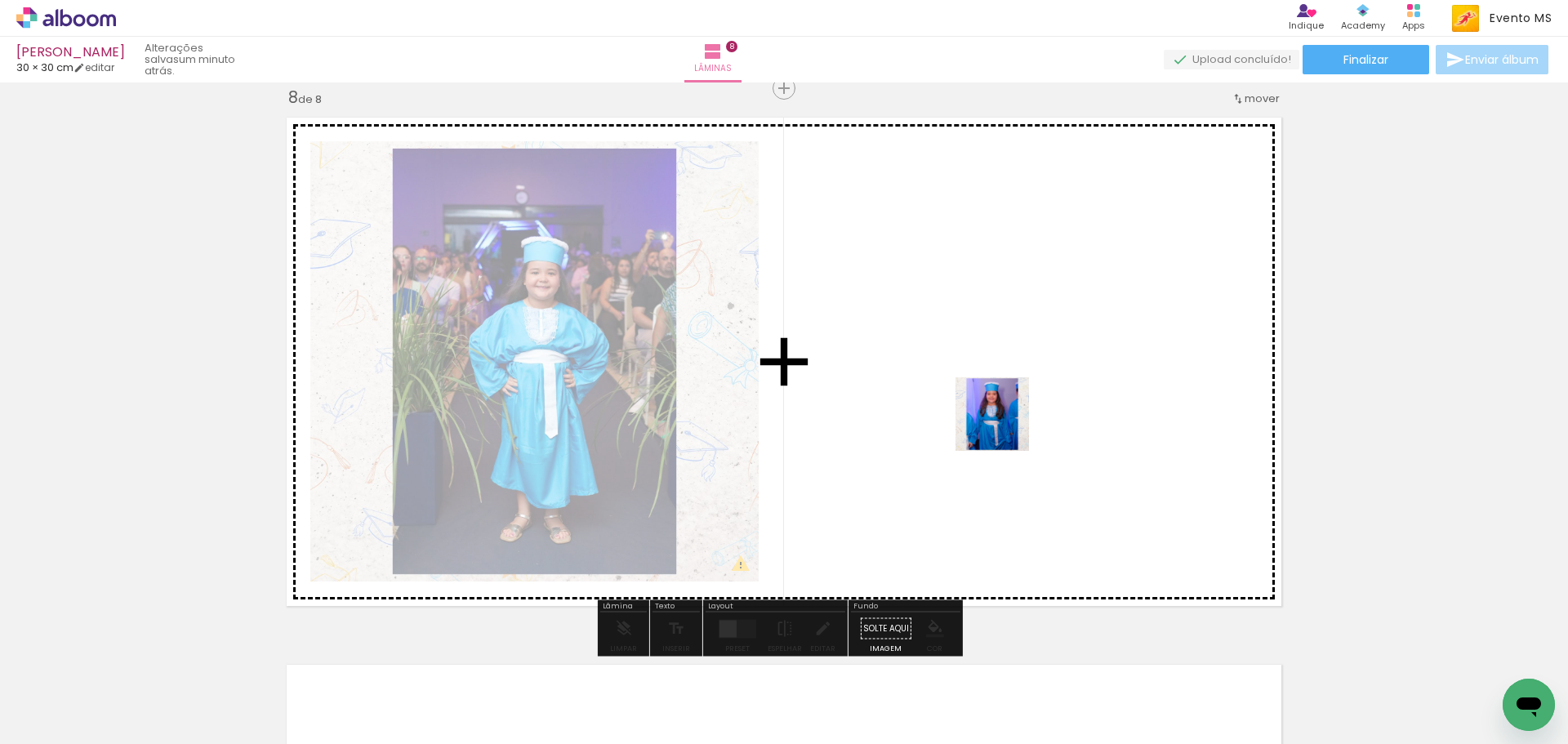
drag, startPoint x: 959, startPoint y: 706, endPoint x: 1005, endPoint y: 376, distance: 333.2
click at [1005, 376] on quentale-workspace at bounding box center [784, 372] width 1568 height 744
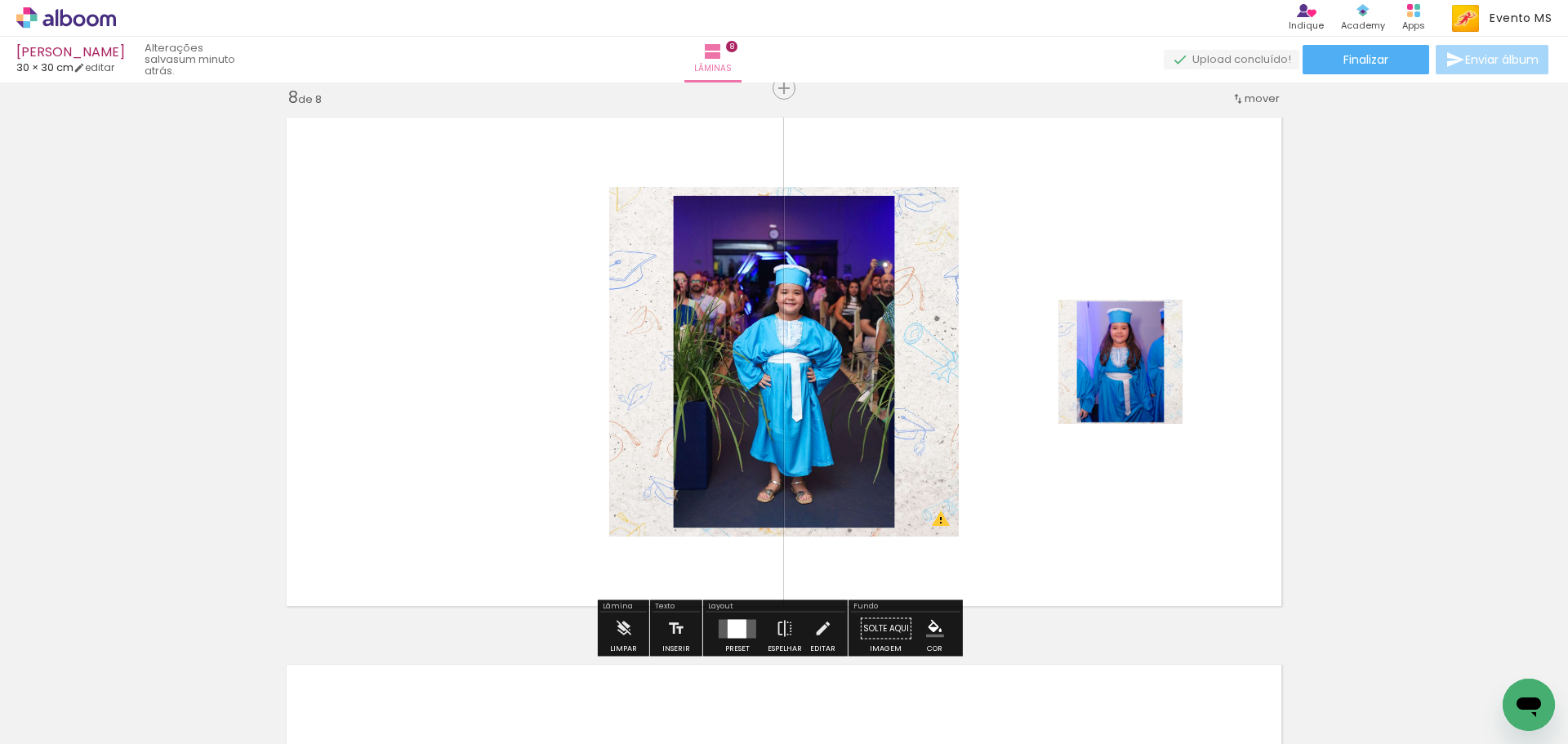
click at [745, 617] on div at bounding box center [738, 628] width 44 height 32
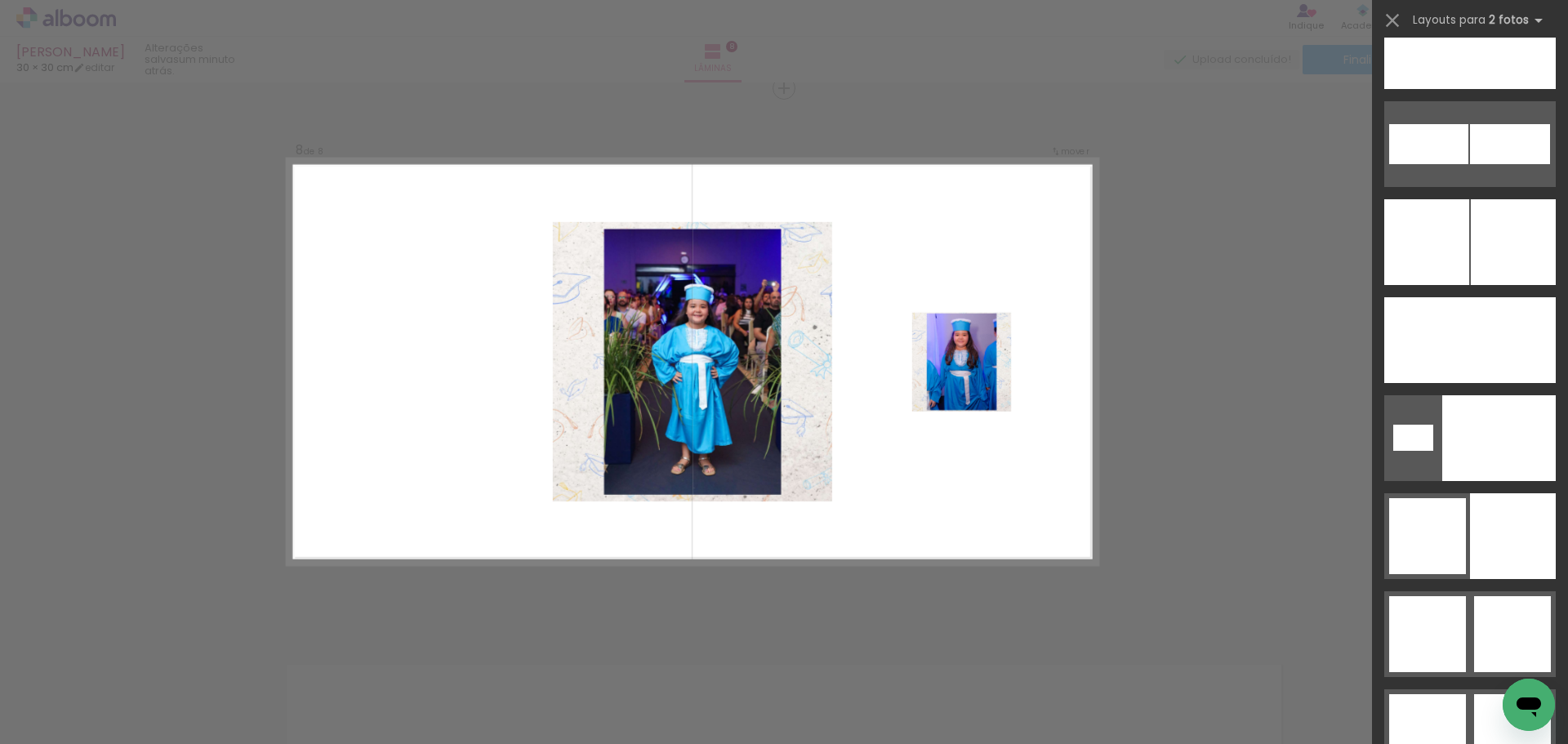
scroll to position [7668, 0]
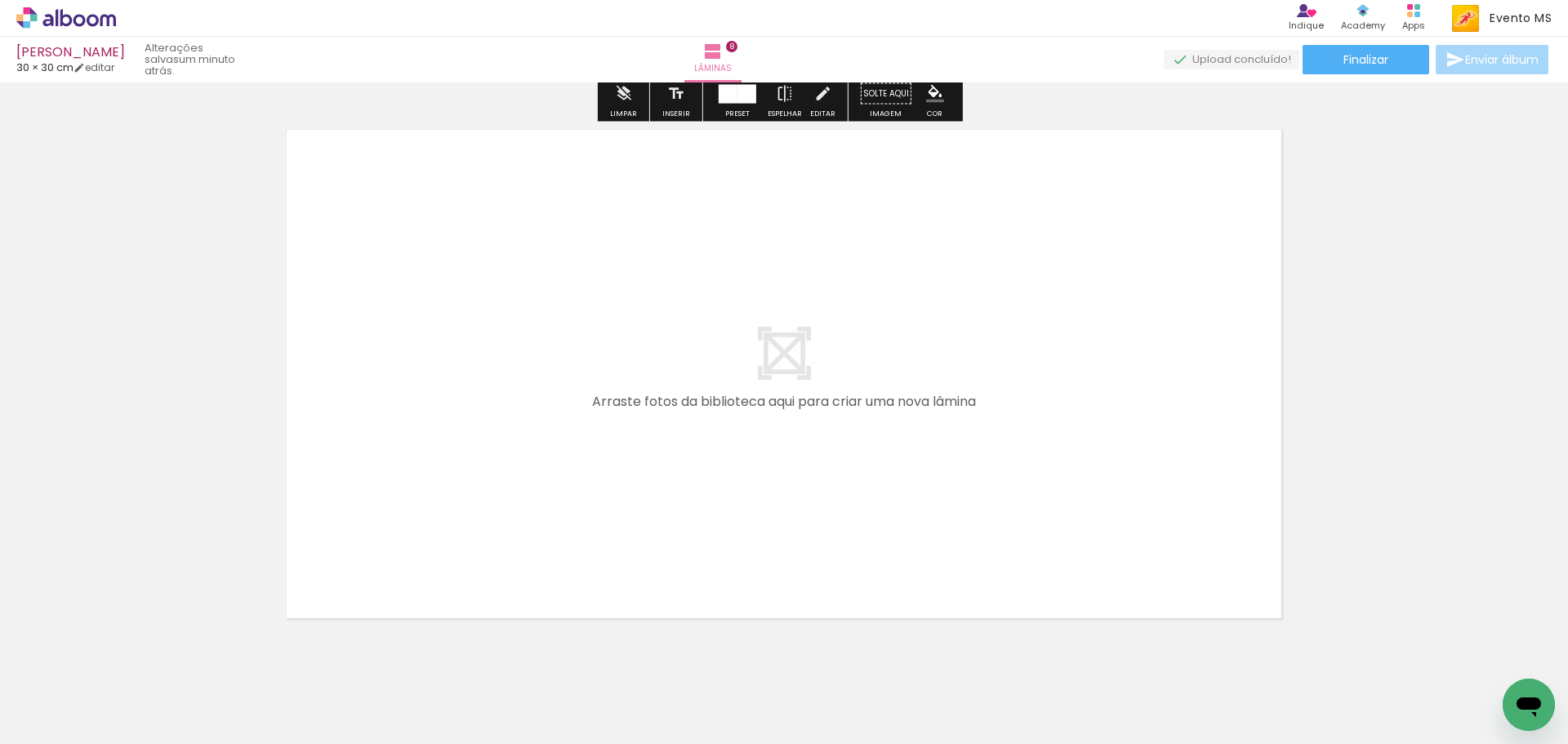
scroll to position [4428, 0]
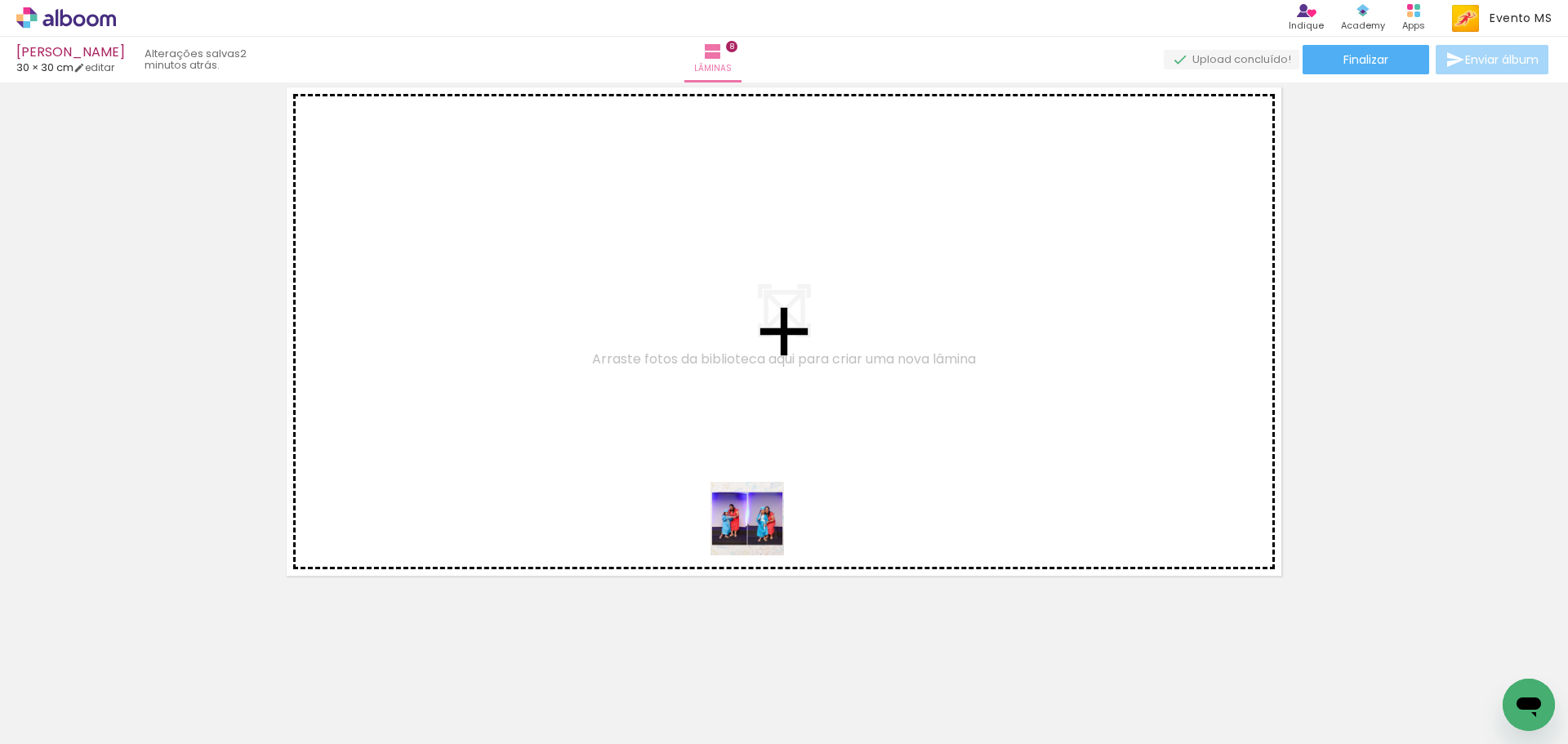
drag, startPoint x: 1066, startPoint y: 697, endPoint x: 815, endPoint y: 536, distance: 298.2
click at [720, 525] on quentale-workspace at bounding box center [784, 372] width 1568 height 744
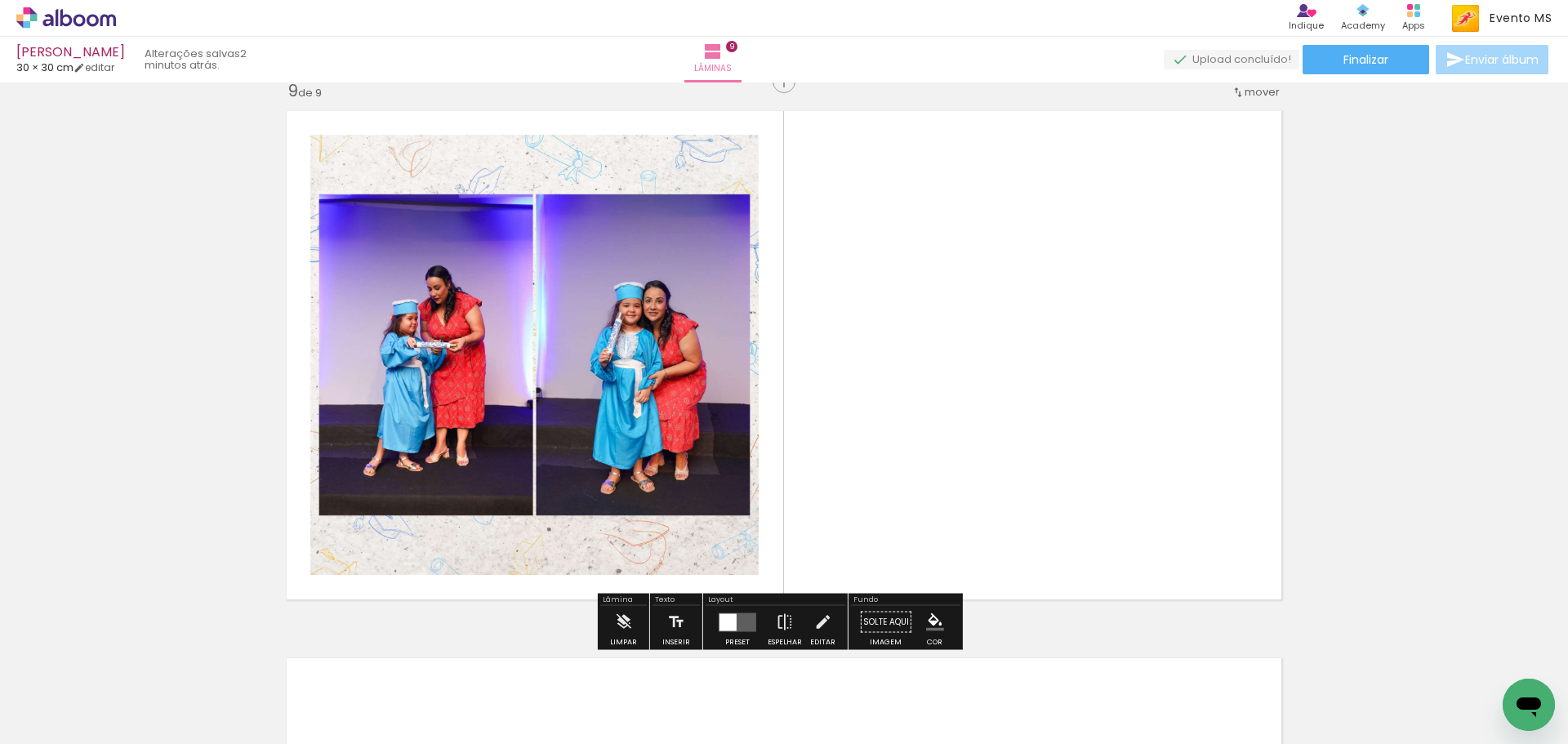
scroll to position [4397, 0]
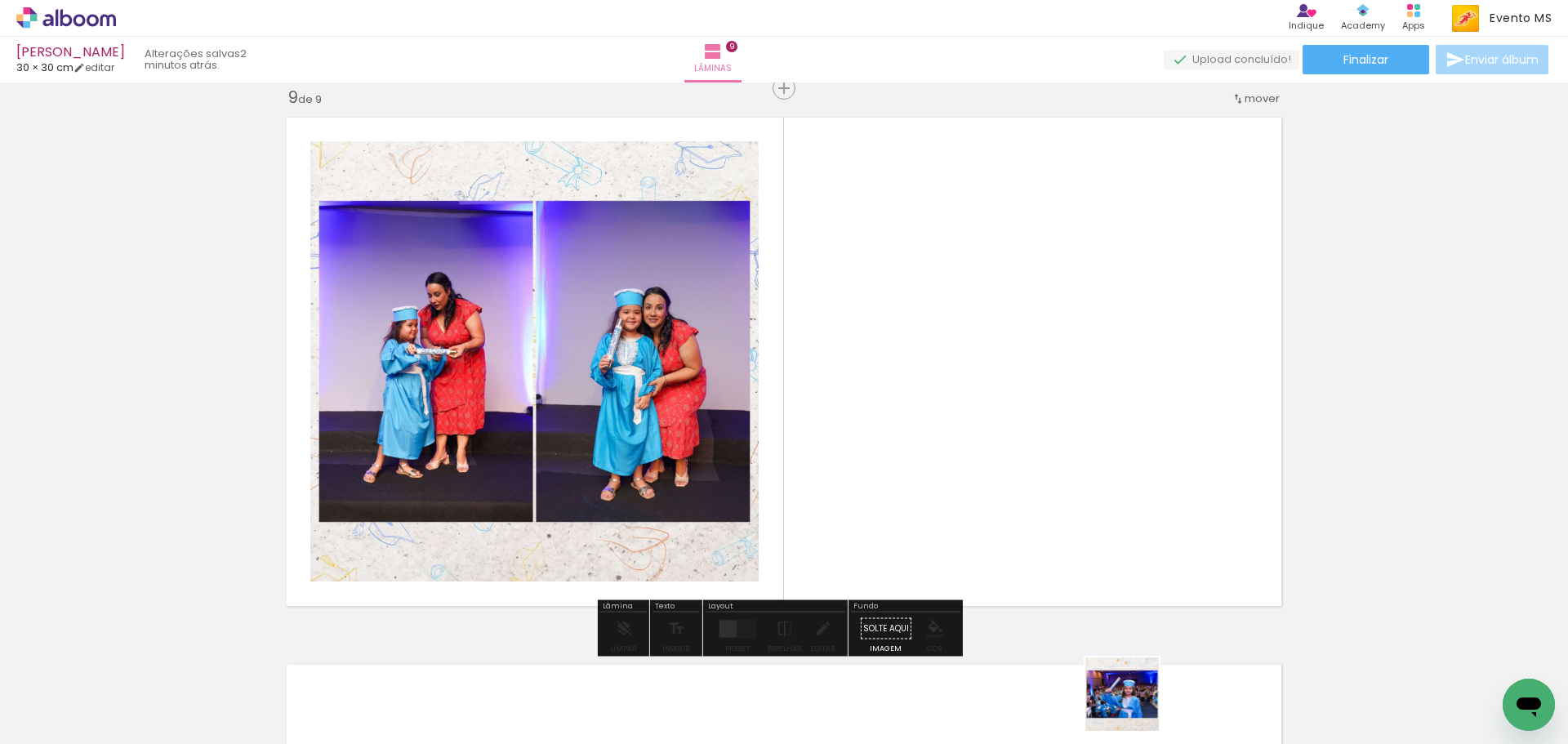
drag, startPoint x: 1134, startPoint y: 706, endPoint x: 1002, endPoint y: 389, distance: 343.4
click at [1005, 395] on quentale-workspace at bounding box center [784, 372] width 1568 height 744
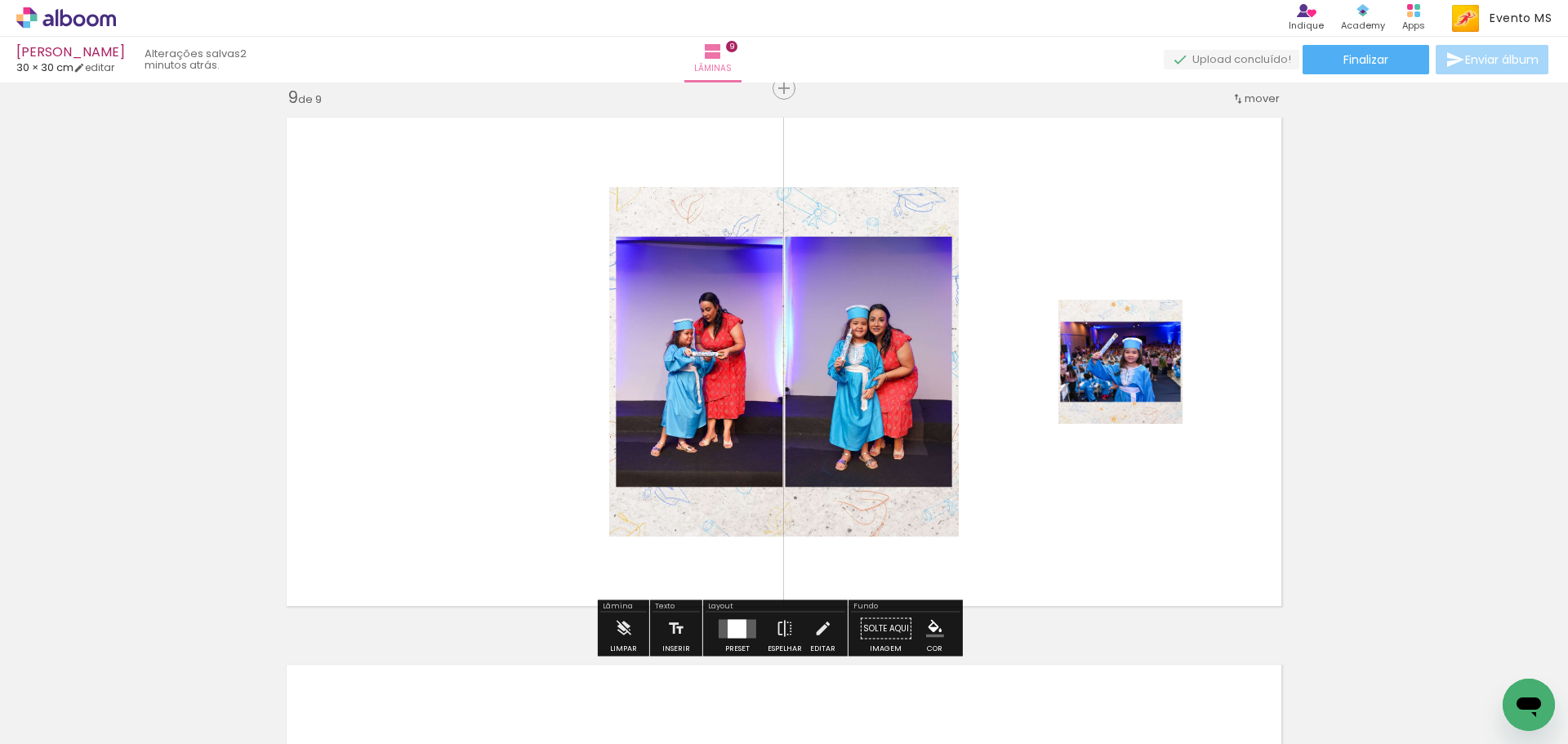
click at [736, 632] on div at bounding box center [738, 628] width 19 height 19
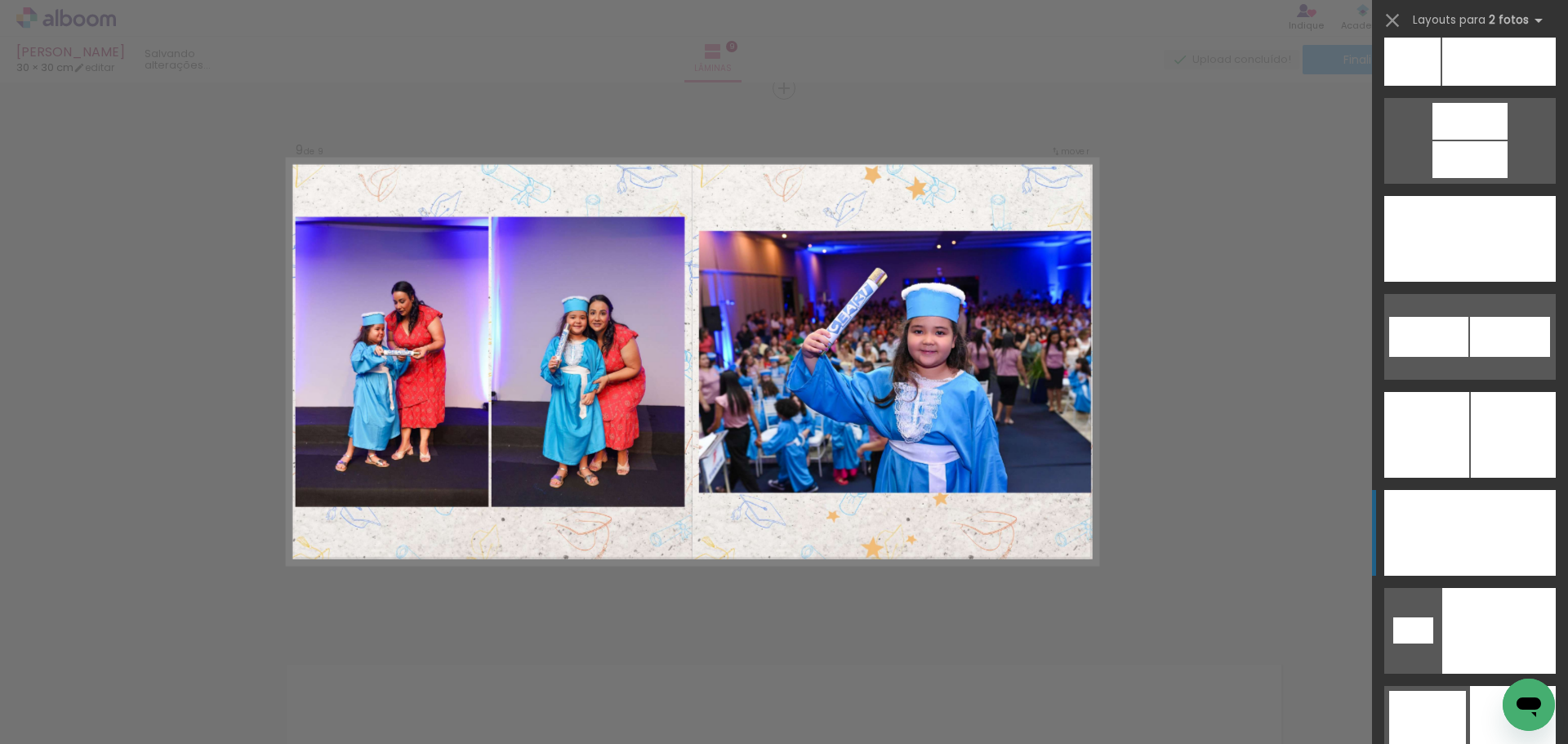
scroll to position [7401, 0]
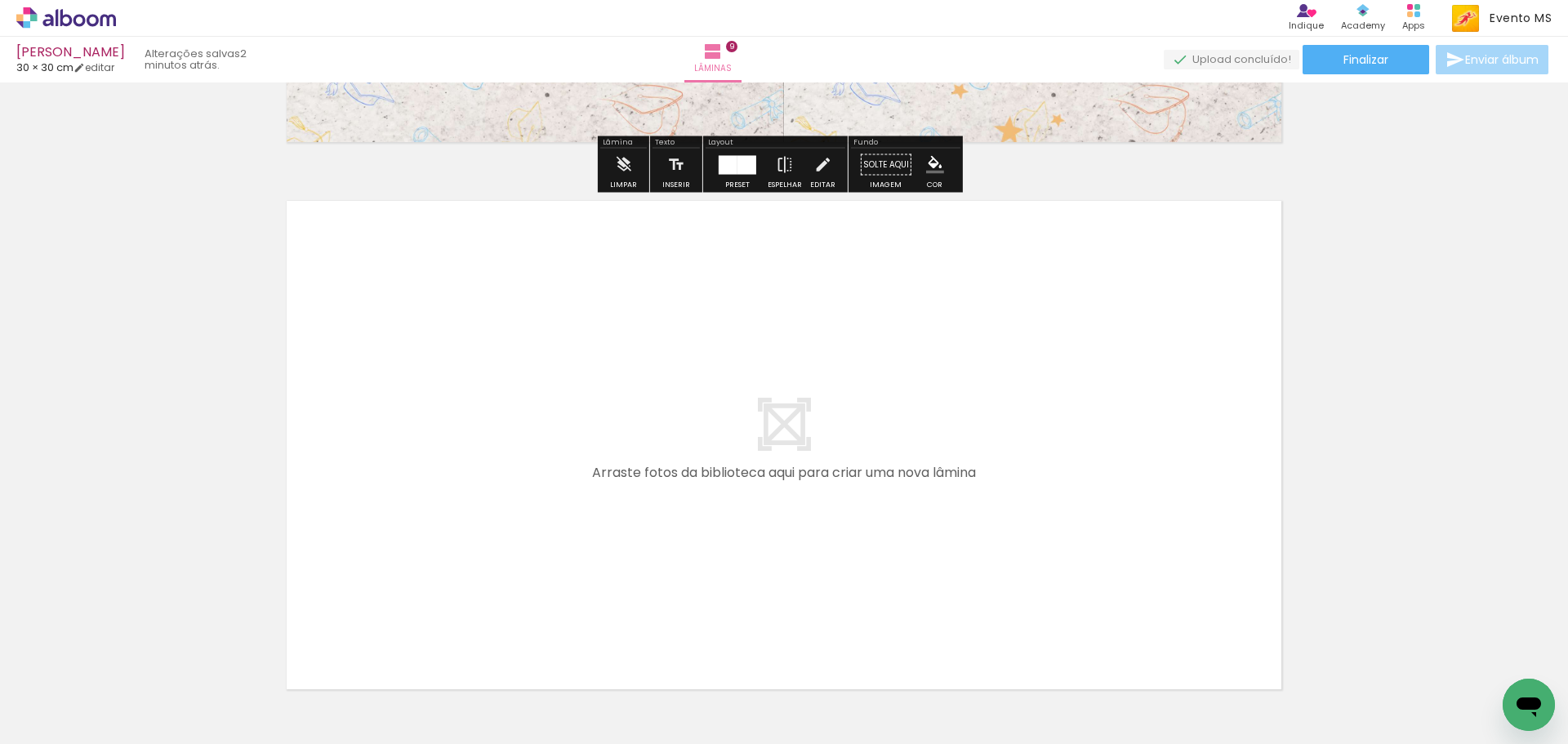
scroll to position [4968, 0]
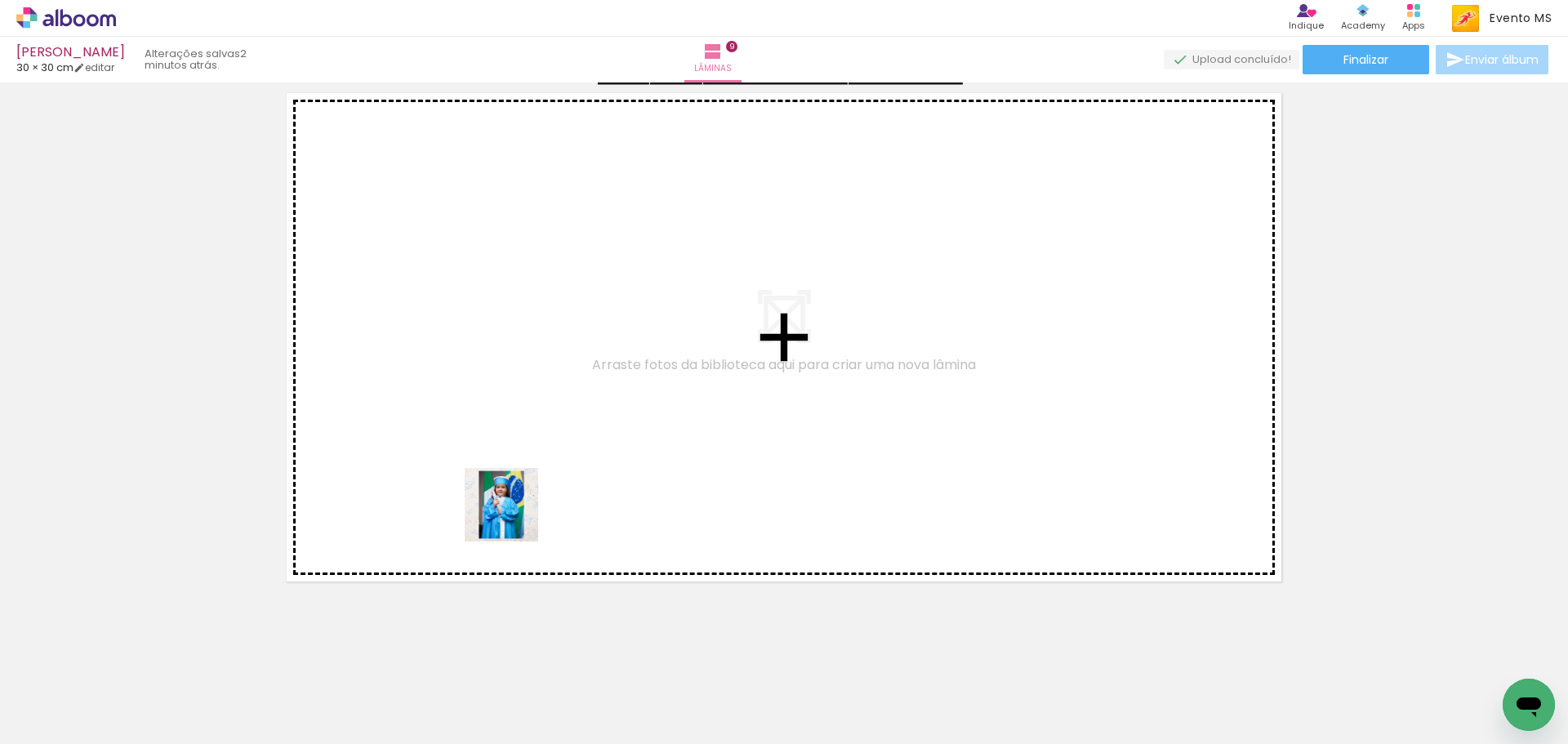
drag, startPoint x: 1129, startPoint y: 659, endPoint x: 428, endPoint y: 477, distance: 724.2
click at [428, 477] on quentale-workspace at bounding box center [784, 372] width 1568 height 744
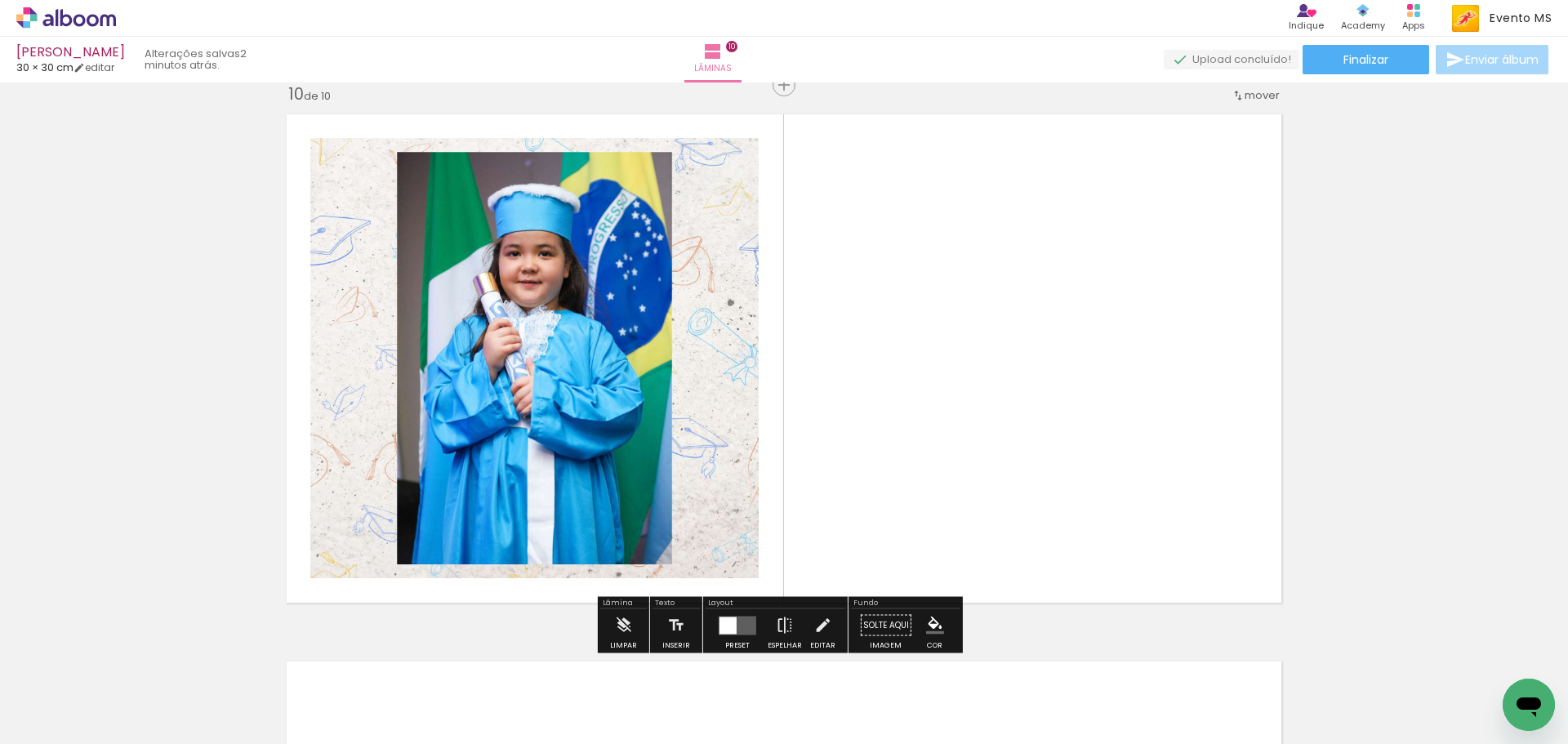
scroll to position [4944, 0]
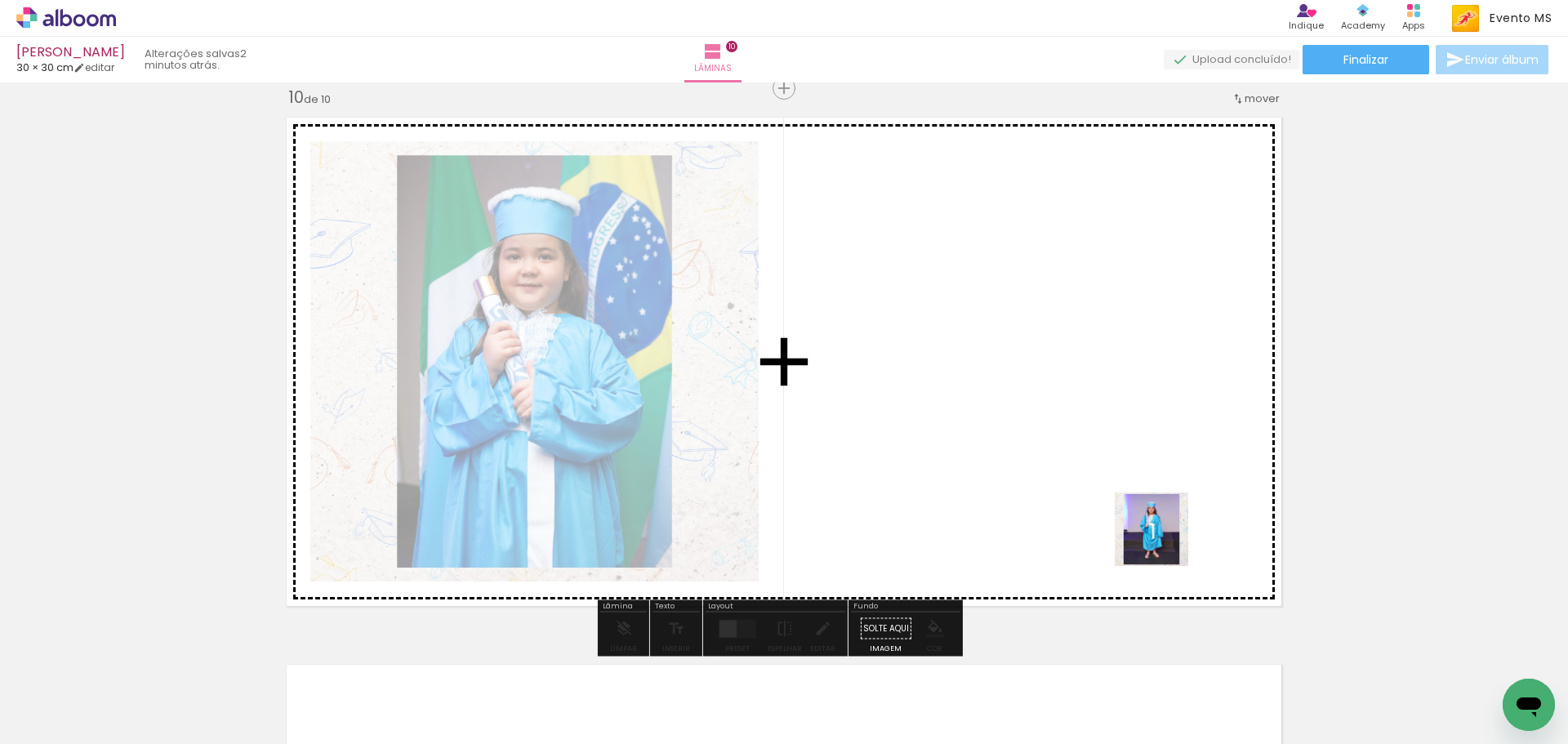
drag, startPoint x: 1190, startPoint y: 567, endPoint x: 1100, endPoint y: 438, distance: 157.3
click at [1108, 458] on quentale-workspace at bounding box center [784, 372] width 1568 height 744
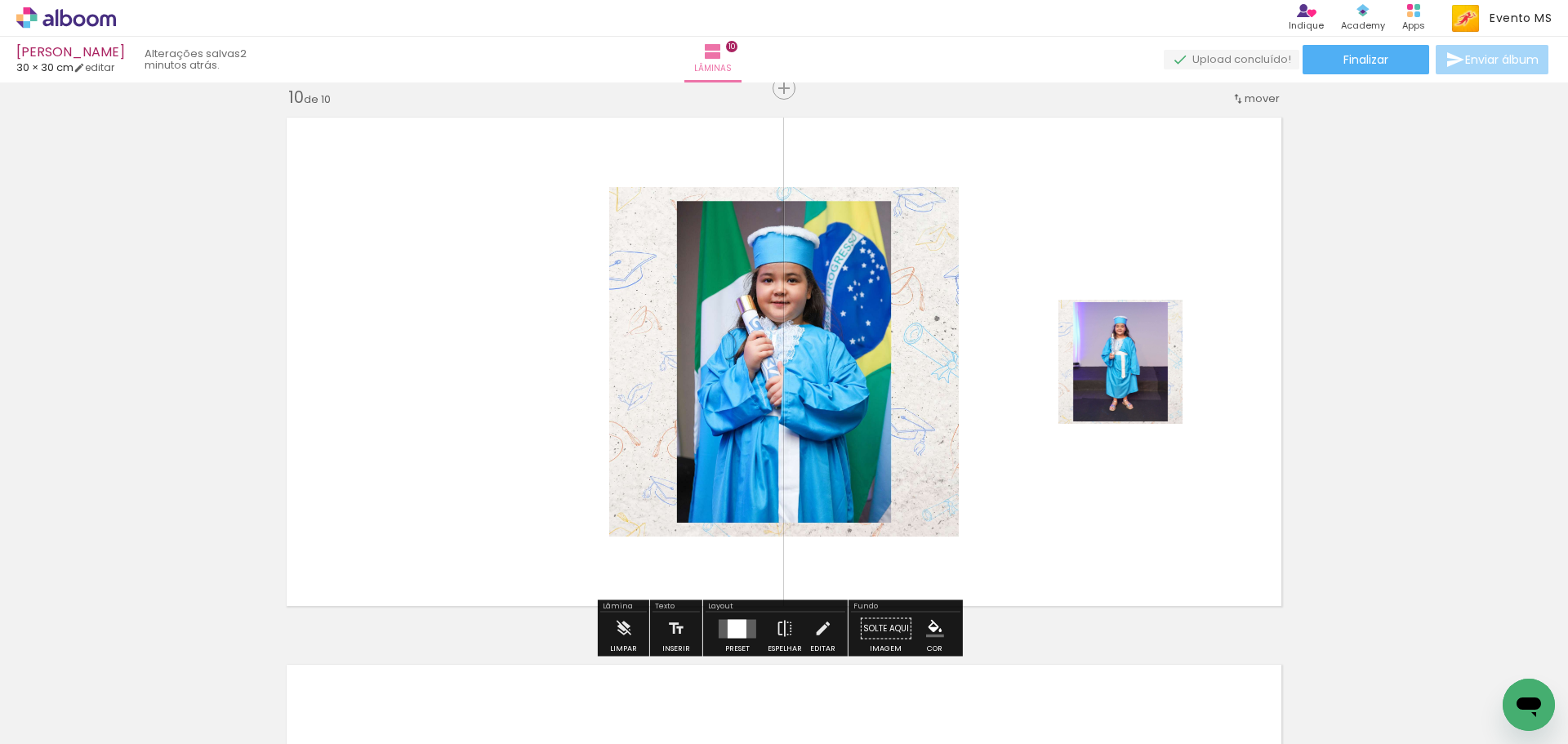
drag, startPoint x: 733, startPoint y: 627, endPoint x: 1316, endPoint y: 285, distance: 675.9
click at [732, 622] on div at bounding box center [738, 628] width 19 height 19
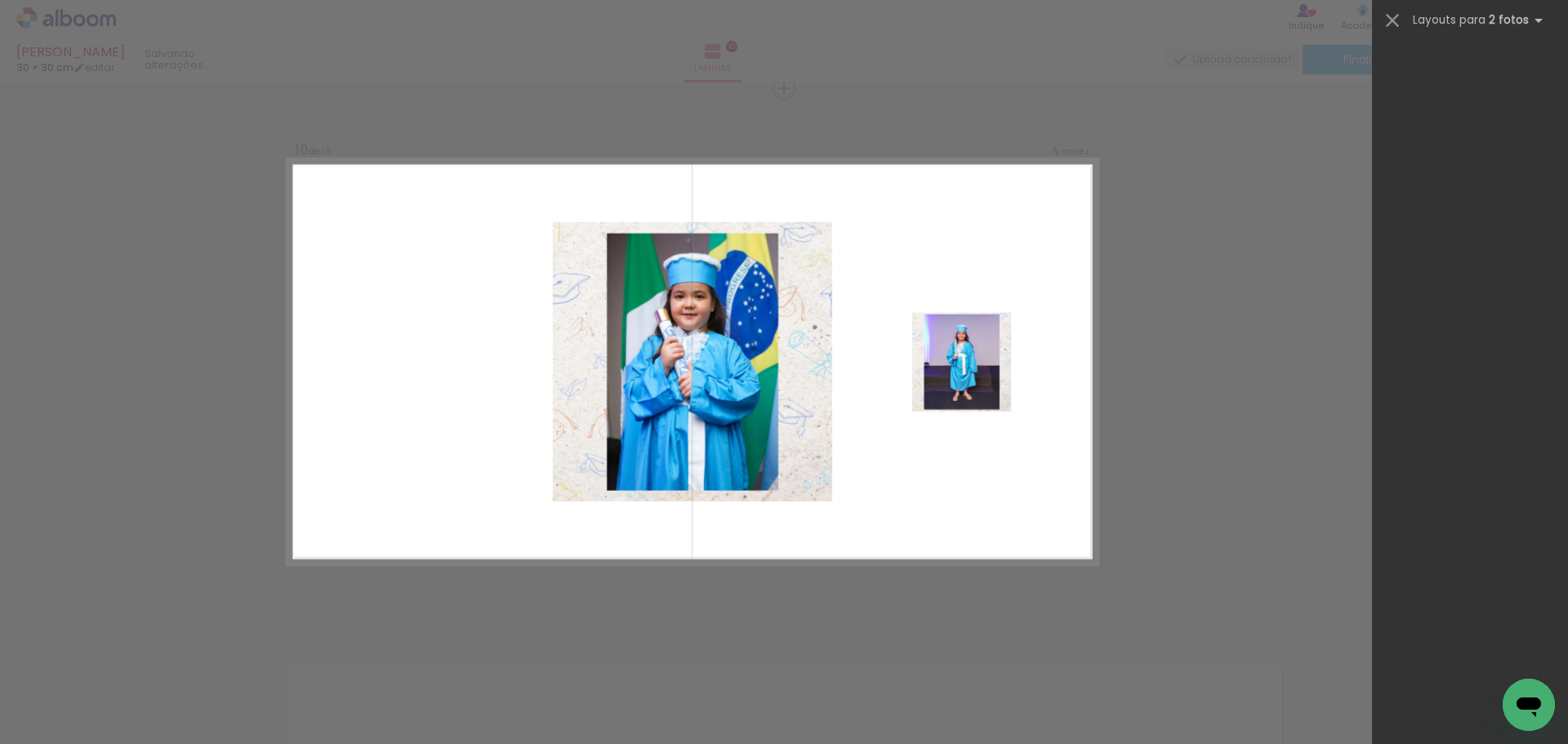
scroll to position [0, 0]
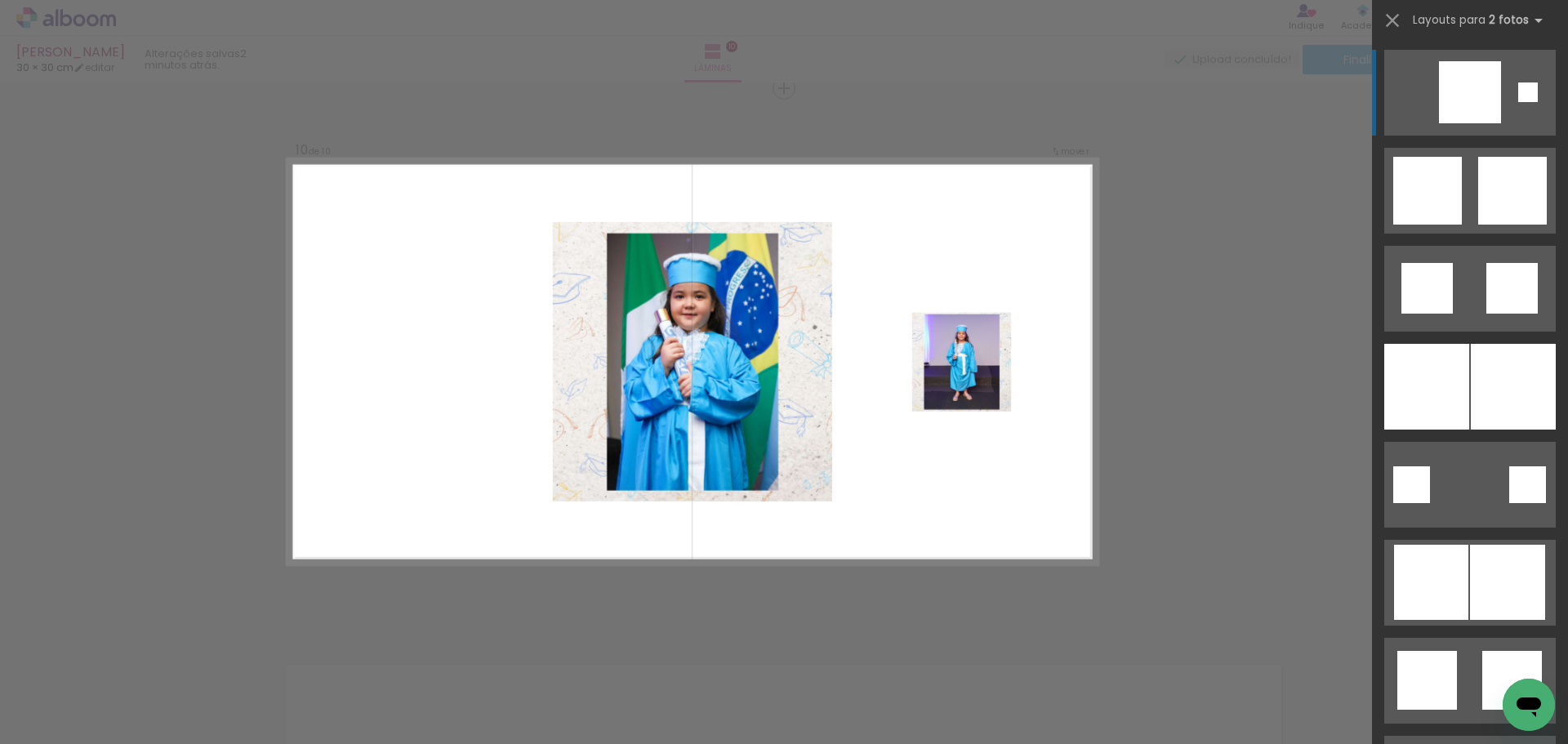
drag, startPoint x: 1556, startPoint y: 70, endPoint x: 1563, endPoint y: 150, distance: 80.3
click at [1559, 306] on div at bounding box center [1470, 390] width 196 height 706
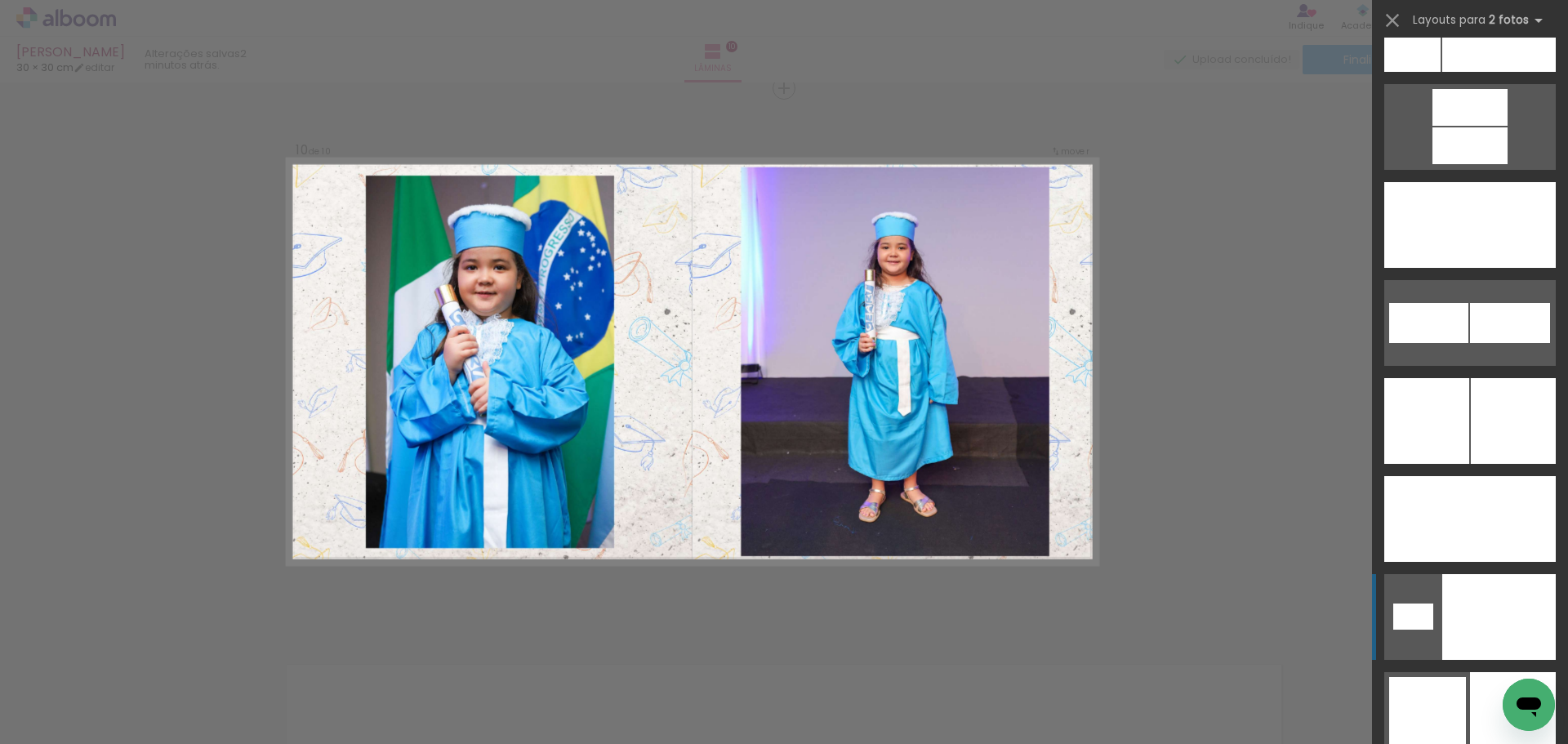
scroll to position [7436, 0]
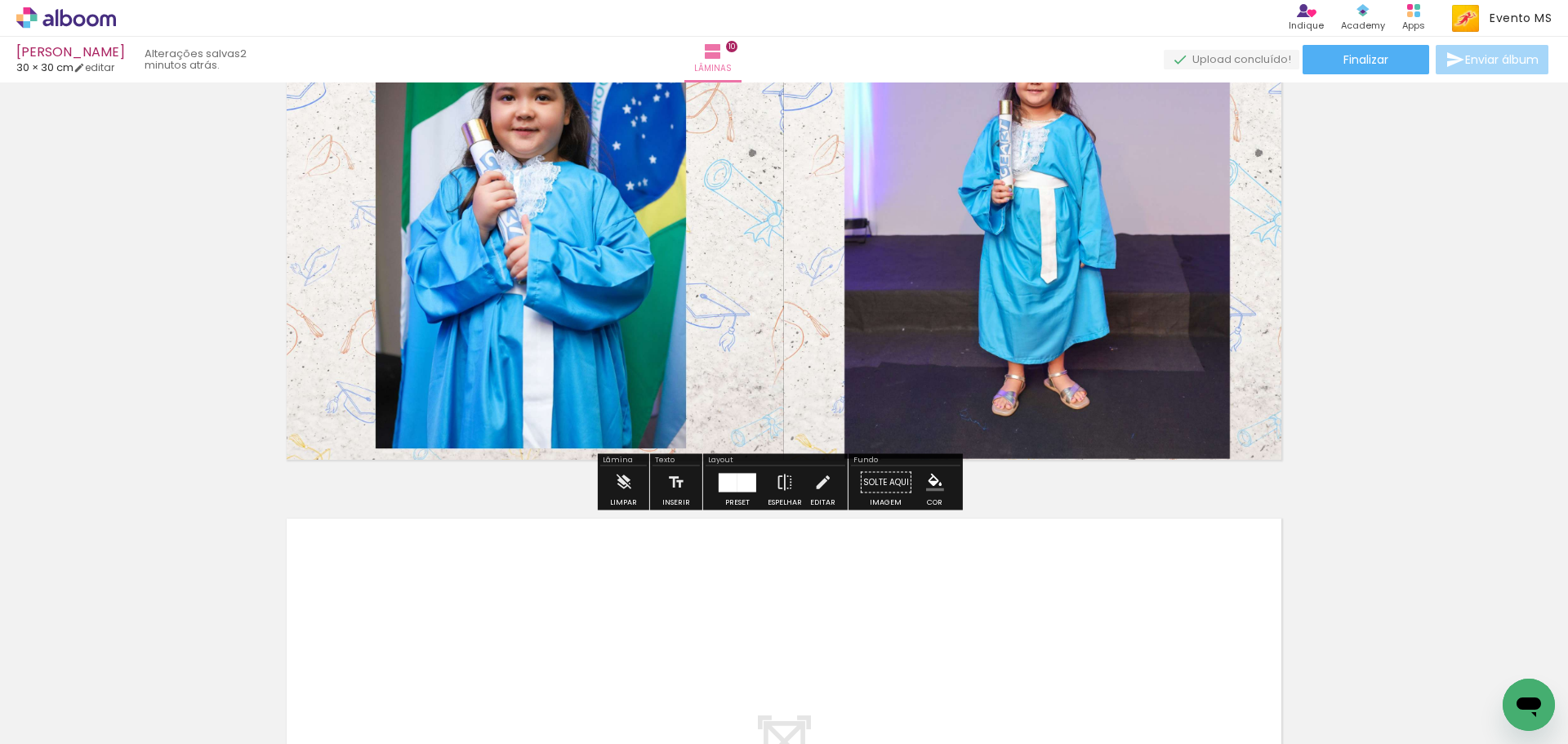
scroll to position [5434, 0]
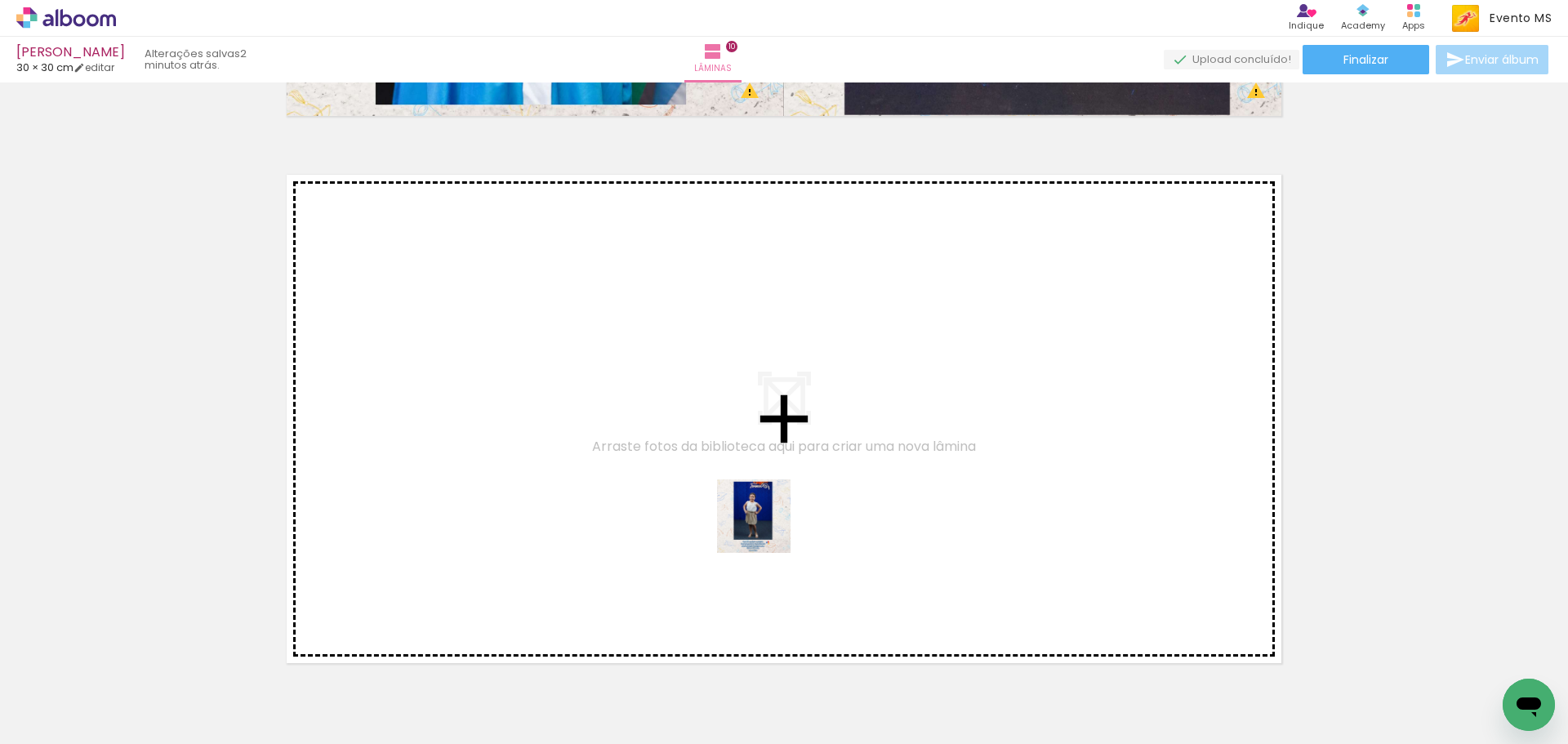
drag, startPoint x: 1420, startPoint y: 688, endPoint x: 766, endPoint y: 528, distance: 673.3
click at [766, 528] on quentale-workspace at bounding box center [784, 372] width 1568 height 744
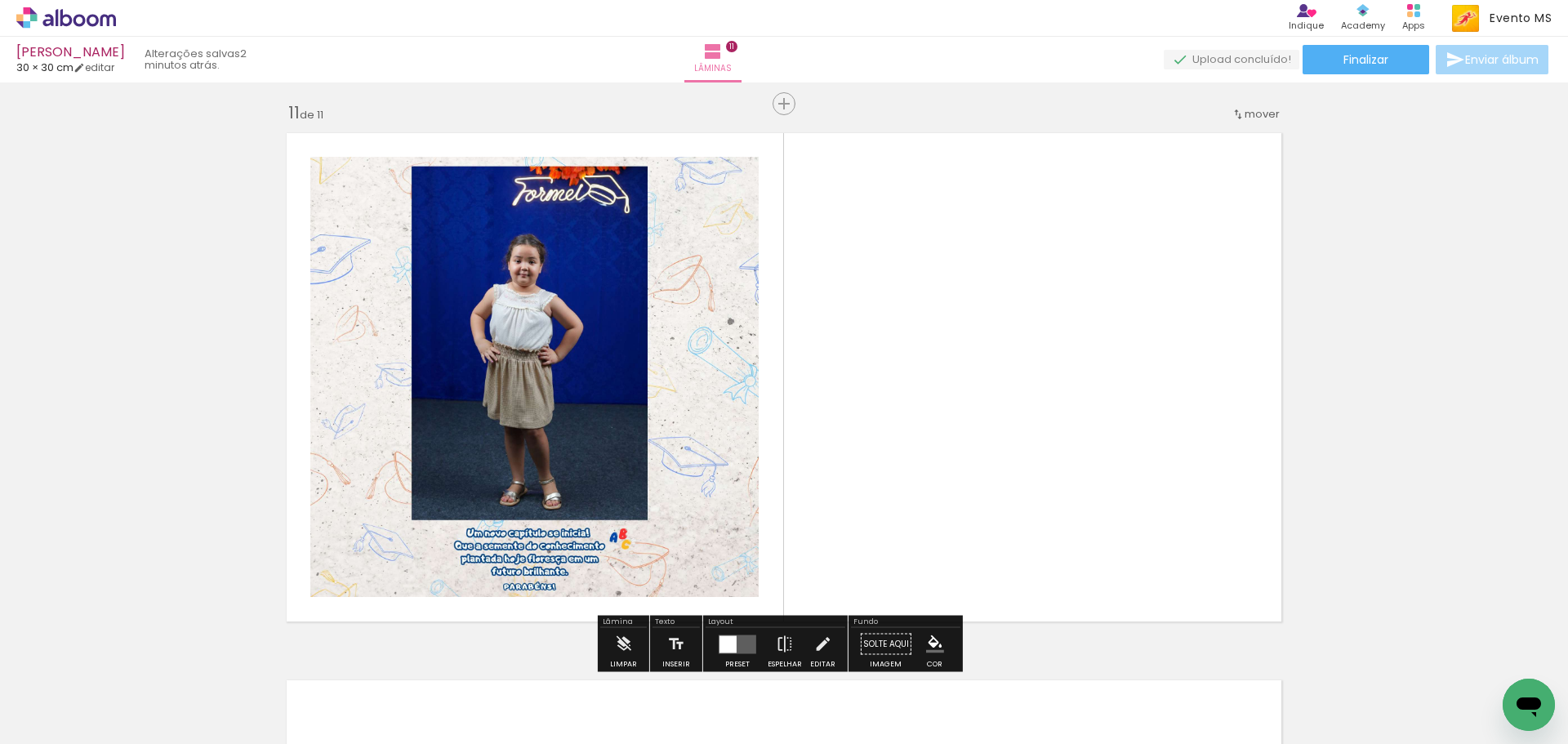
scroll to position [5491, 0]
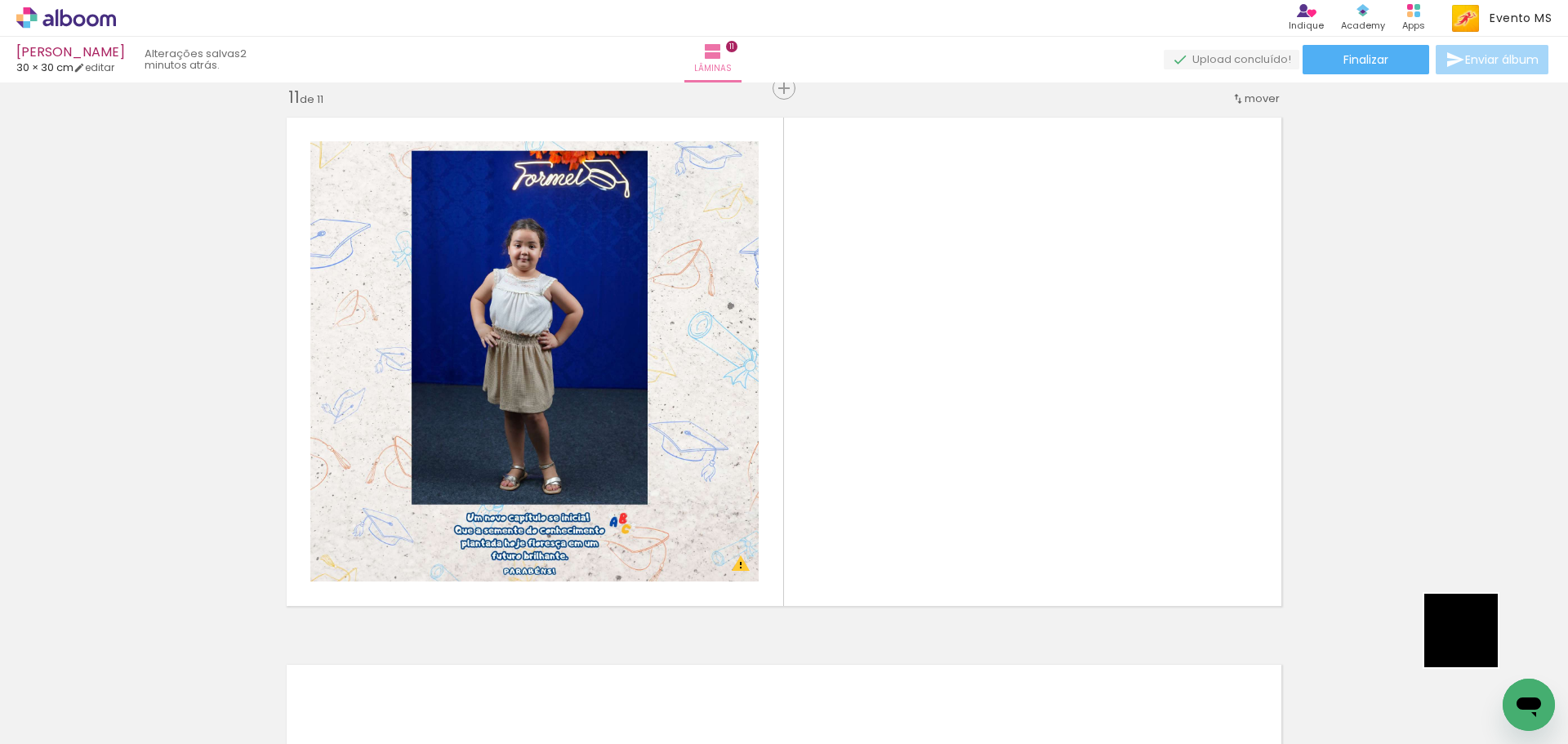
drag, startPoint x: 1499, startPoint y: 664, endPoint x: 992, endPoint y: 386, distance: 578.2
click at [992, 386] on quentale-workspace at bounding box center [784, 372] width 1568 height 744
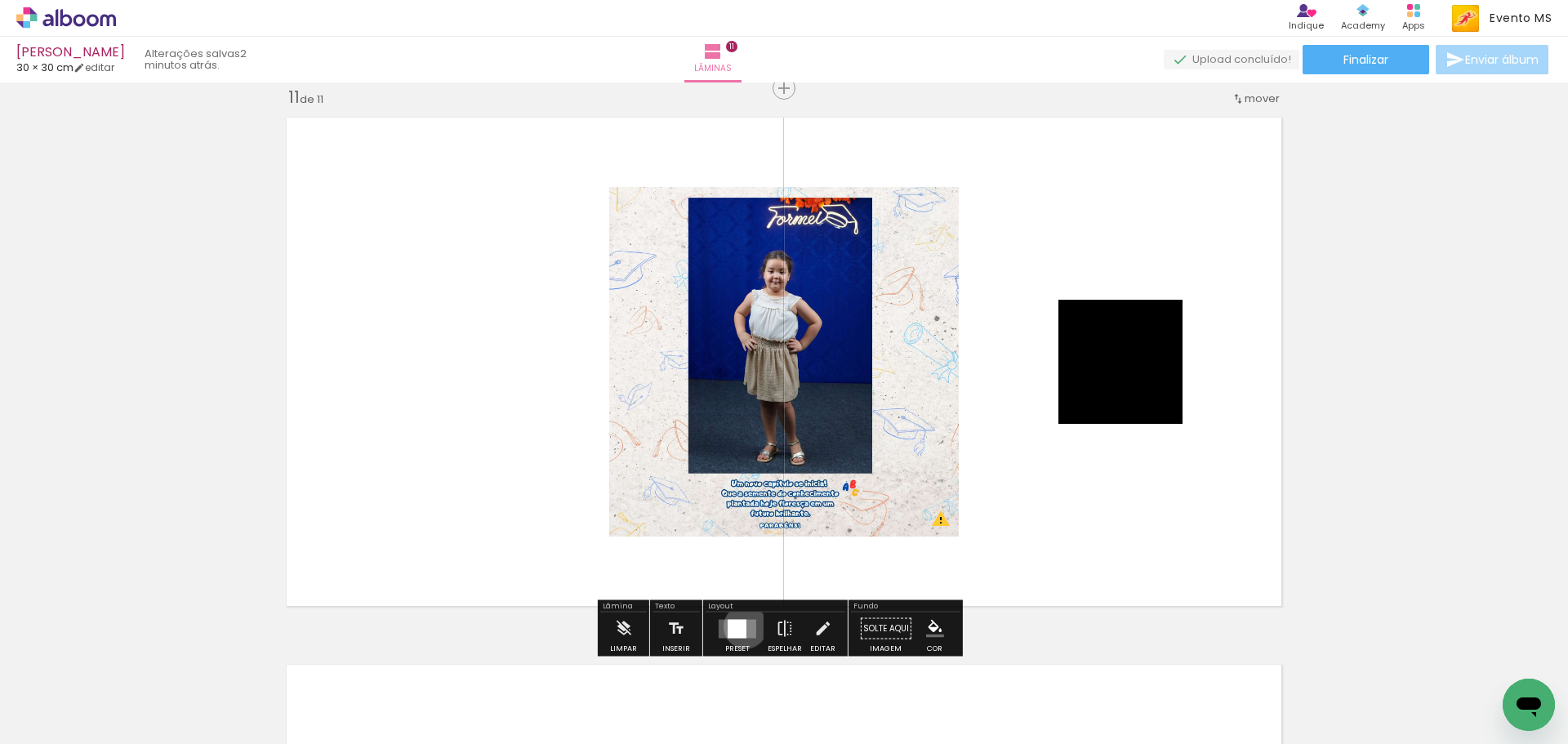
click at [741, 627] on div at bounding box center [738, 628] width 19 height 19
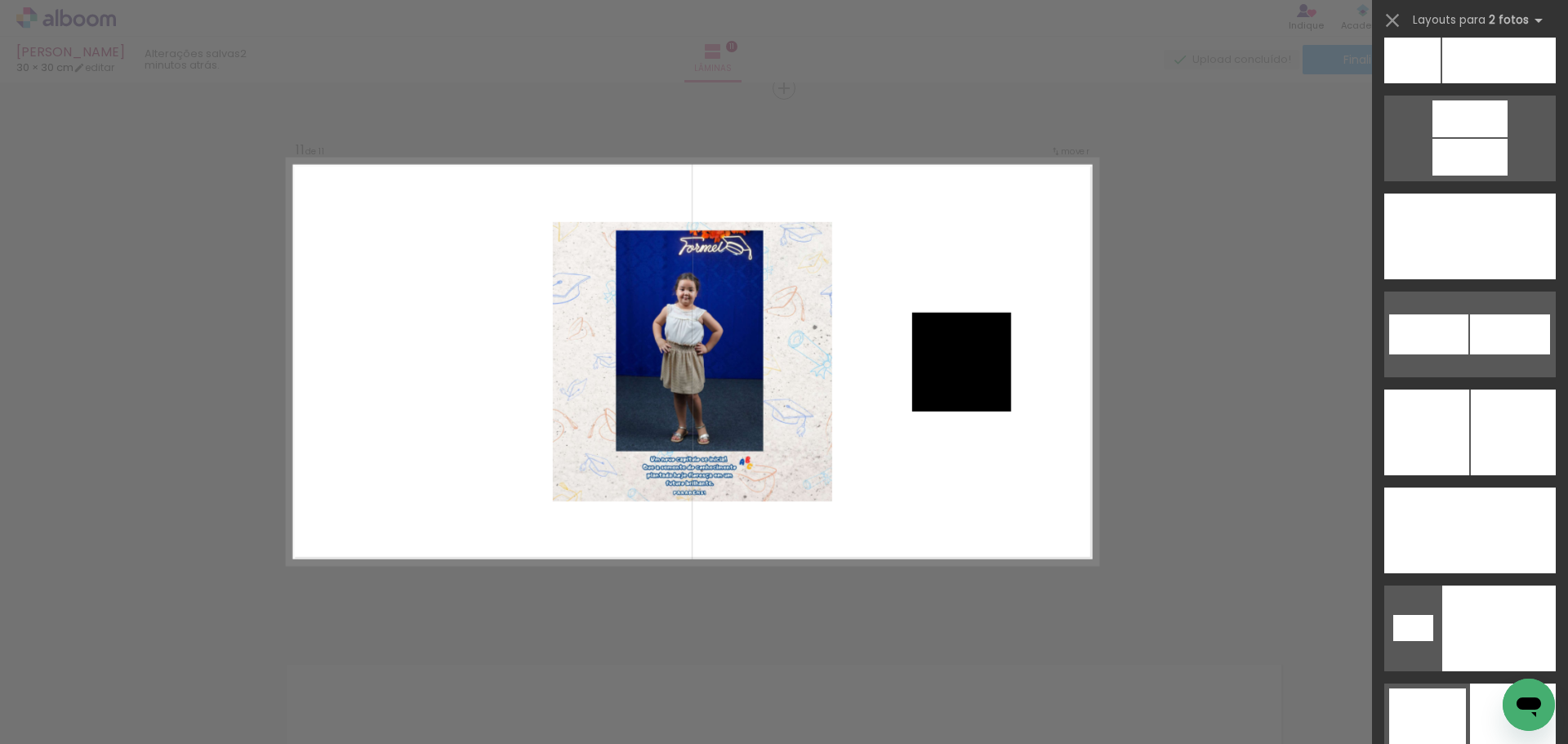
scroll to position [7445, 0]
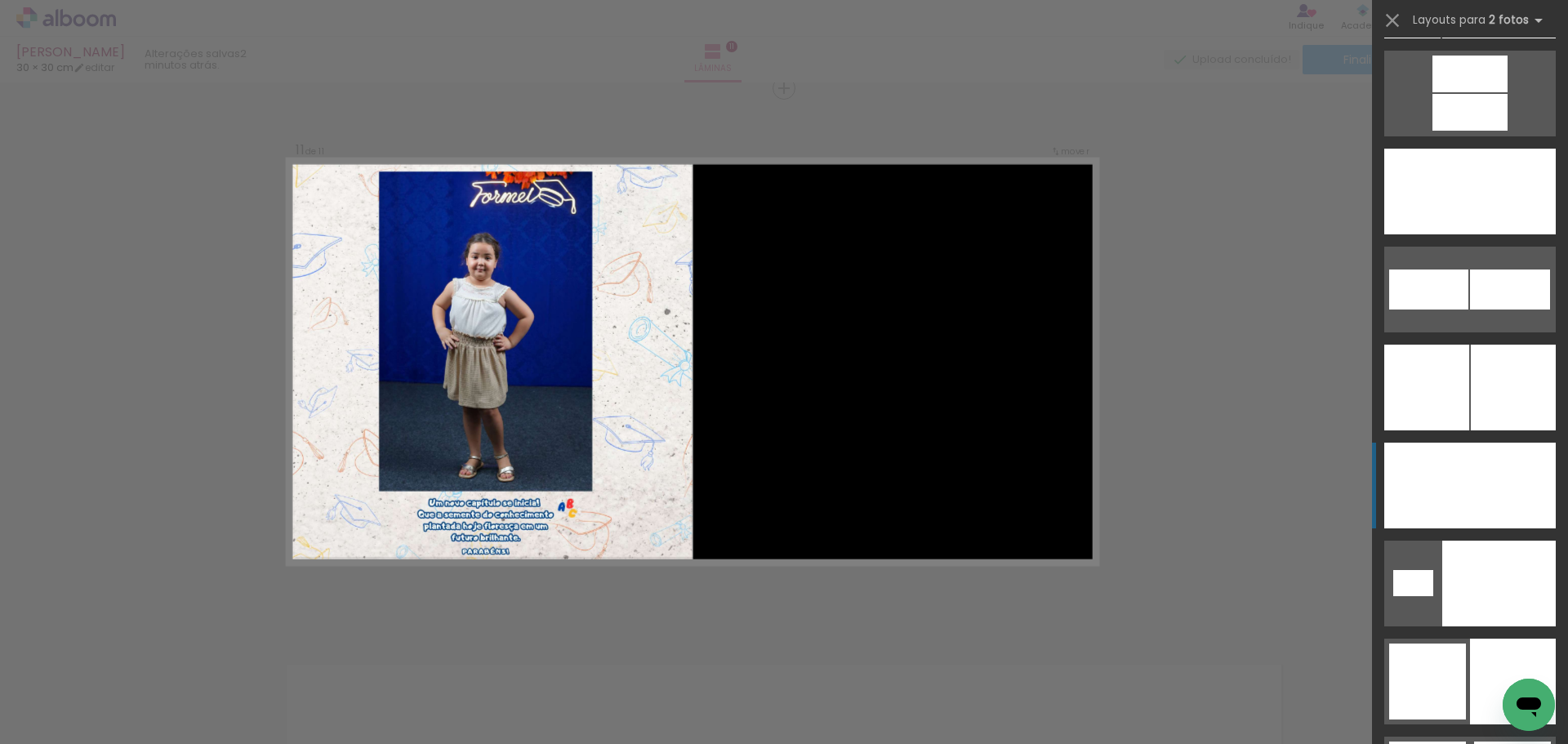
click at [1509, 234] on div at bounding box center [1498, 192] width 116 height 86
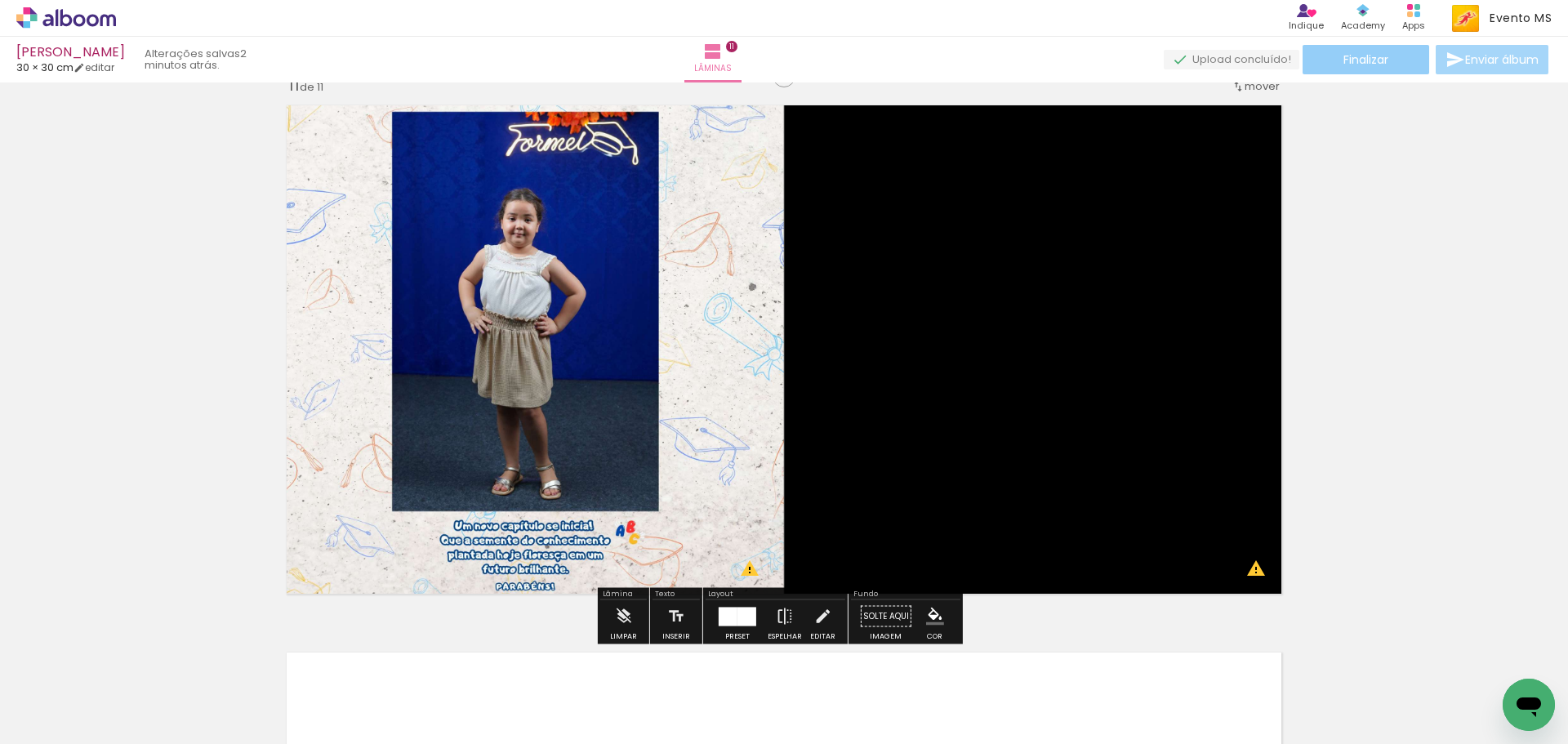
scroll to position [5491, 0]
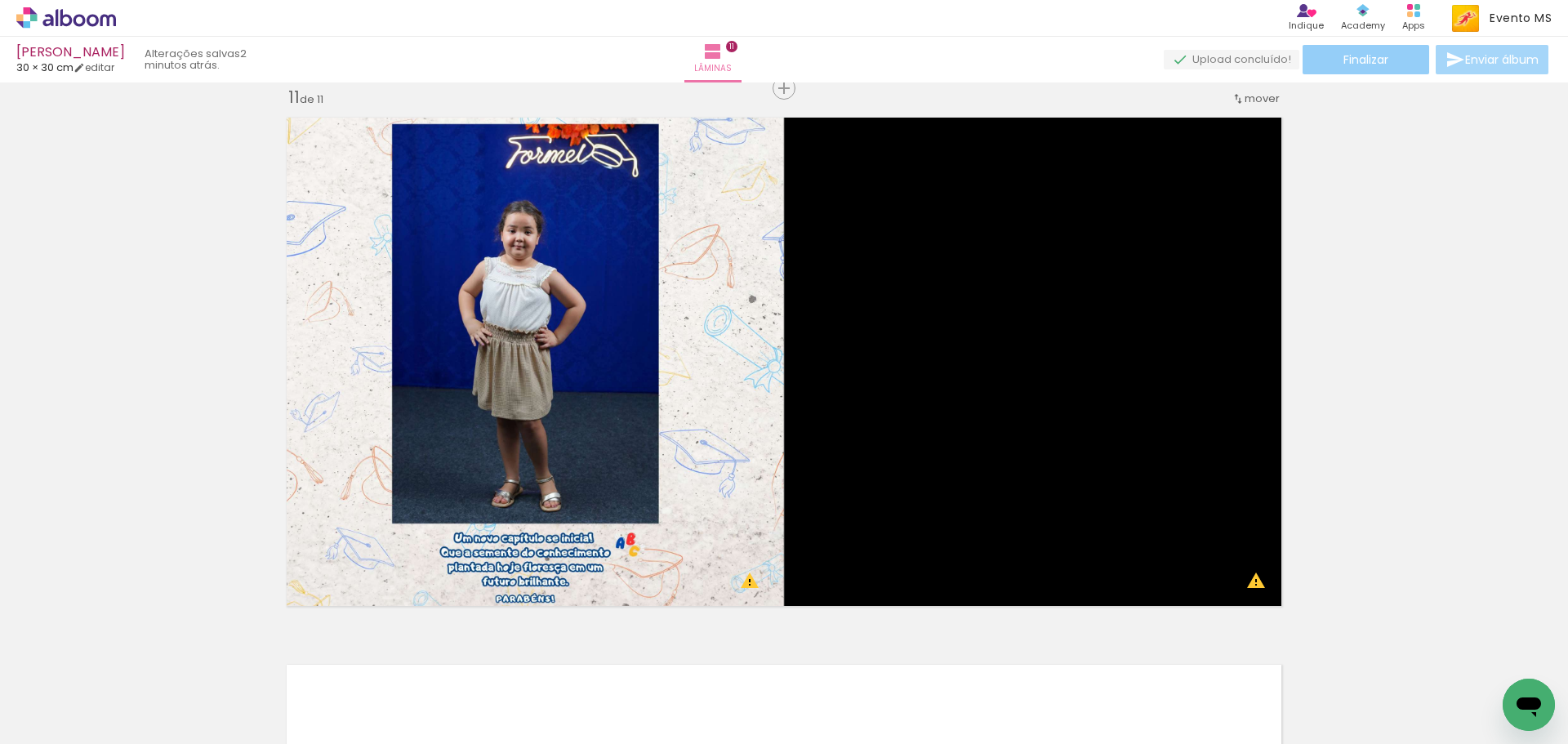
click at [1343, 60] on span "Finalizar" at bounding box center [1365, 59] width 45 height 11
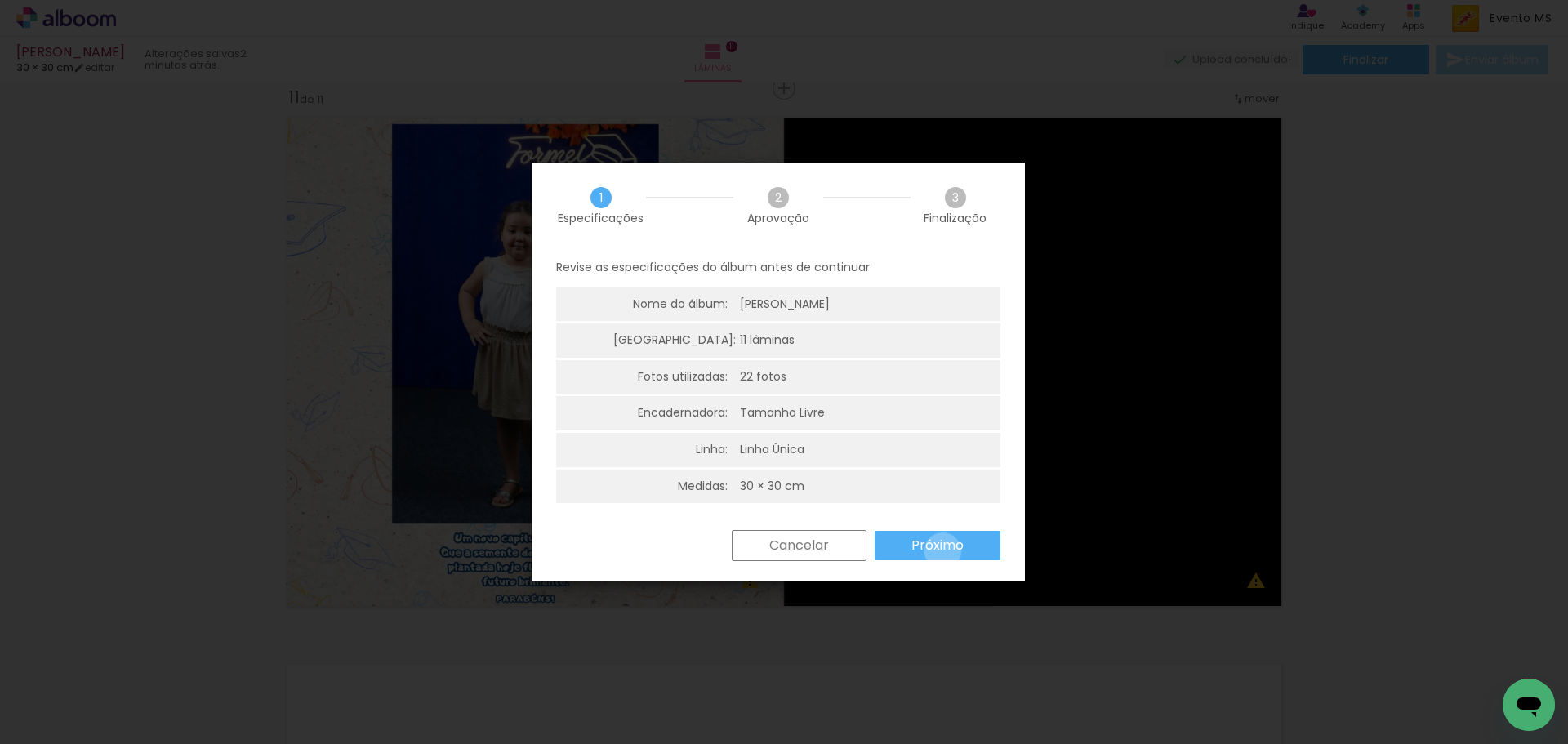
click at [0, 0] on slot "Próximo" at bounding box center [0, 0] width 0 height 0
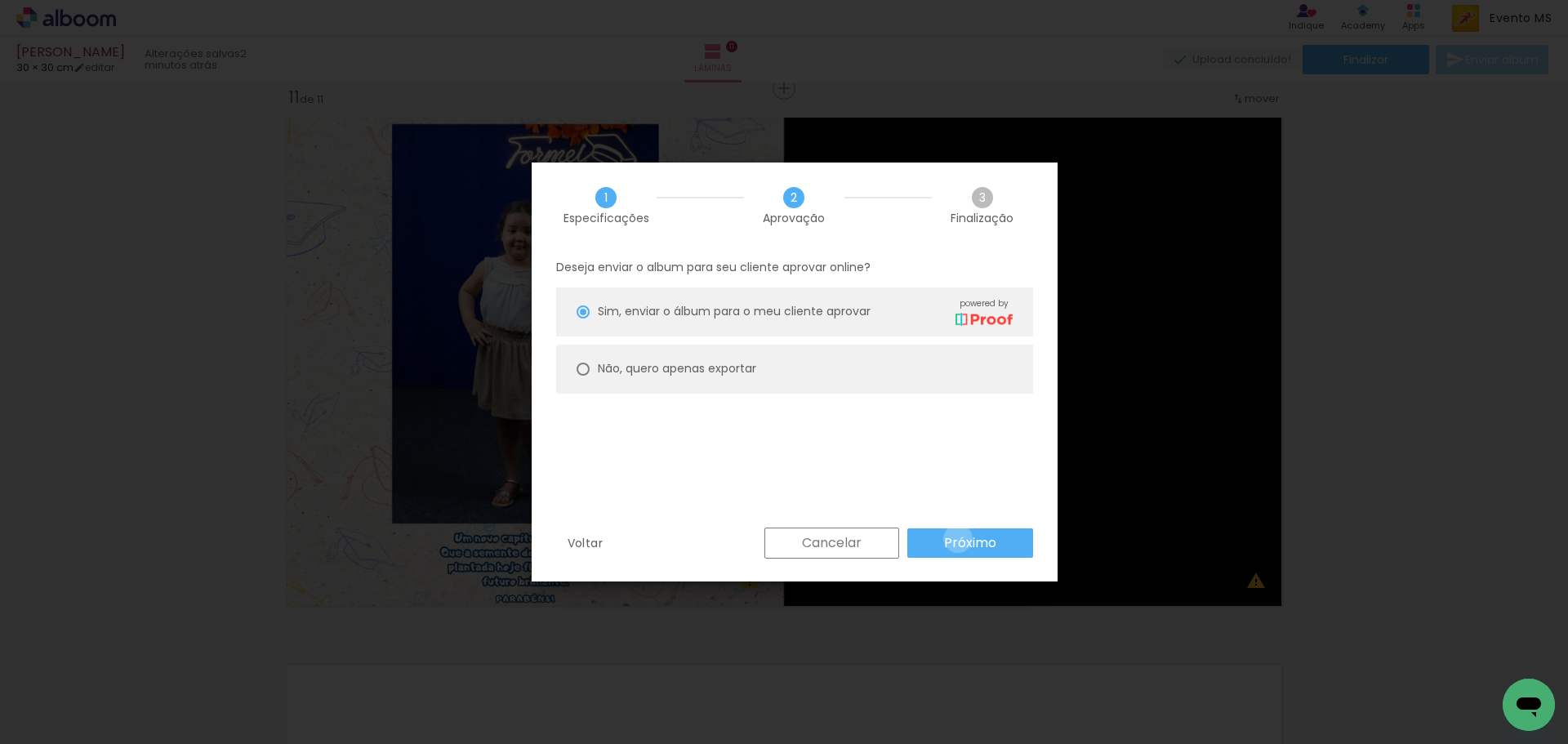
click at [0, 0] on slot "Próximo" at bounding box center [0, 0] width 0 height 0
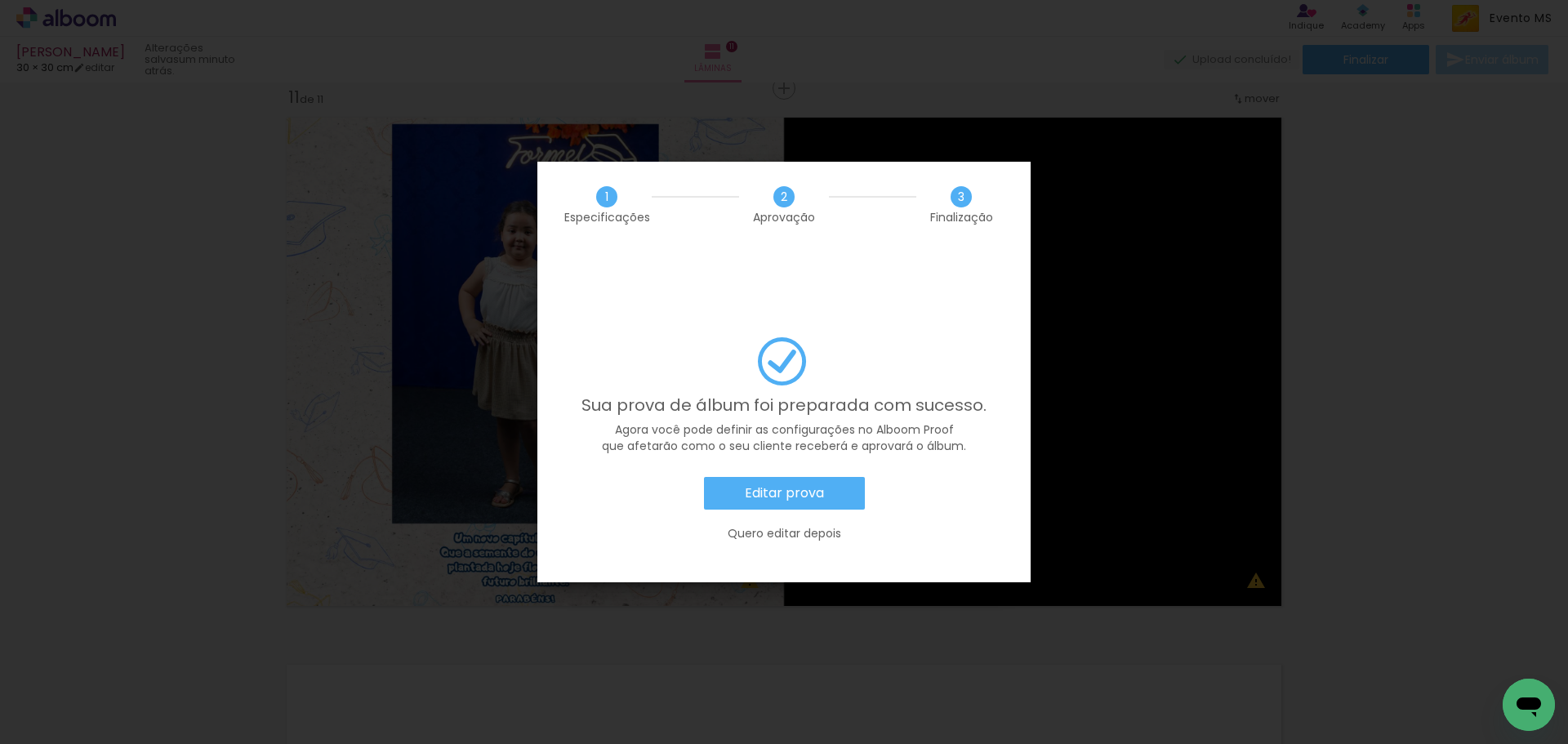
click at [796, 477] on paper-button "Editar prova" at bounding box center [784, 493] width 161 height 32
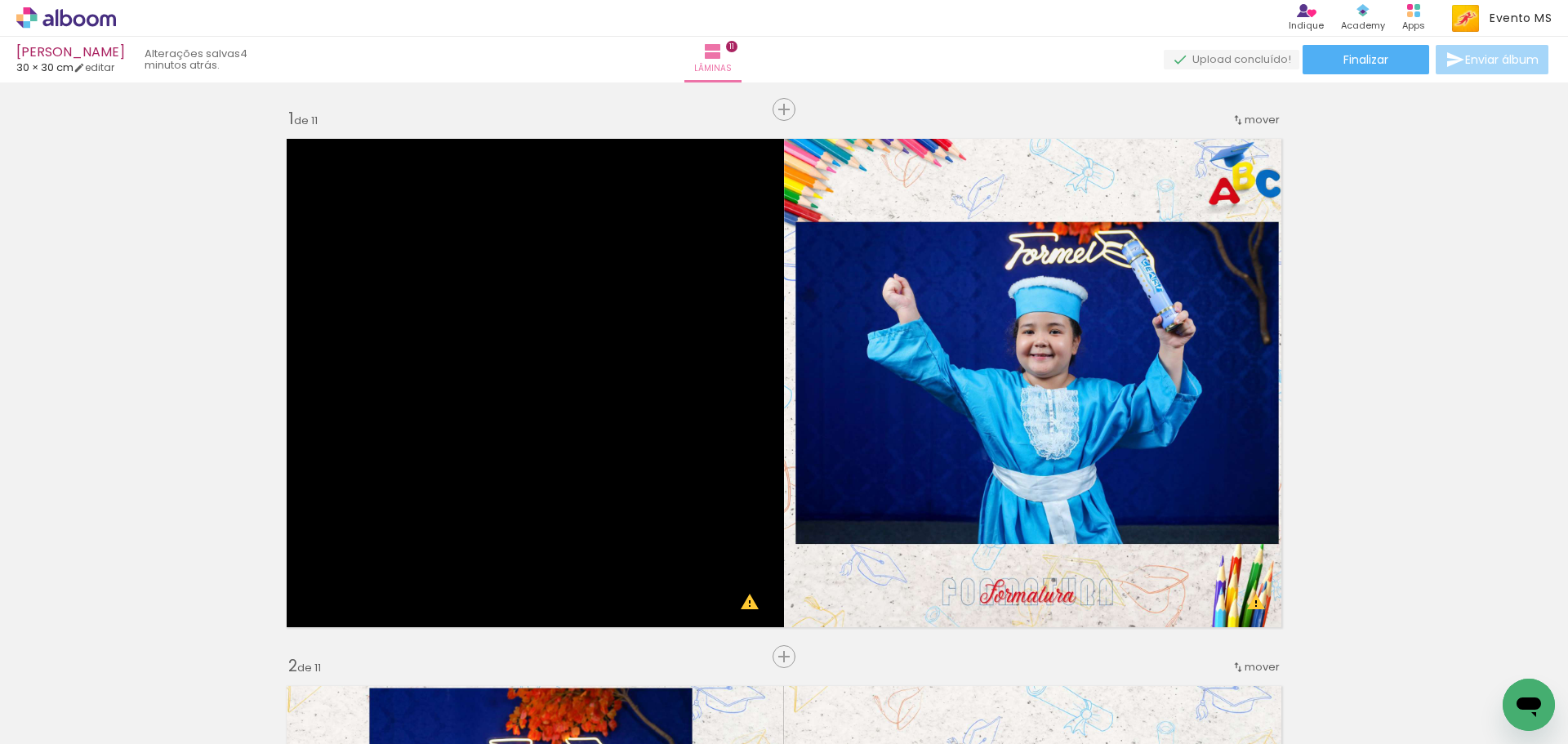
scroll to position [0, 583]
